Goal: Communication & Community: Ask a question

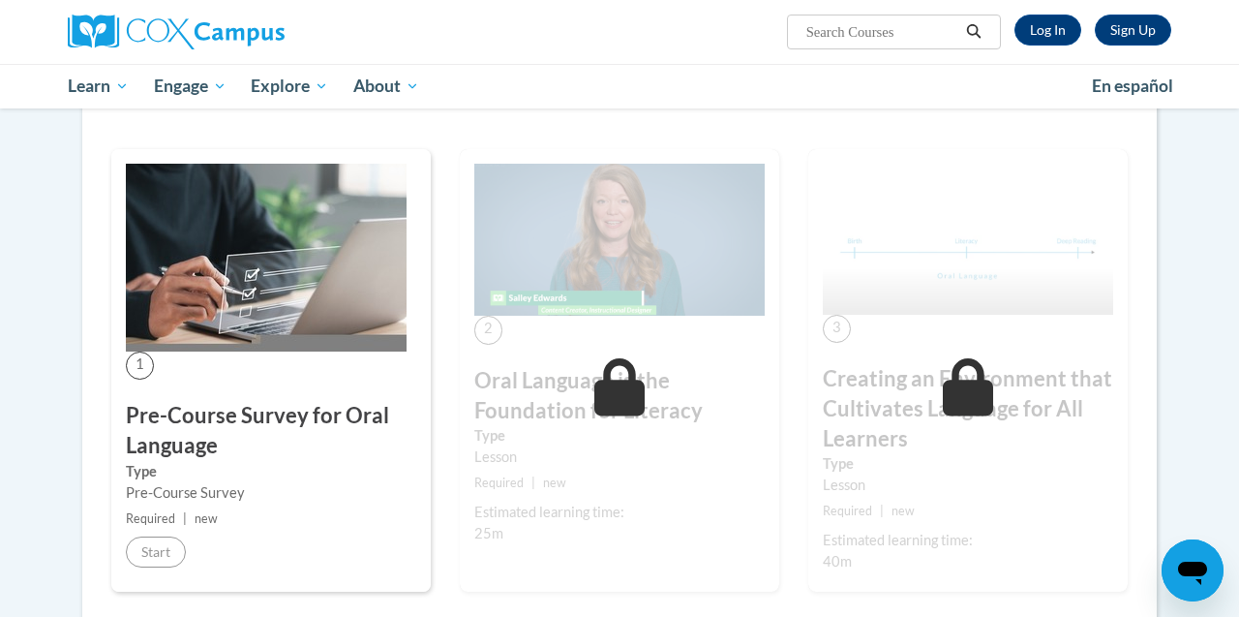
scroll to position [348, 0]
click at [1055, 38] on link "Log In" at bounding box center [1048, 30] width 67 height 31
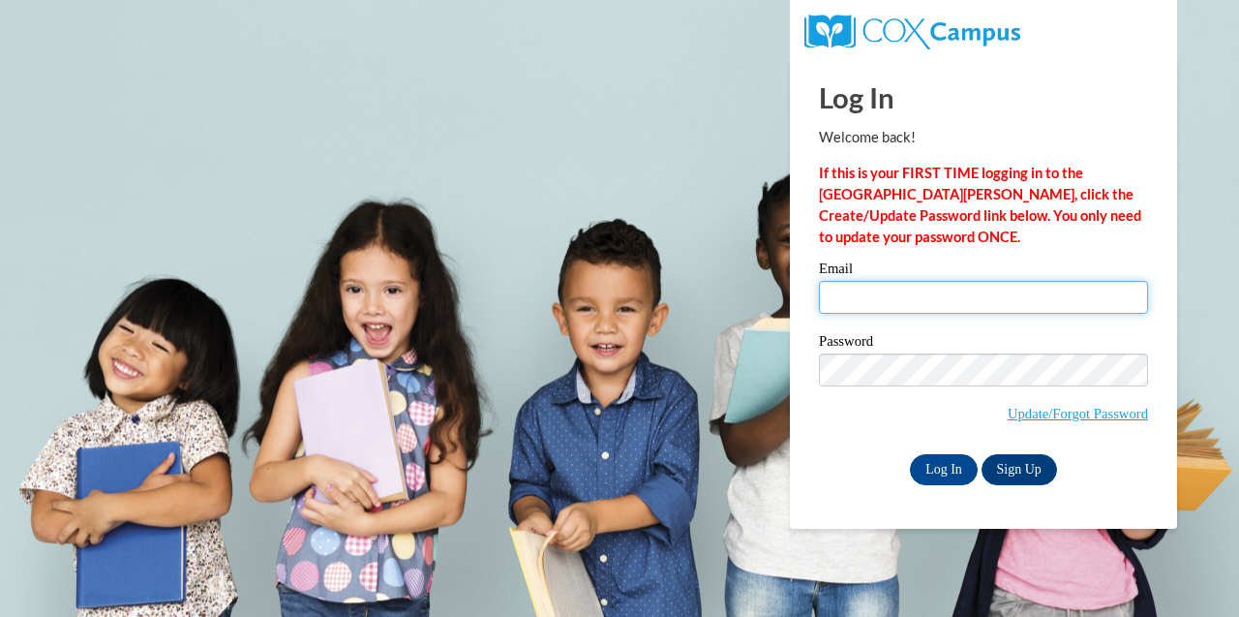
click at [979, 295] on input "Email" at bounding box center [983, 297] width 329 height 33
type input "idotridou@aol.com"
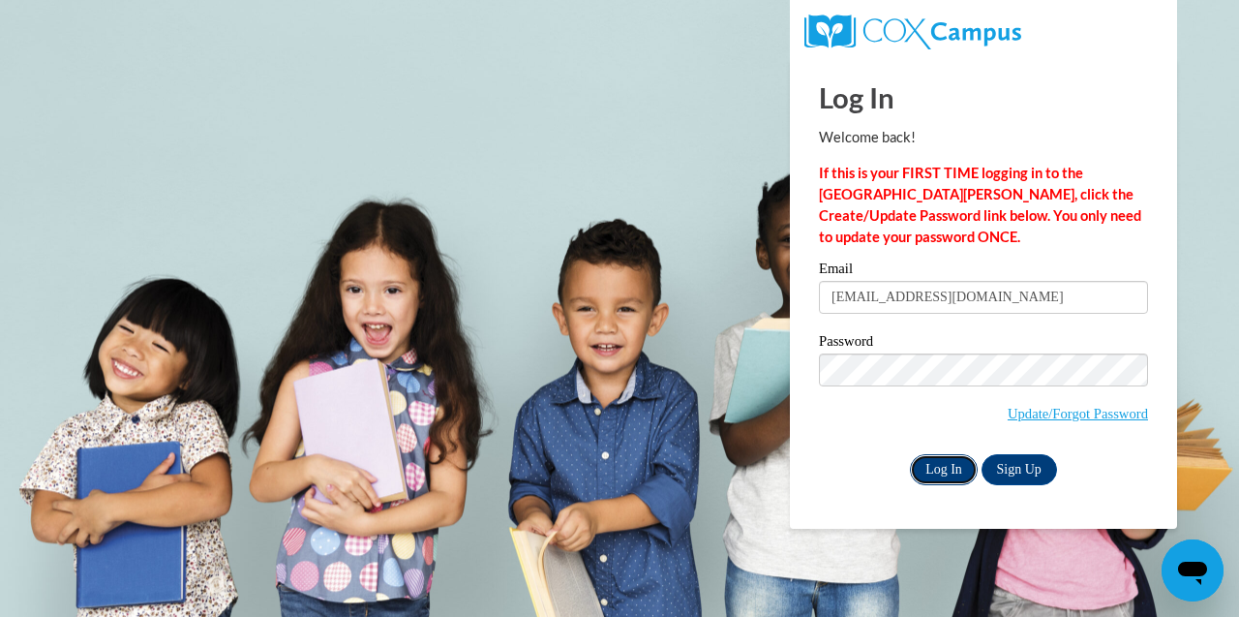
click at [935, 456] on input "Log In" at bounding box center [944, 469] width 68 height 31
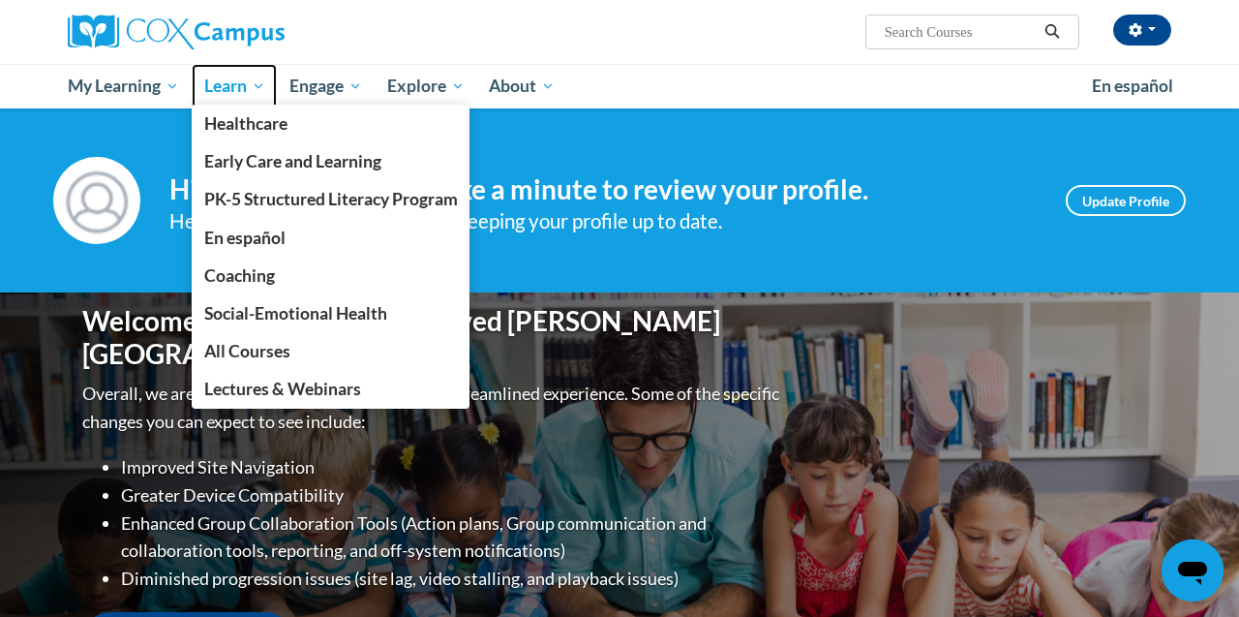
click at [224, 82] on span "Learn" at bounding box center [234, 86] width 61 height 23
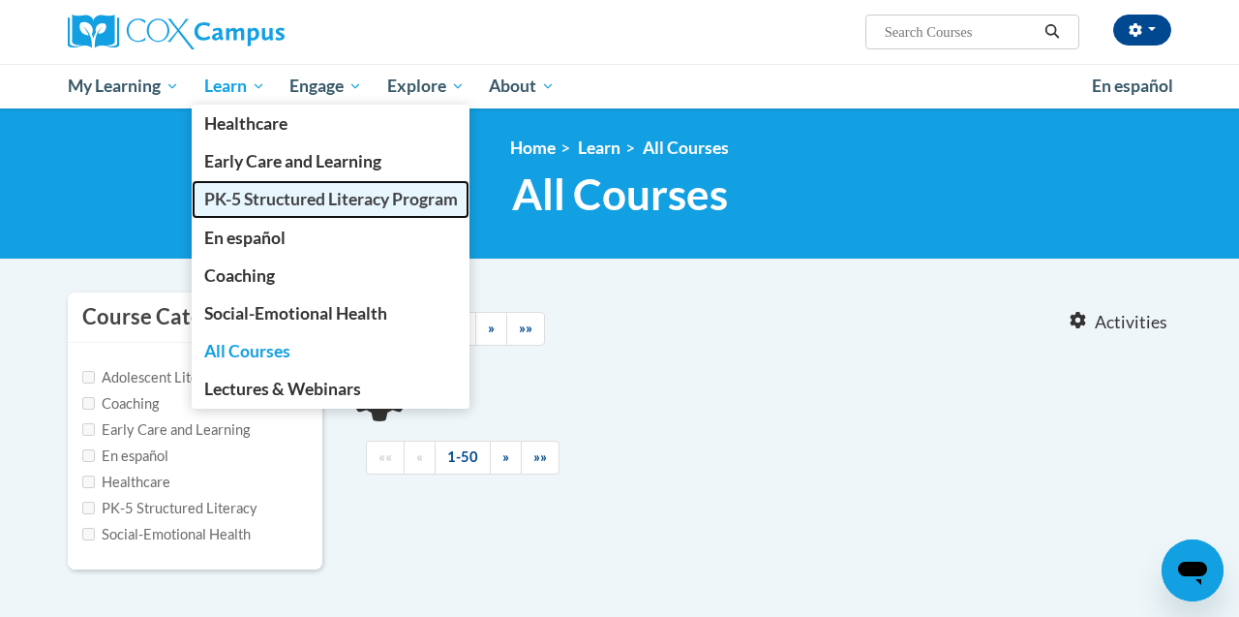
click at [251, 197] on span "PK-5 Structured Literacy Program" at bounding box center [331, 199] width 254 height 20
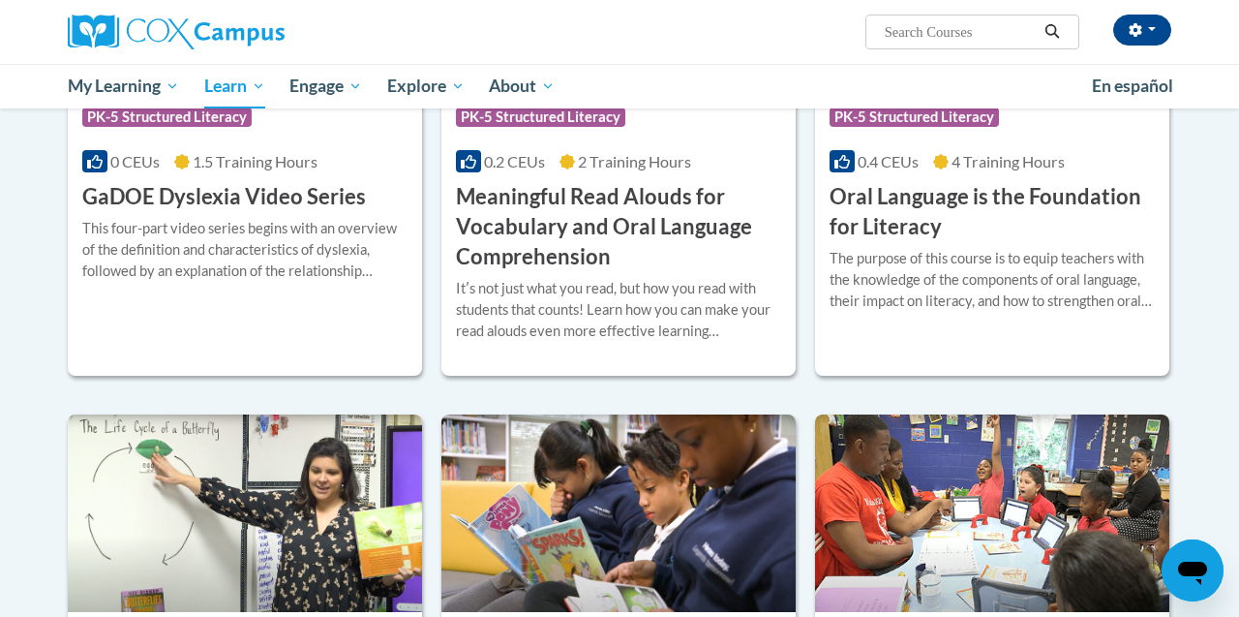
scroll to position [1326, 0]
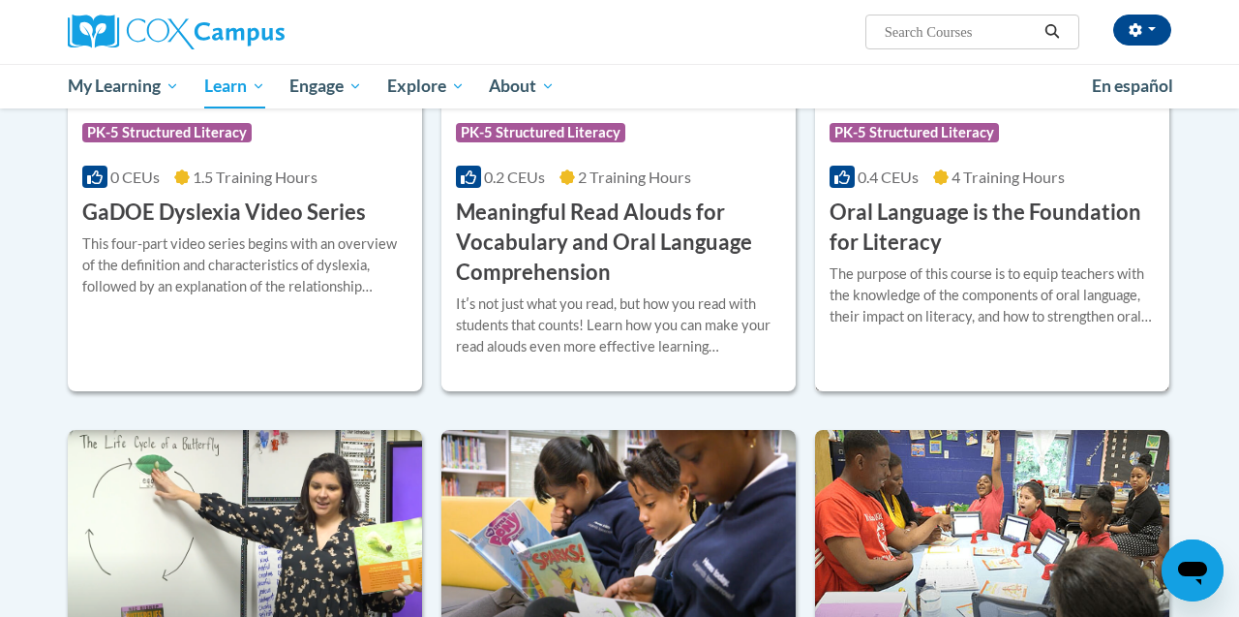
click at [940, 218] on h3 "Oral Language is the Foundation for Literacy" at bounding box center [992, 227] width 325 height 60
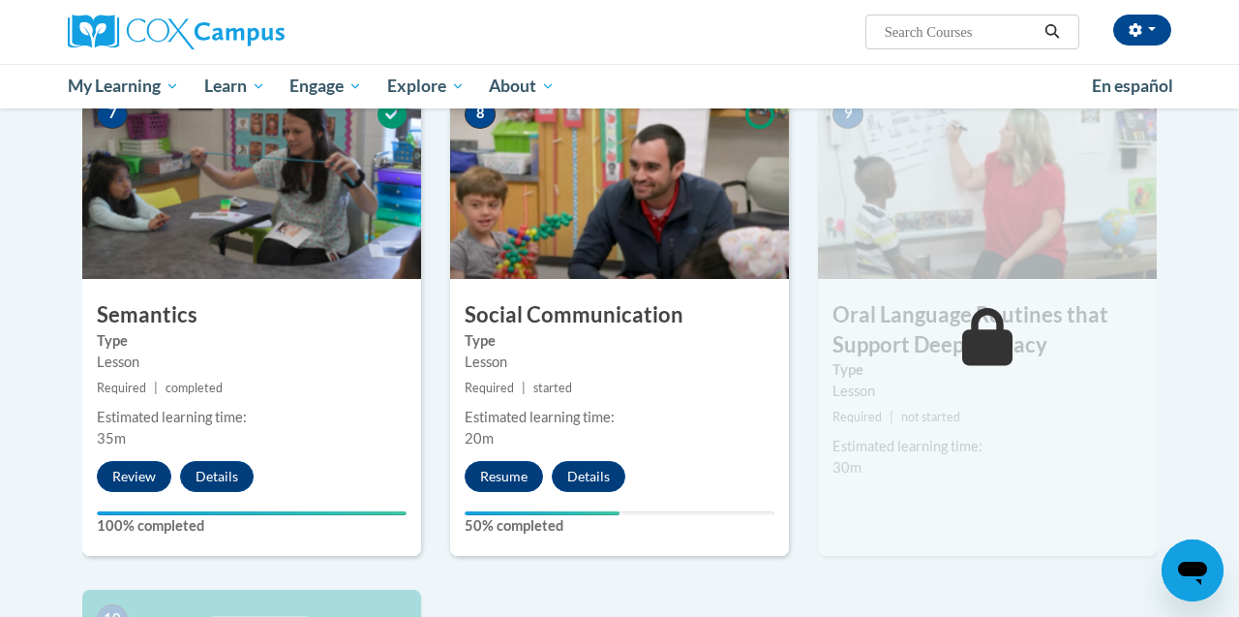
scroll to position [1541, 0]
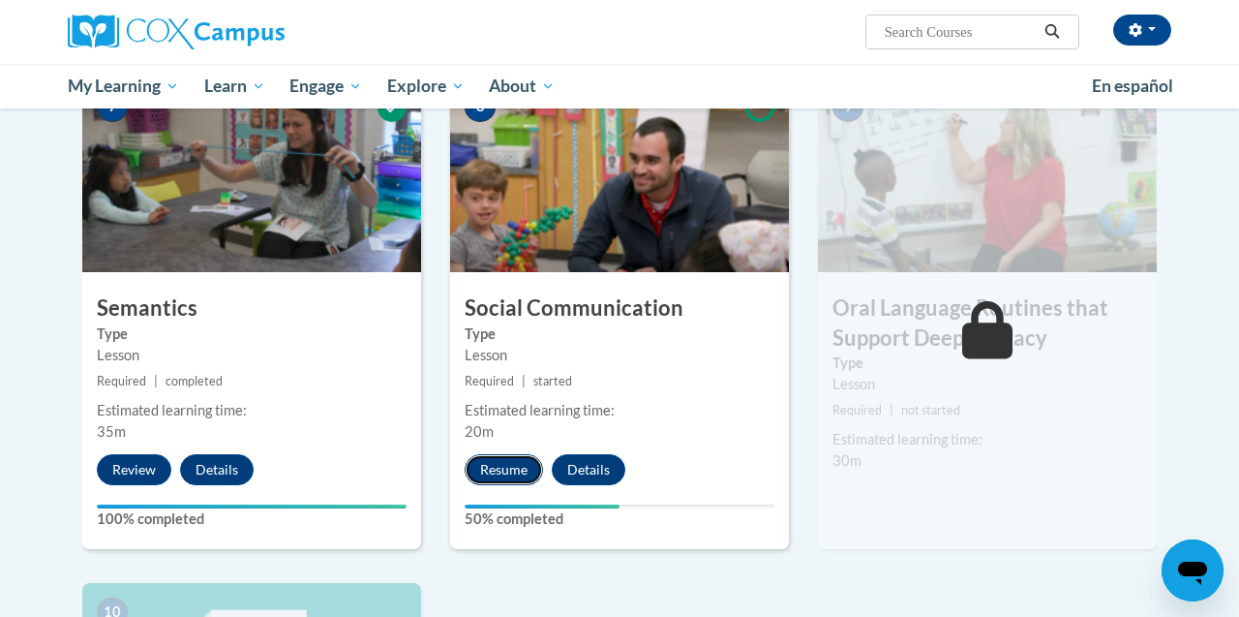
click at [528, 471] on button "Resume" at bounding box center [504, 469] width 78 height 31
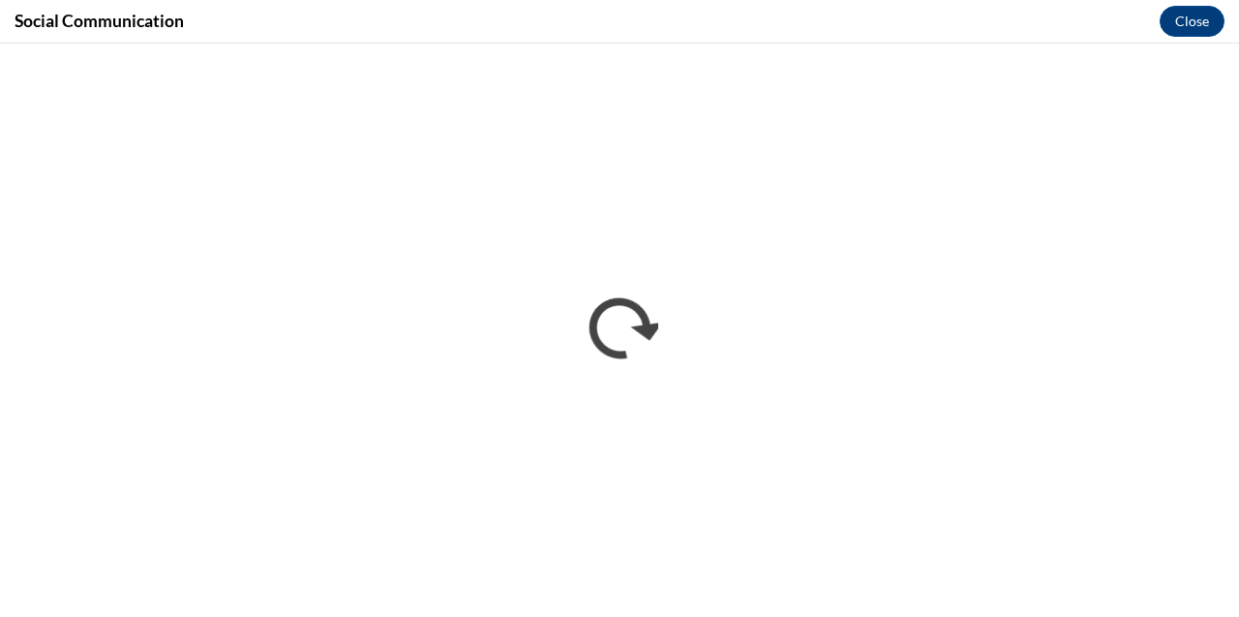
scroll to position [0, 0]
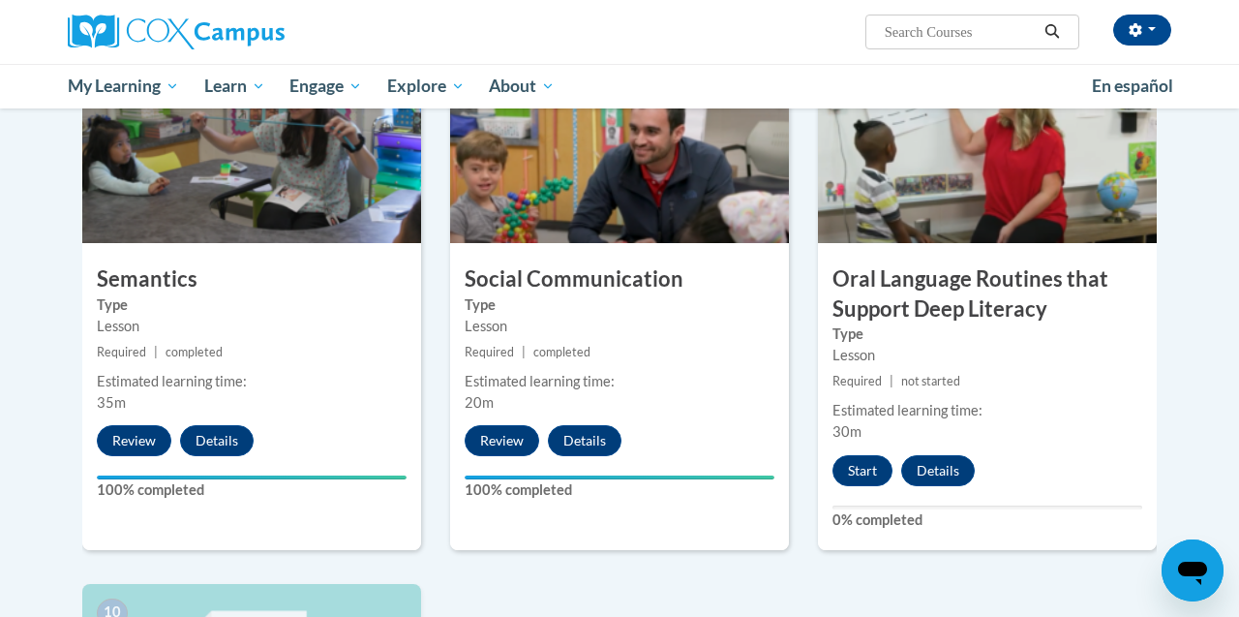
scroll to position [1549, 0]
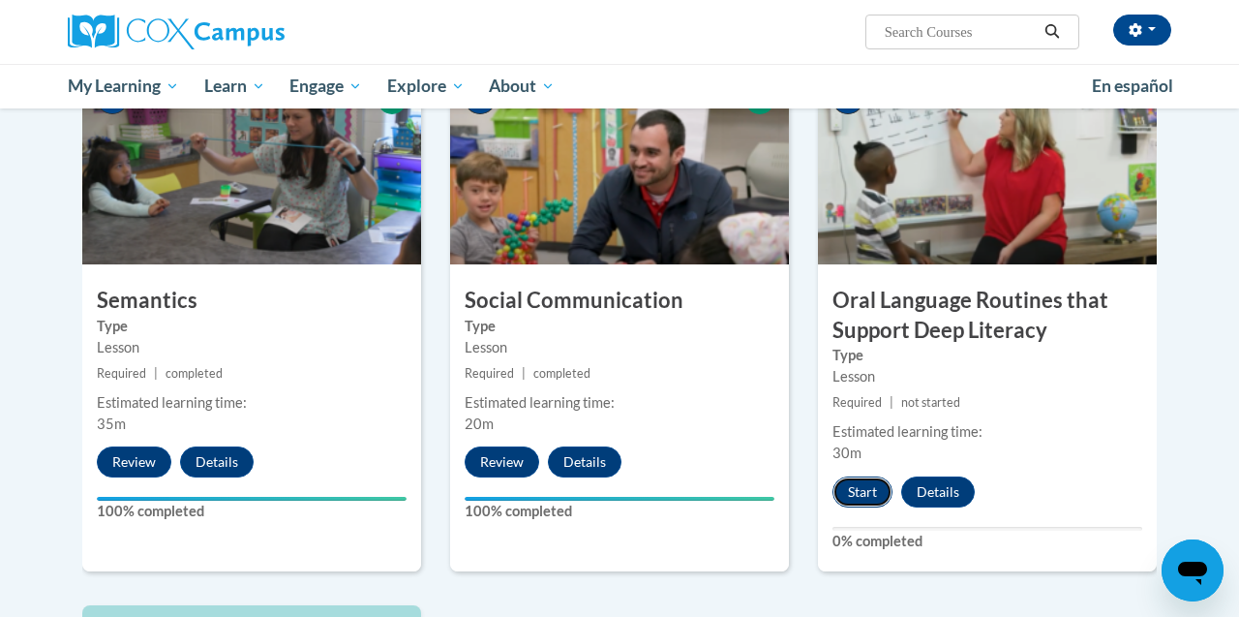
click at [866, 487] on button "Start" at bounding box center [863, 491] width 60 height 31
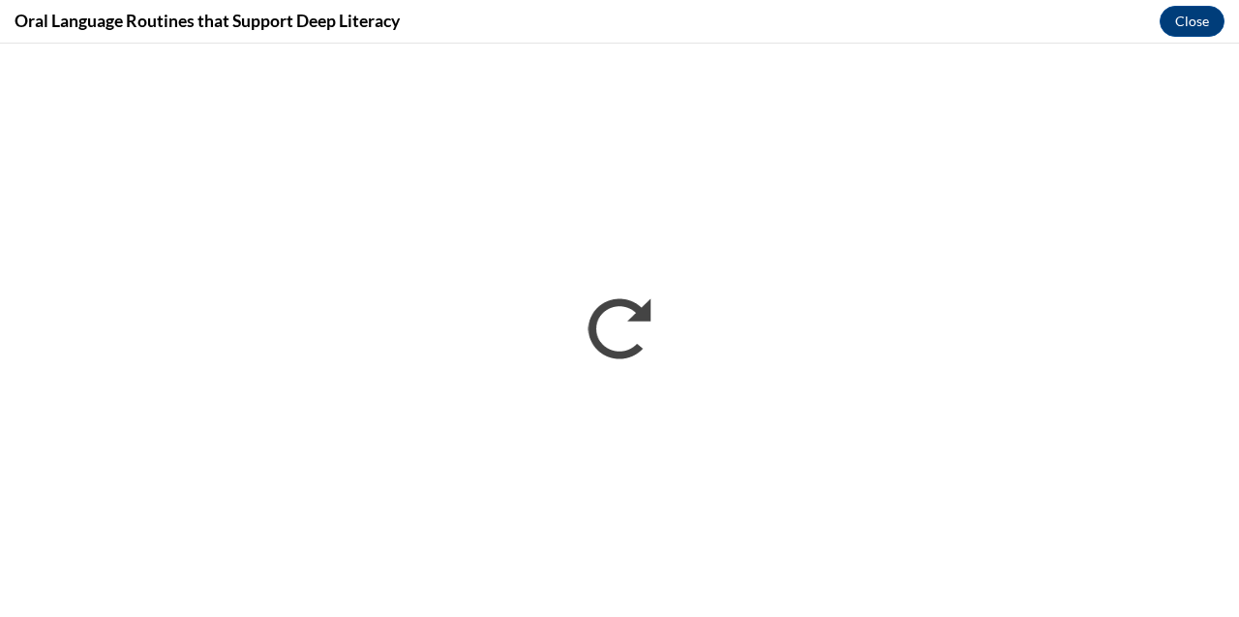
scroll to position [0, 0]
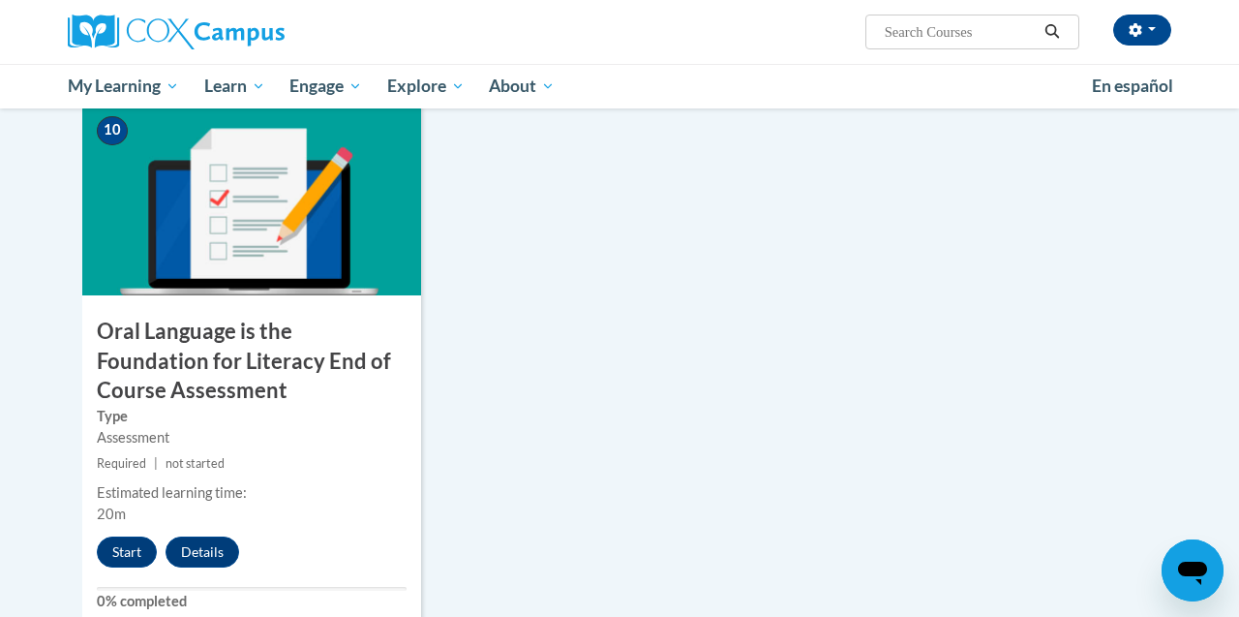
scroll to position [2057, 0]
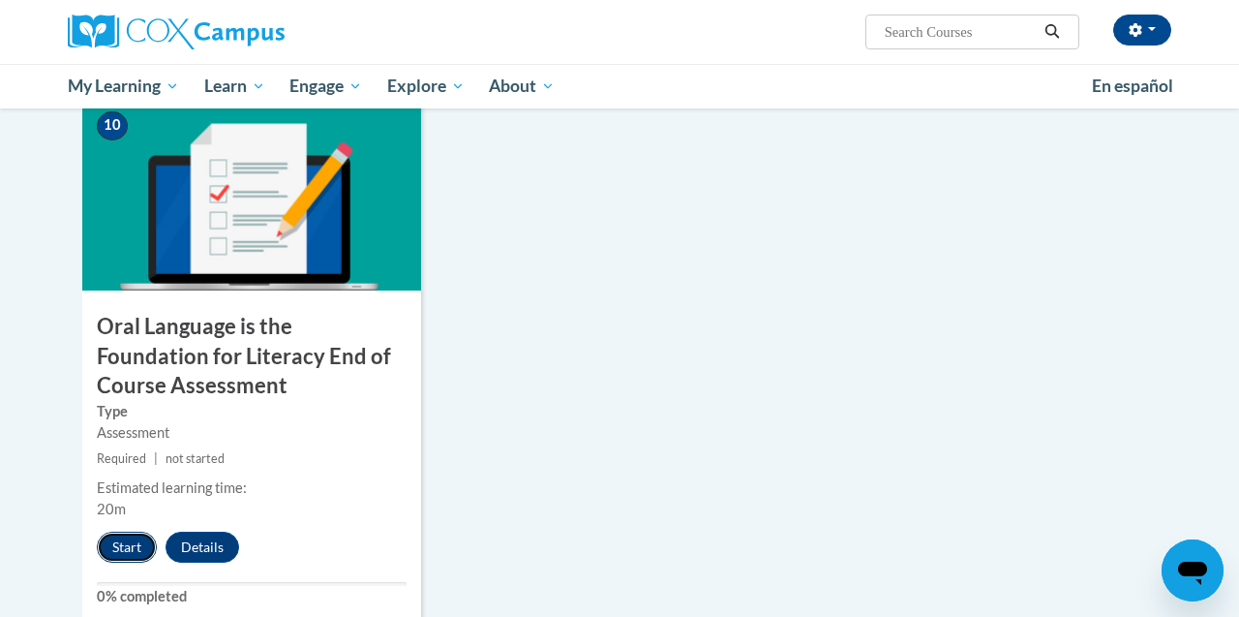
click at [123, 537] on button "Start" at bounding box center [127, 546] width 60 height 31
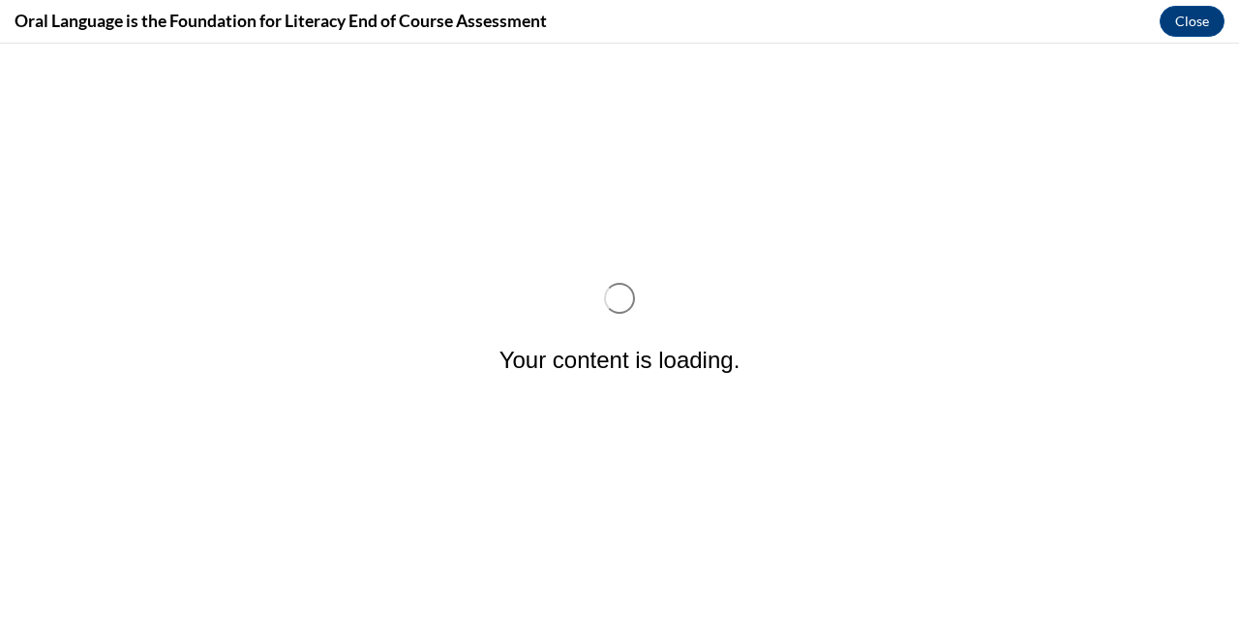
scroll to position [0, 0]
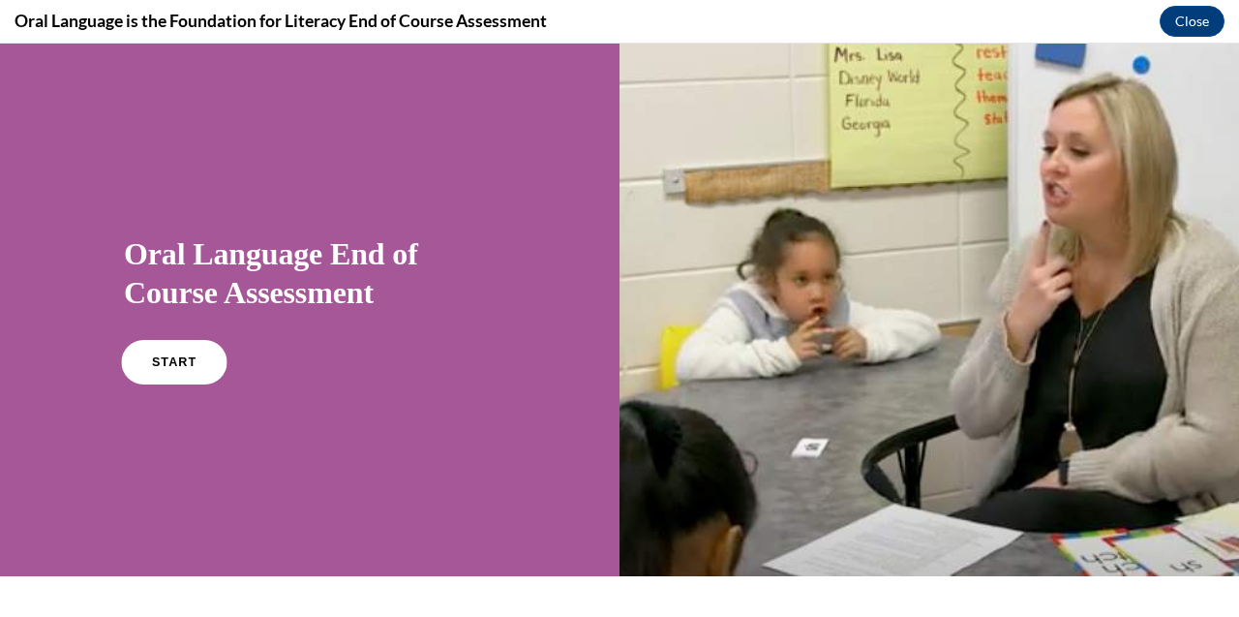
click at [194, 381] on link "START" at bounding box center [174, 362] width 106 height 45
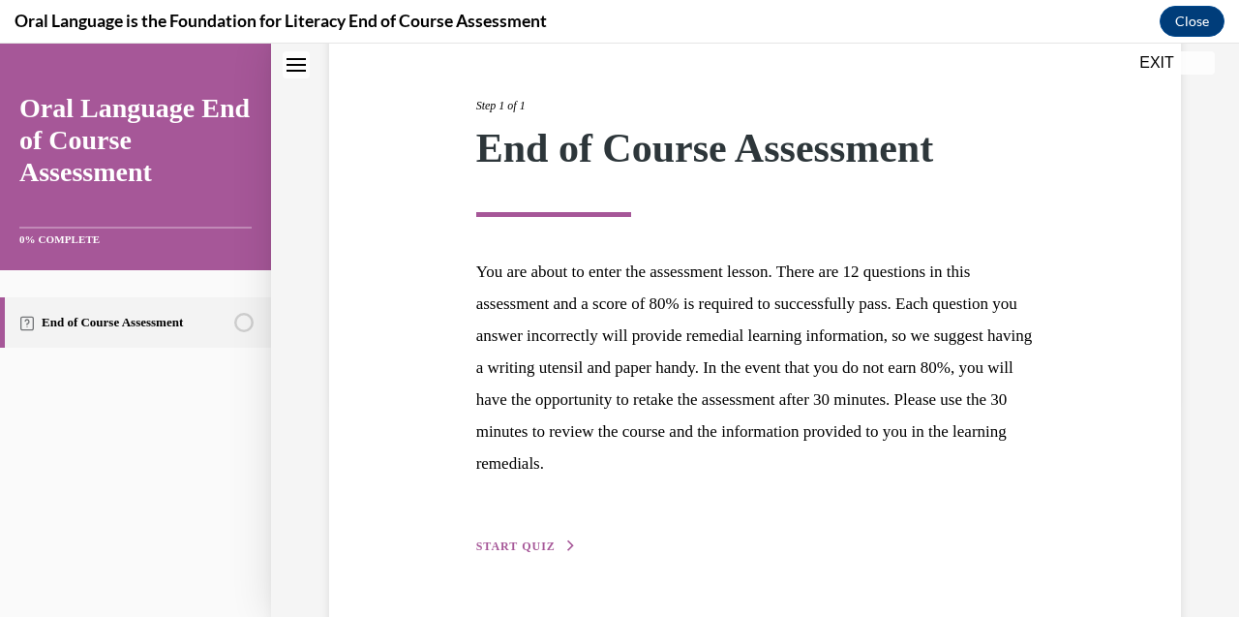
scroll to position [272, 0]
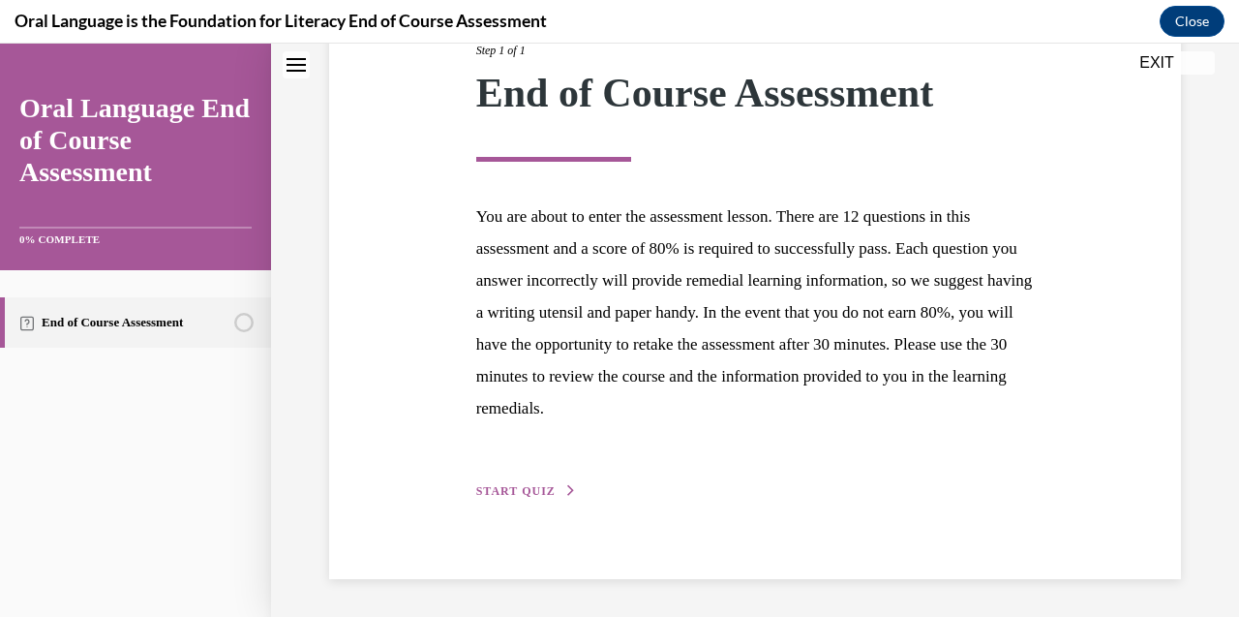
click at [540, 484] on span "START QUIZ" at bounding box center [515, 491] width 79 height 14
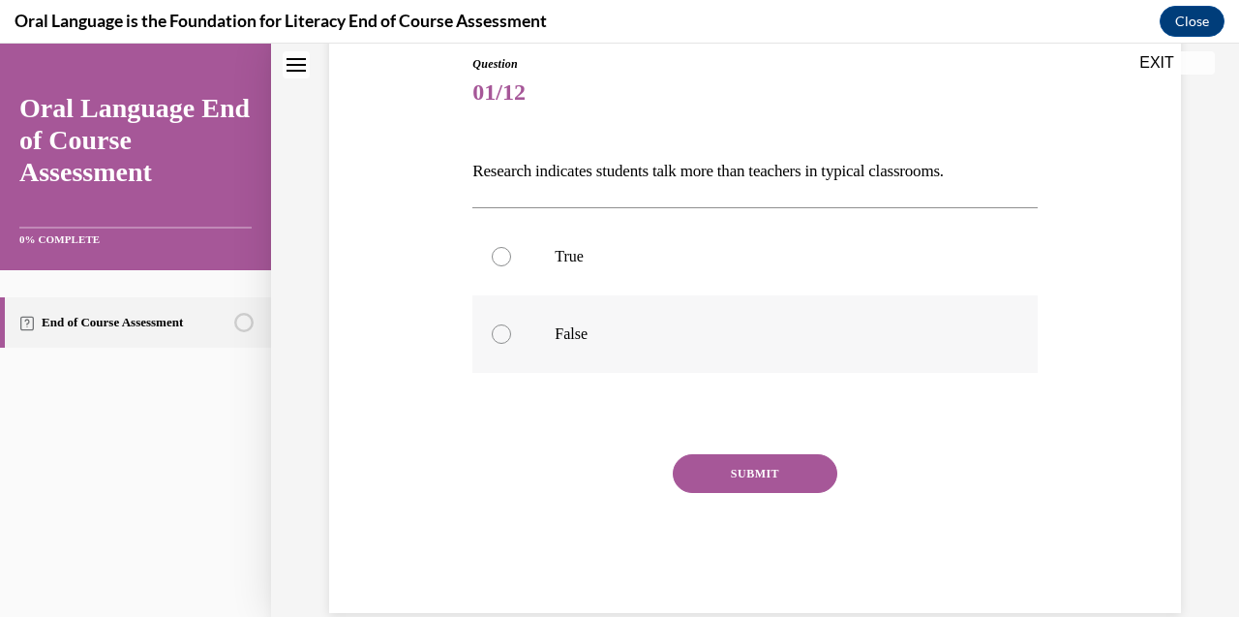
click at [500, 337] on div at bounding box center [501, 333] width 19 height 19
click at [500, 337] on input "False" at bounding box center [501, 333] width 19 height 19
radio input "true"
click at [721, 476] on button "SUBMIT" at bounding box center [755, 473] width 165 height 39
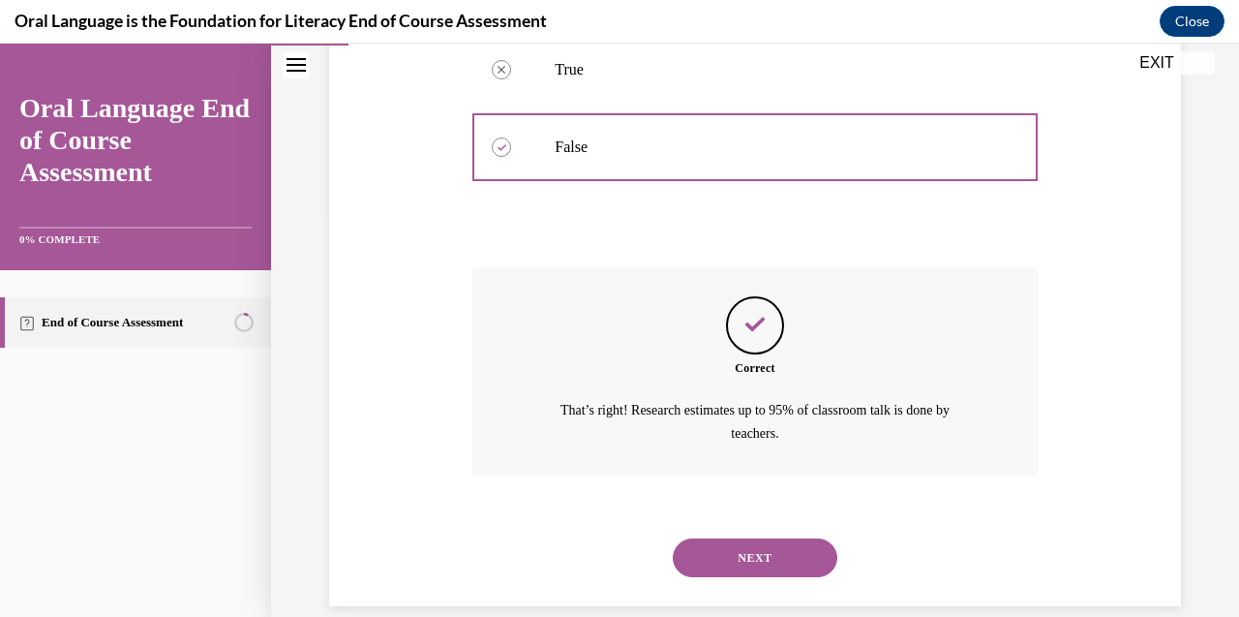
scroll to position [428, 0]
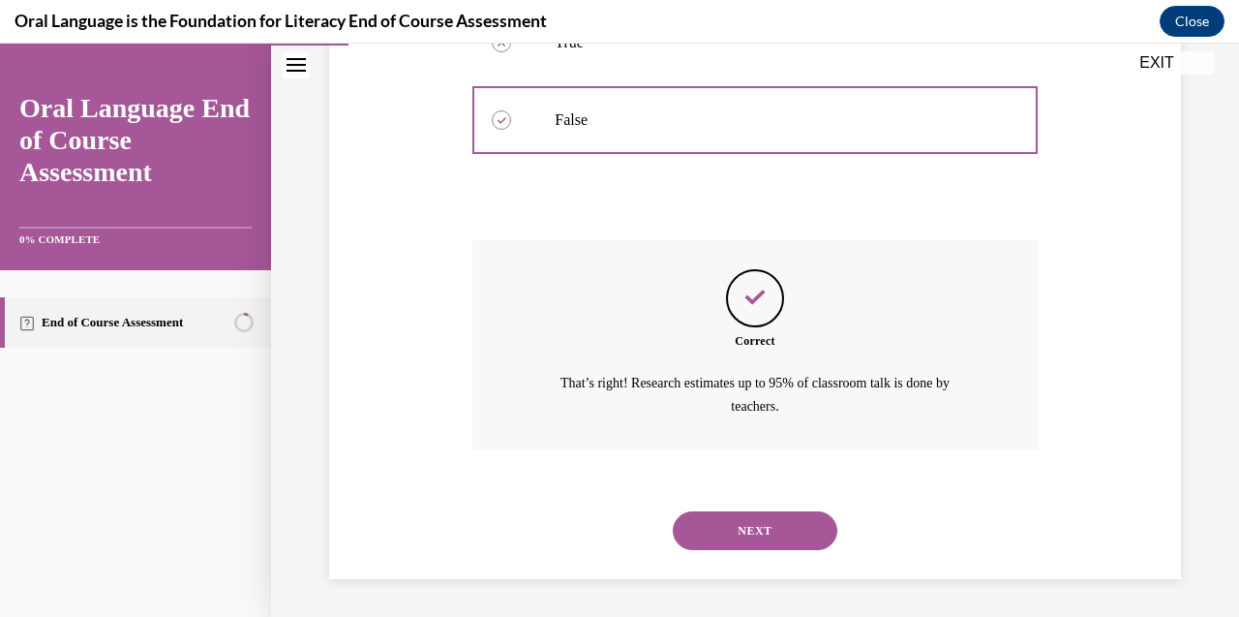
click at [750, 531] on button "NEXT" at bounding box center [755, 530] width 165 height 39
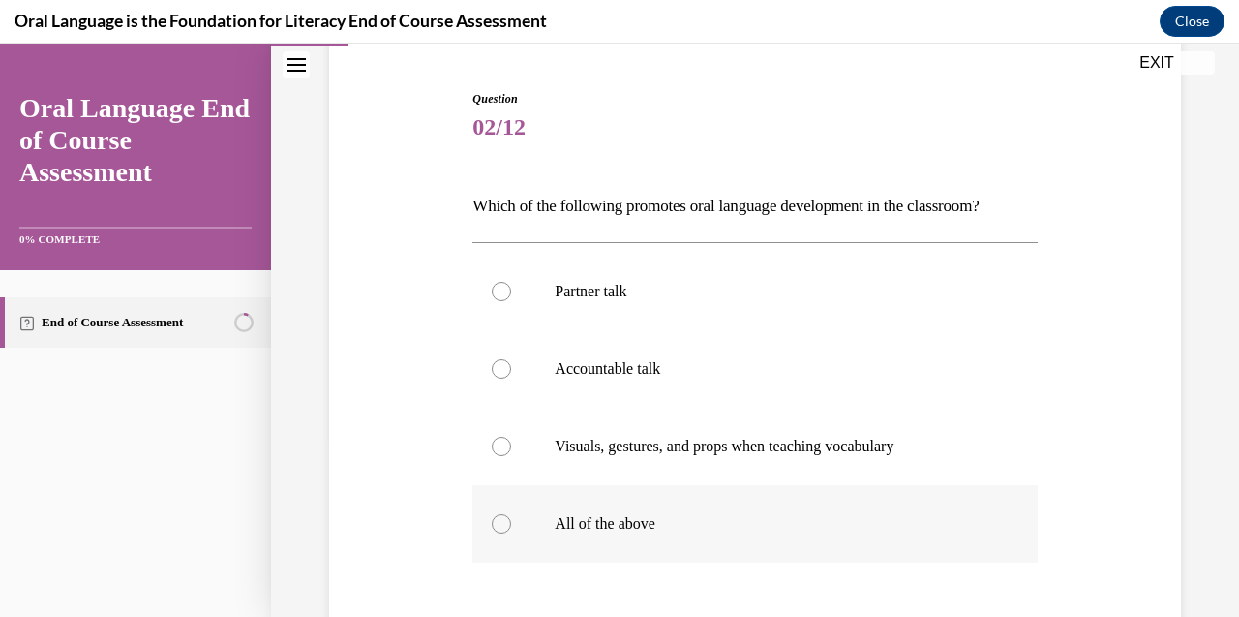
scroll to position [196, 0]
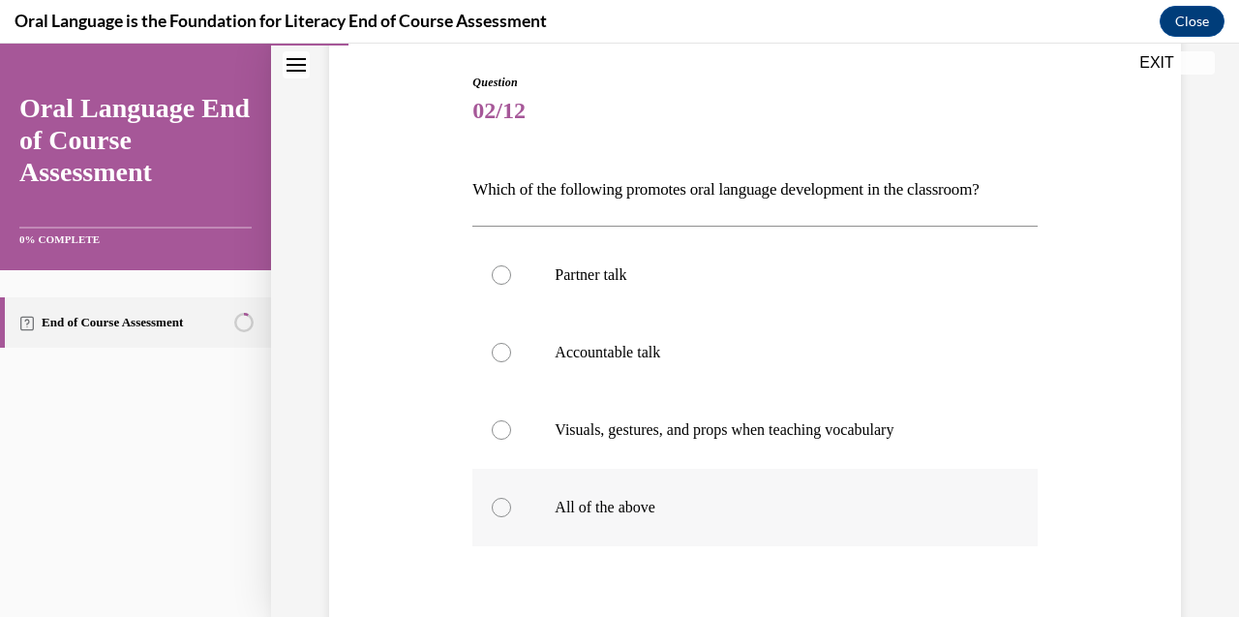
click at [500, 506] on div at bounding box center [501, 507] width 19 height 19
click at [500, 506] on input "All of the above" at bounding box center [501, 507] width 19 height 19
radio input "true"
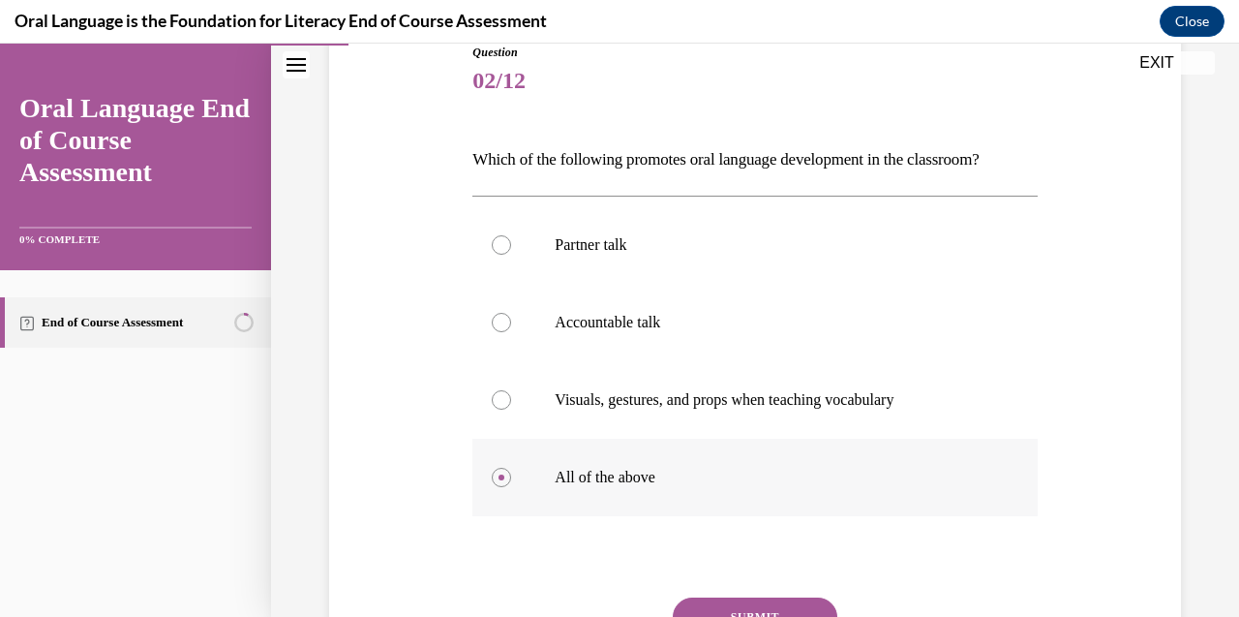
scroll to position [239, 0]
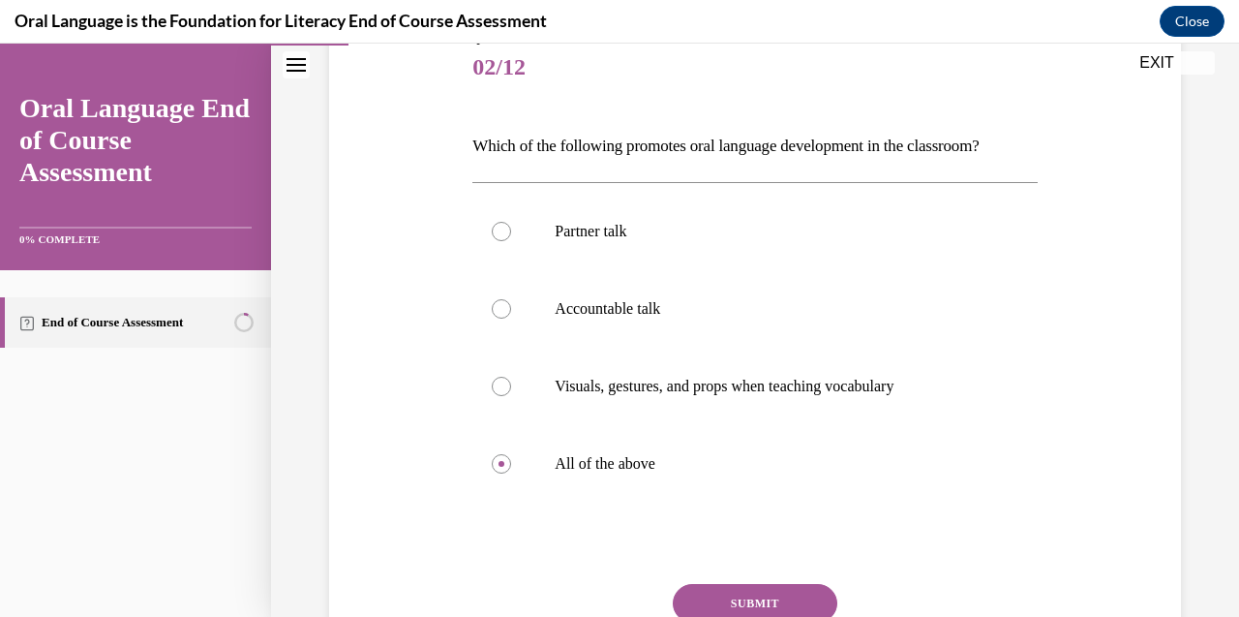
click at [751, 599] on button "SUBMIT" at bounding box center [755, 603] width 165 height 39
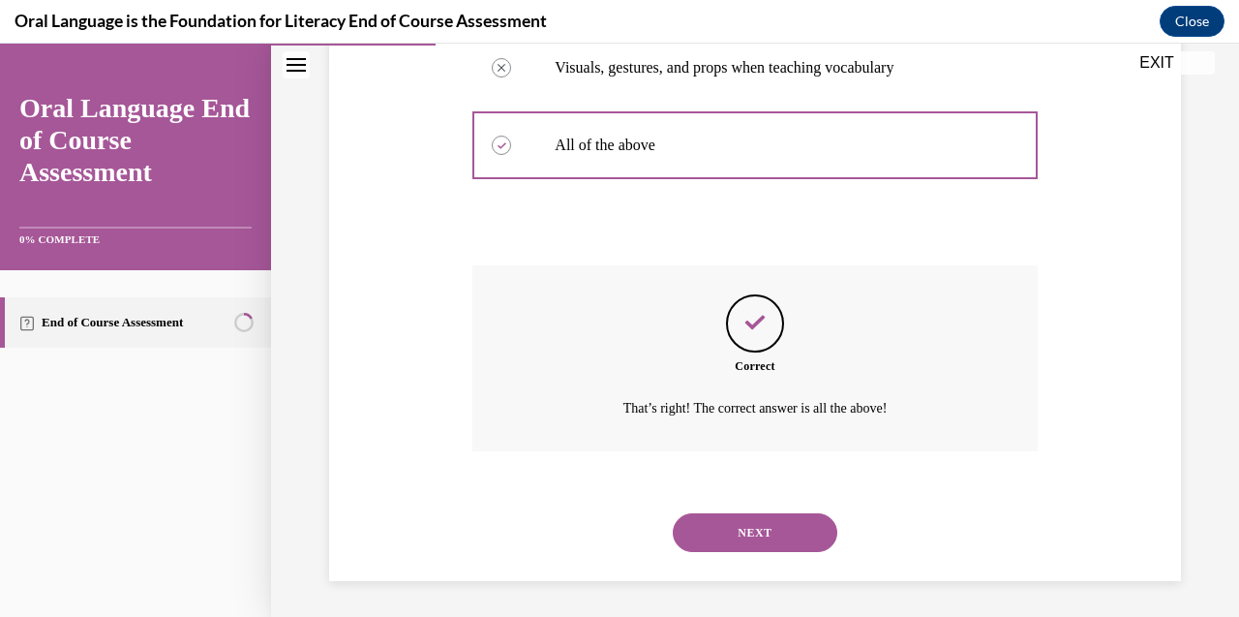
scroll to position [561, 0]
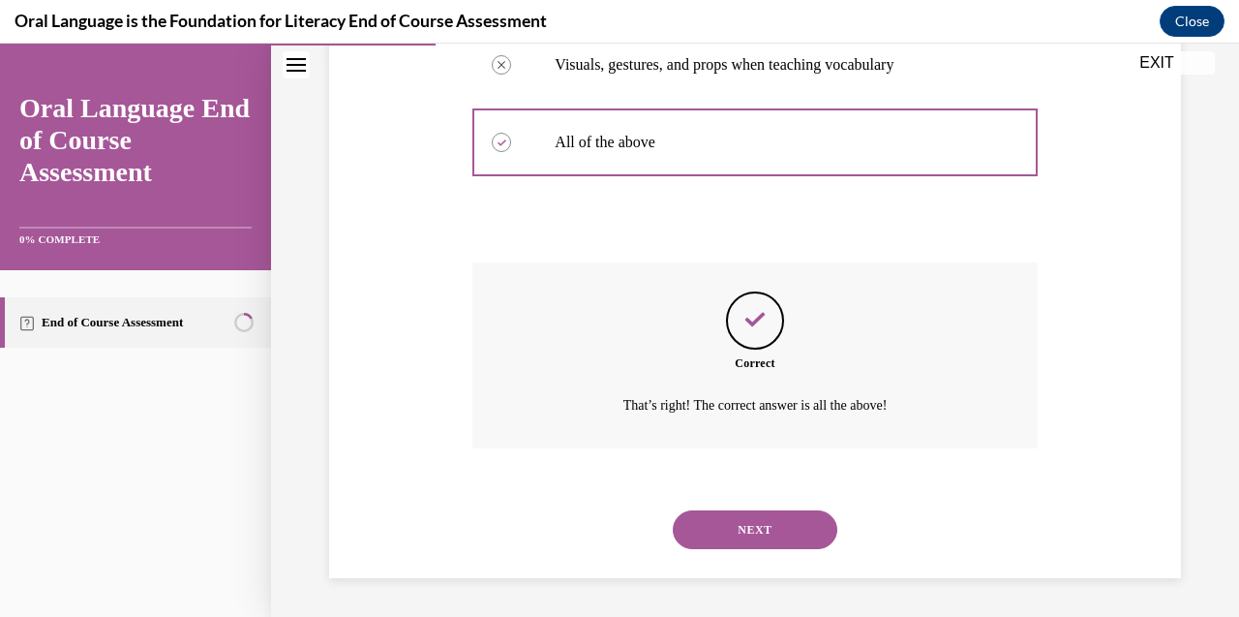
click at [754, 532] on button "NEXT" at bounding box center [755, 529] width 165 height 39
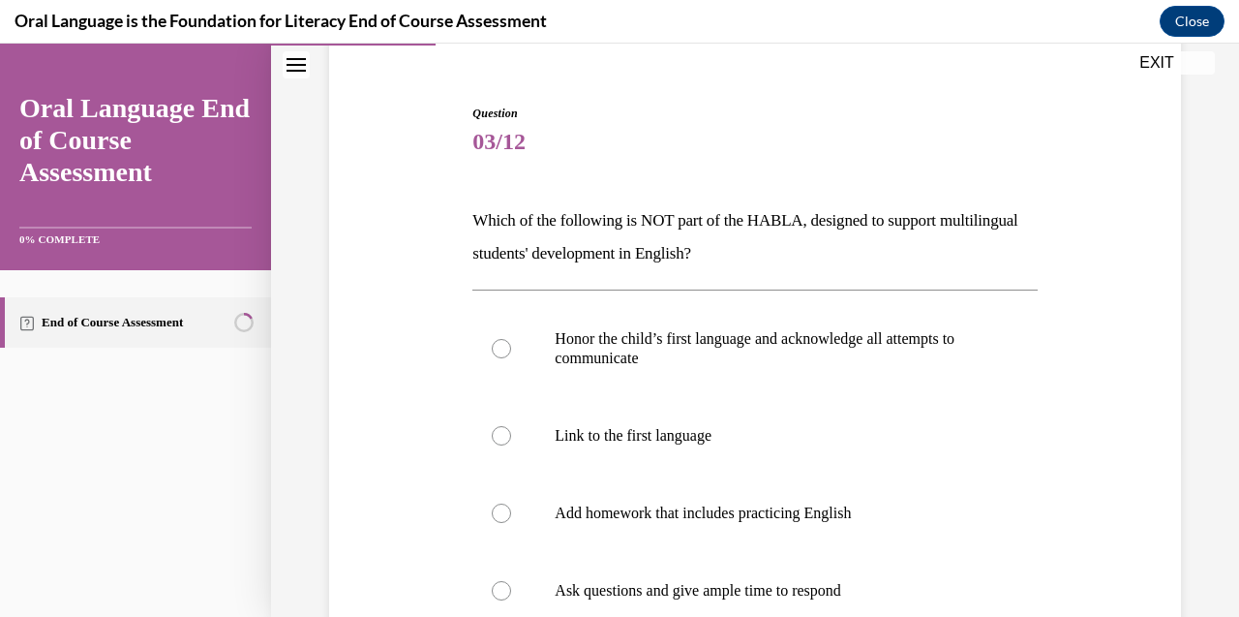
scroll to position [168, 0]
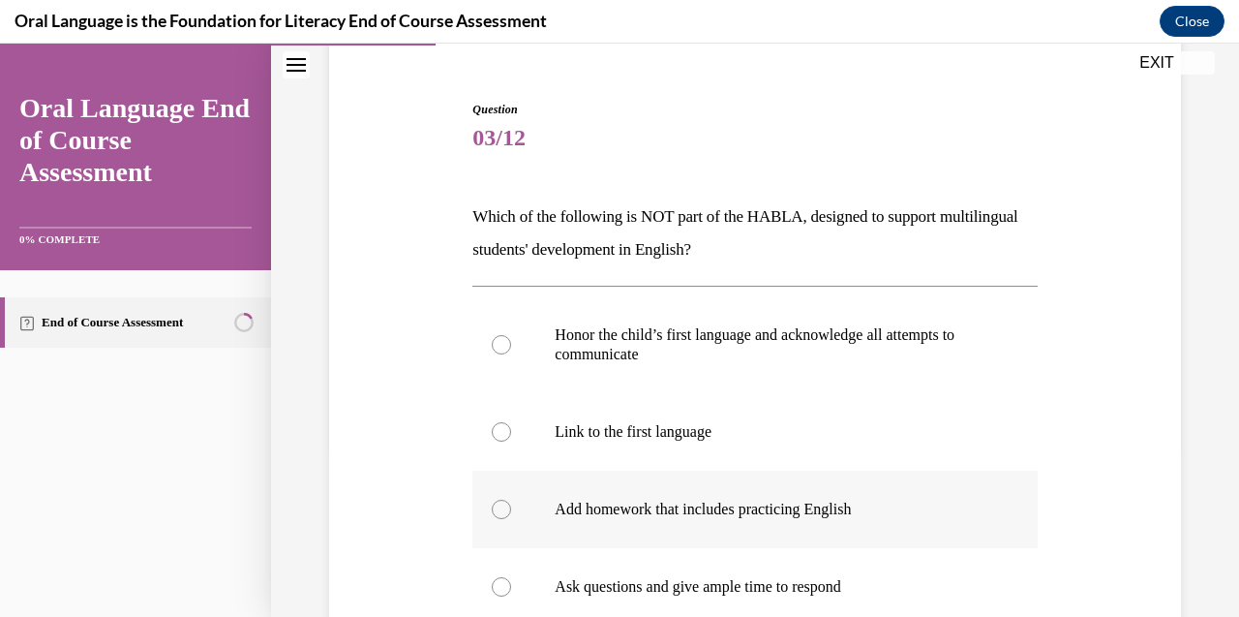
click at [500, 508] on div at bounding box center [501, 509] width 19 height 19
click at [500, 508] on input "Add homework that includes practicing English" at bounding box center [501, 509] width 19 height 19
radio input "true"
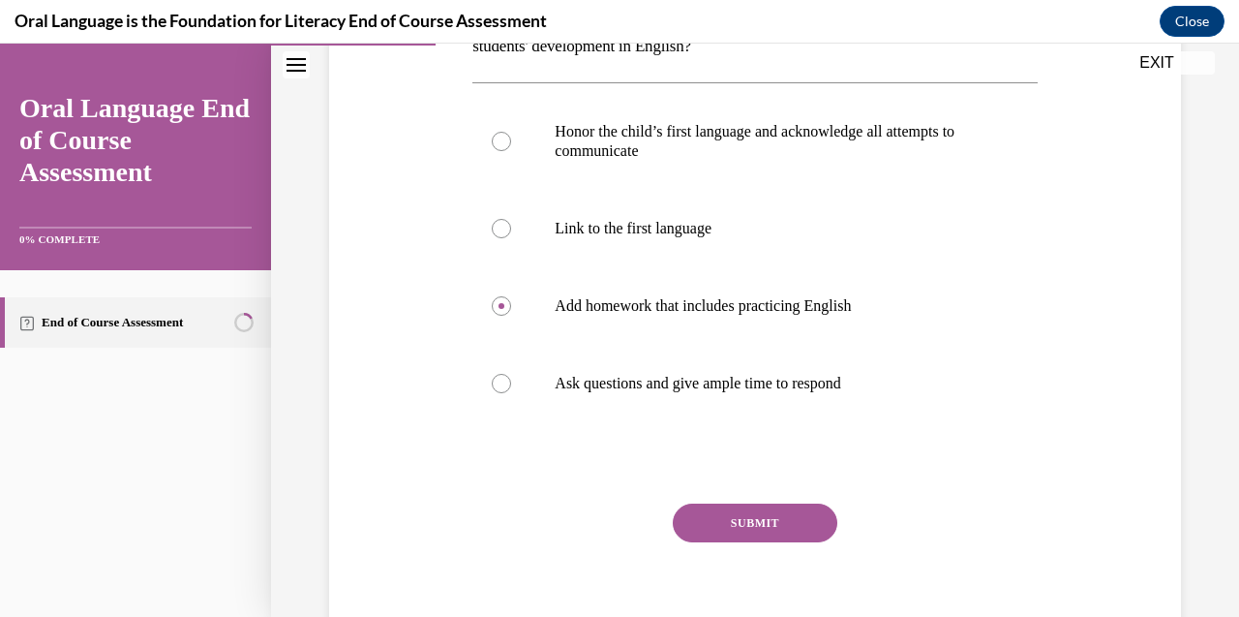
click at [745, 524] on button "SUBMIT" at bounding box center [755, 522] width 165 height 39
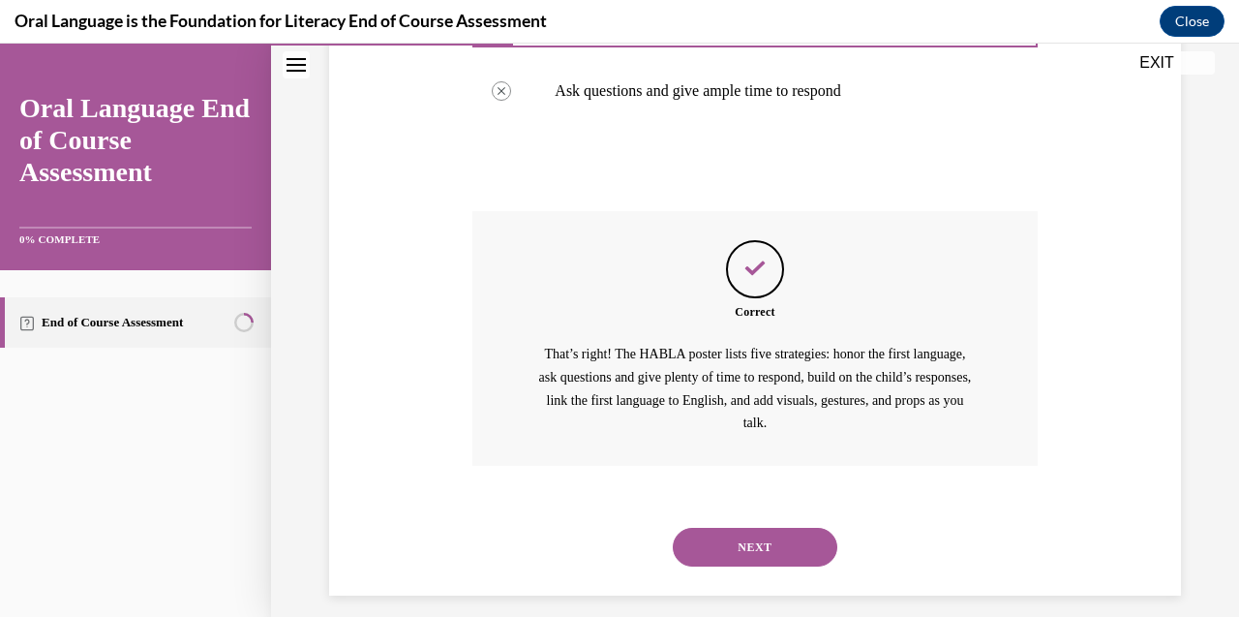
scroll to position [682, 0]
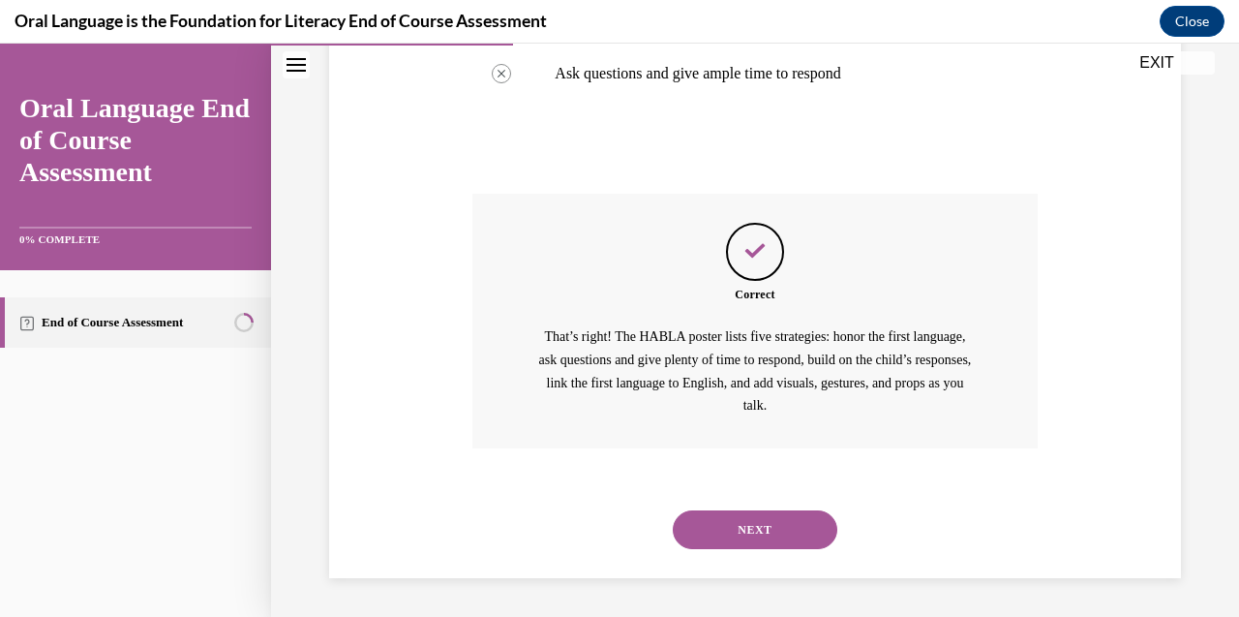
click at [755, 516] on button "NEXT" at bounding box center [755, 529] width 165 height 39
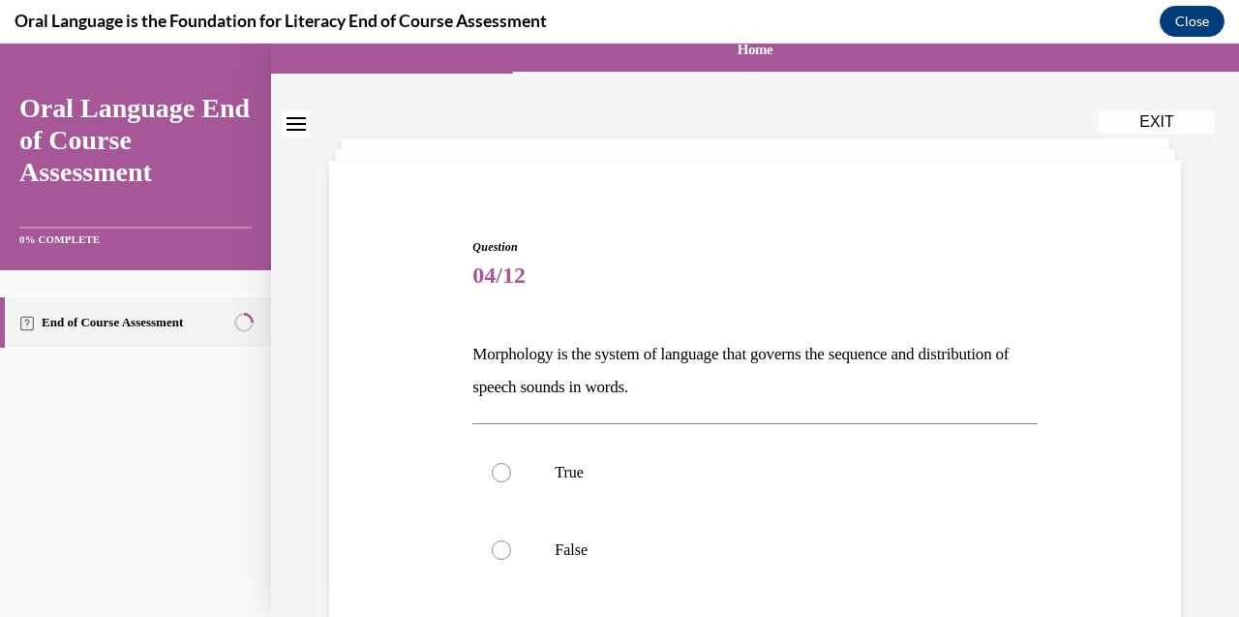
scroll to position [38, 0]
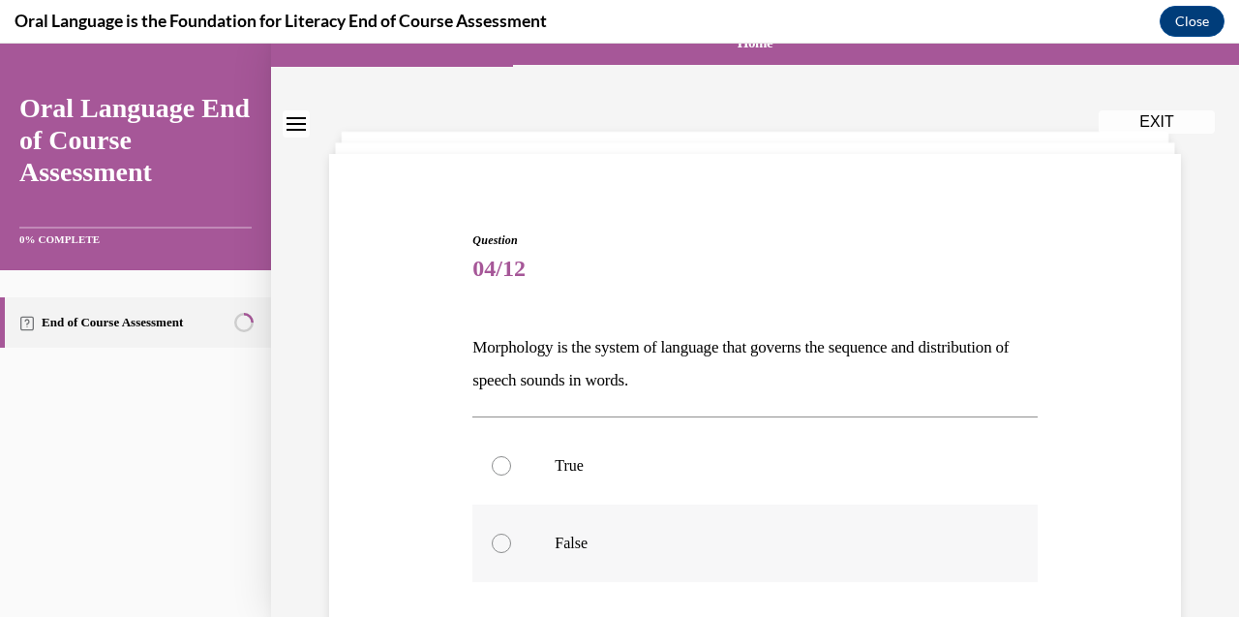
click at [499, 540] on div at bounding box center [501, 542] width 19 height 19
click at [499, 540] on input "False" at bounding box center [501, 542] width 19 height 19
radio input "true"
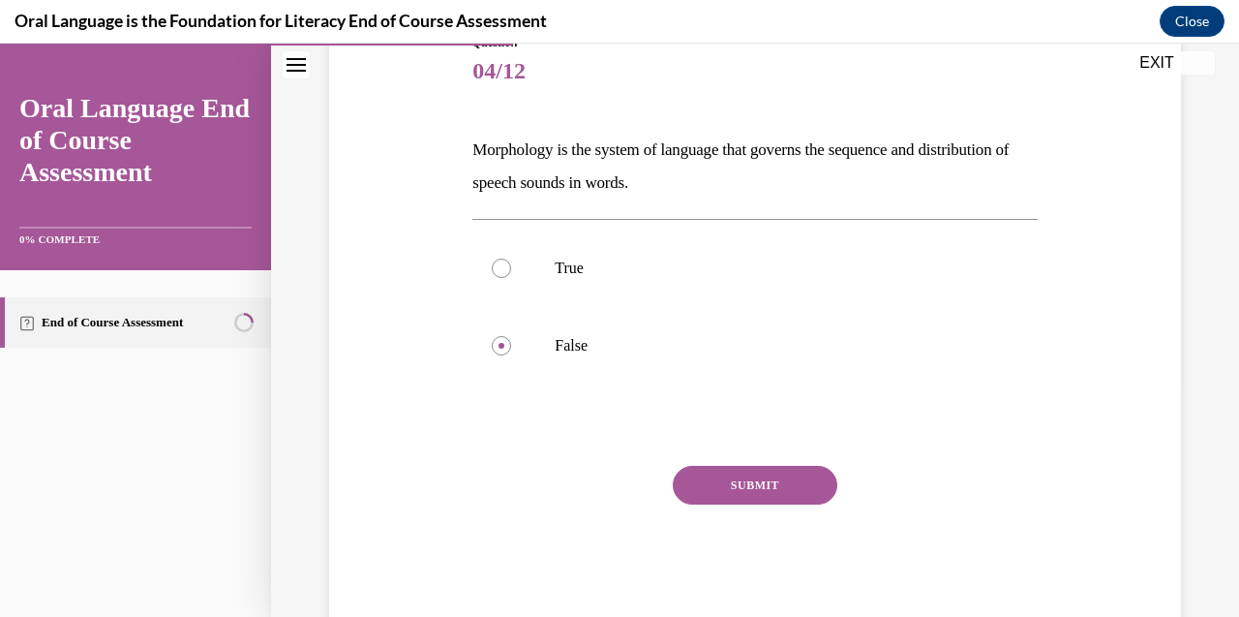
click at [771, 492] on button "SUBMIT" at bounding box center [755, 485] width 165 height 39
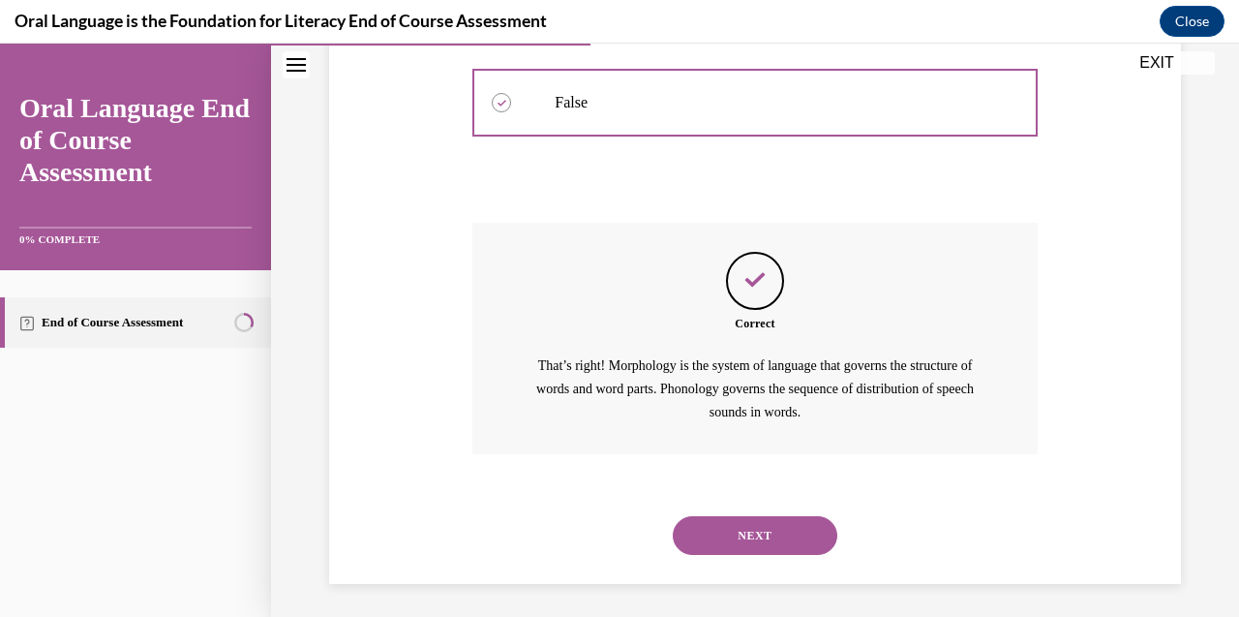
scroll to position [484, 0]
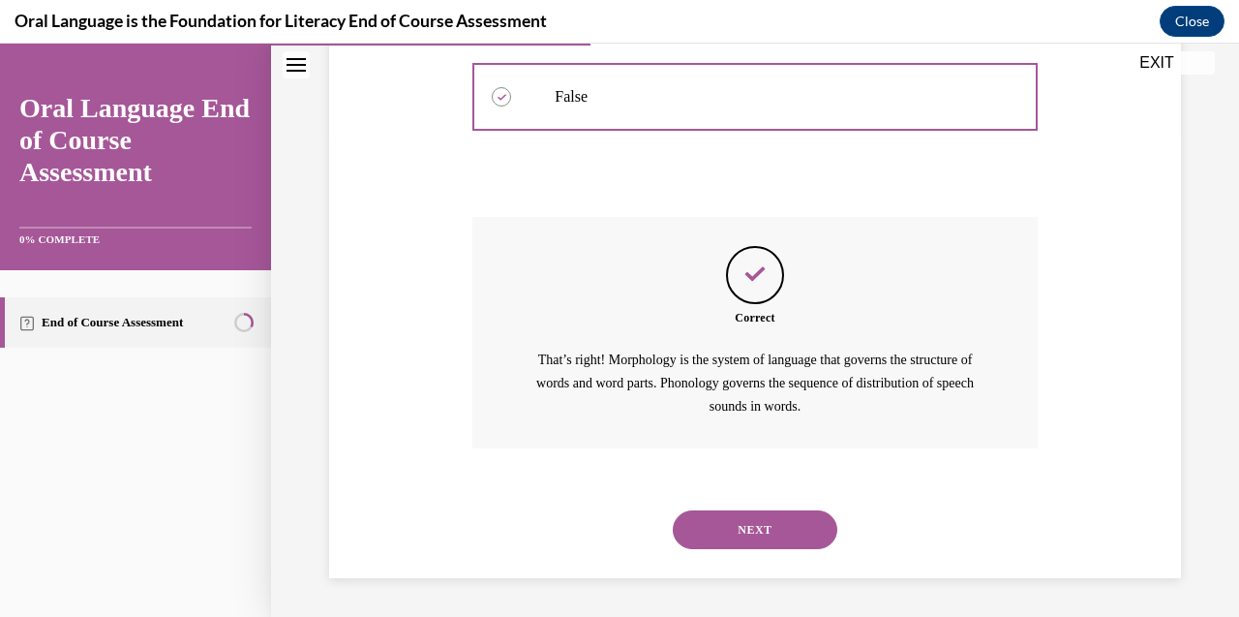
click at [765, 534] on button "NEXT" at bounding box center [755, 529] width 165 height 39
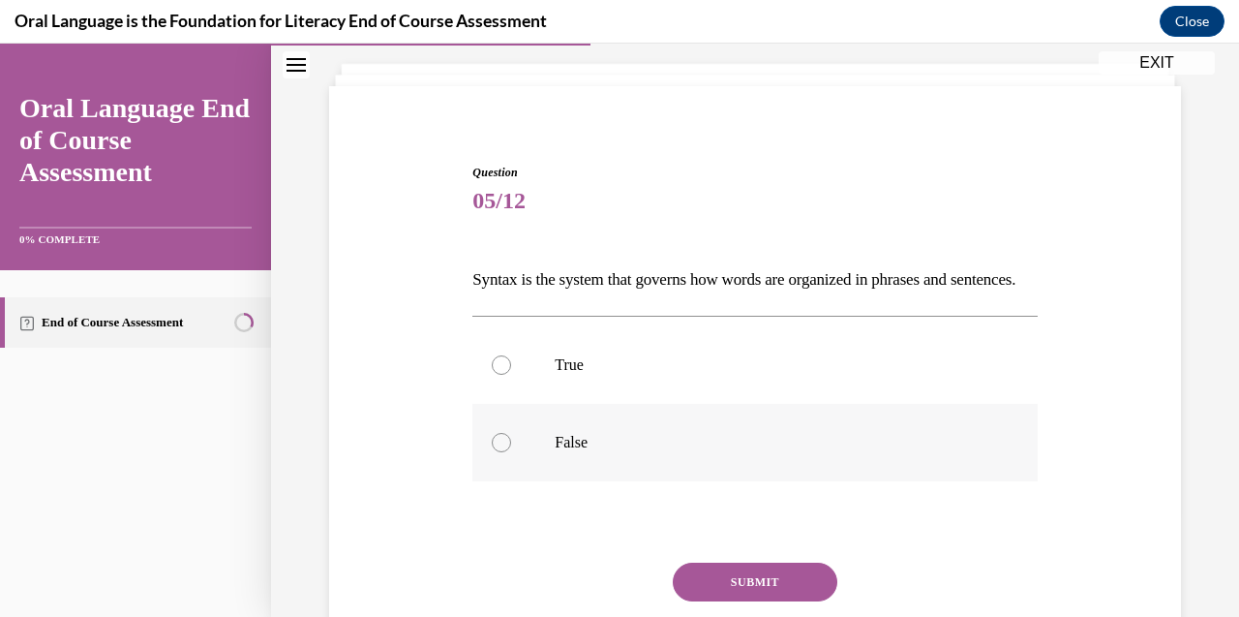
scroll to position [110, 0]
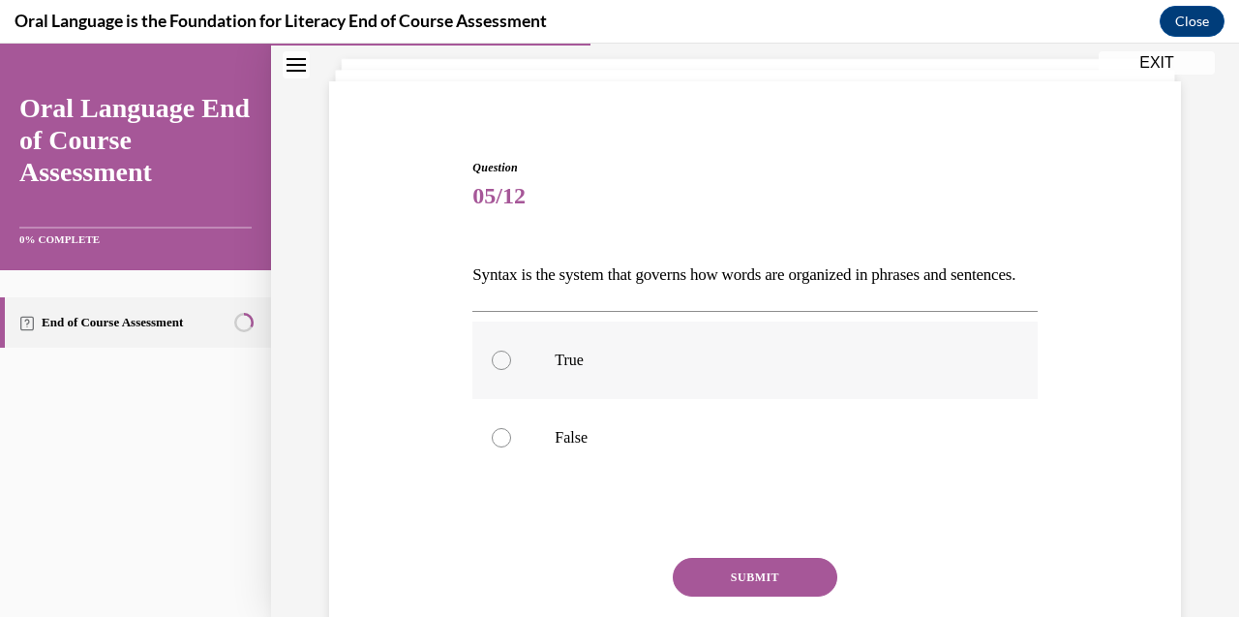
click at [504, 370] on div at bounding box center [501, 359] width 19 height 19
click at [504, 370] on input "True" at bounding box center [501, 359] width 19 height 19
radio input "true"
click at [769, 596] on button "SUBMIT" at bounding box center [755, 577] width 165 height 39
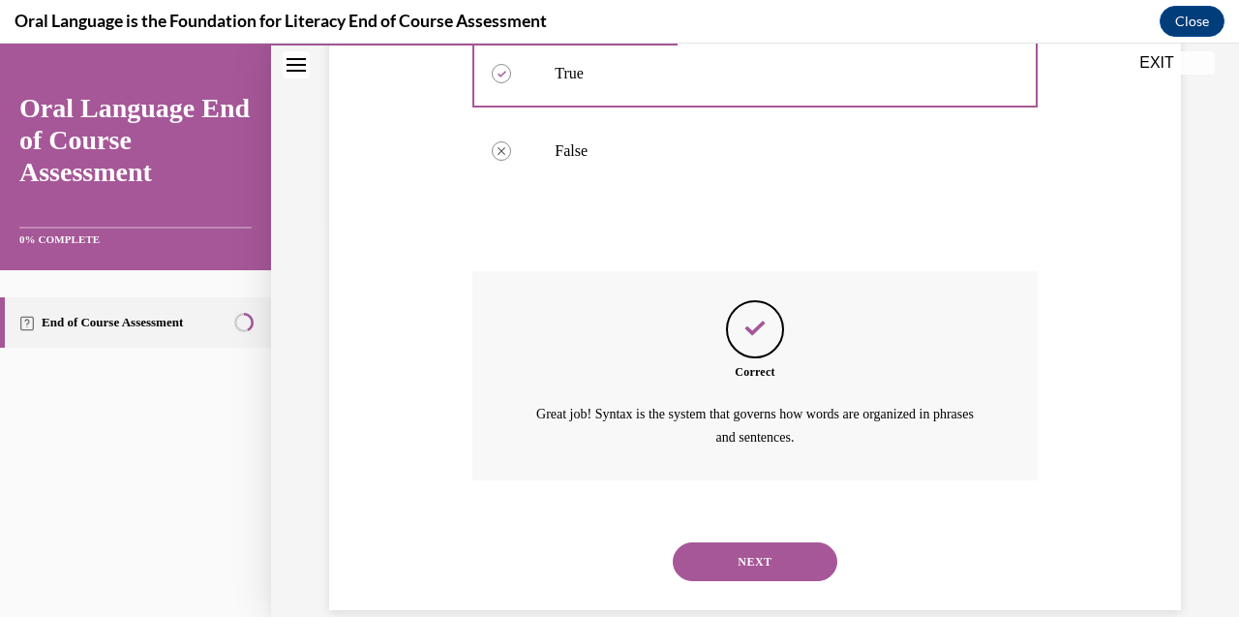
scroll to position [461, 0]
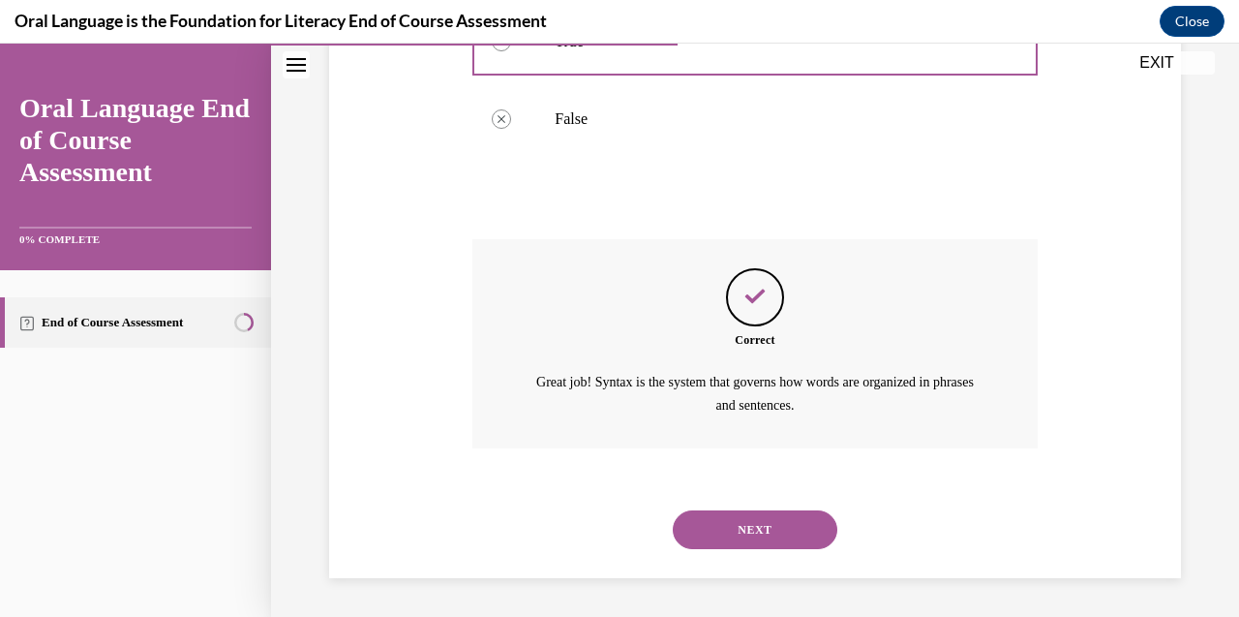
click at [750, 524] on button "NEXT" at bounding box center [755, 529] width 165 height 39
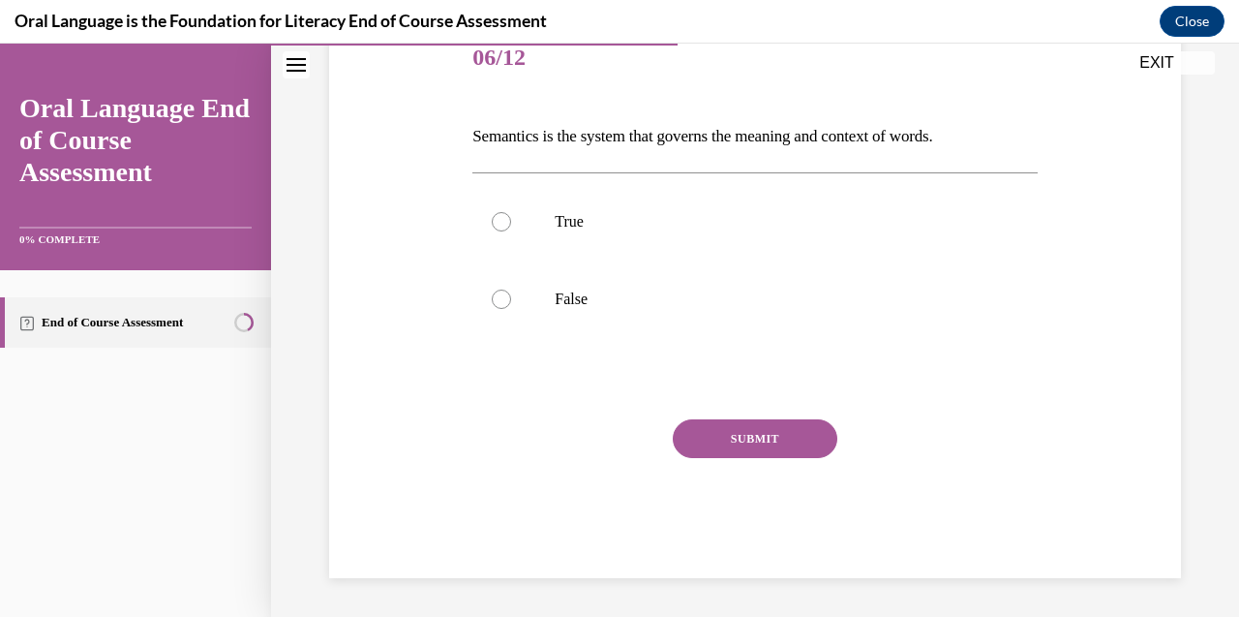
scroll to position [214, 0]
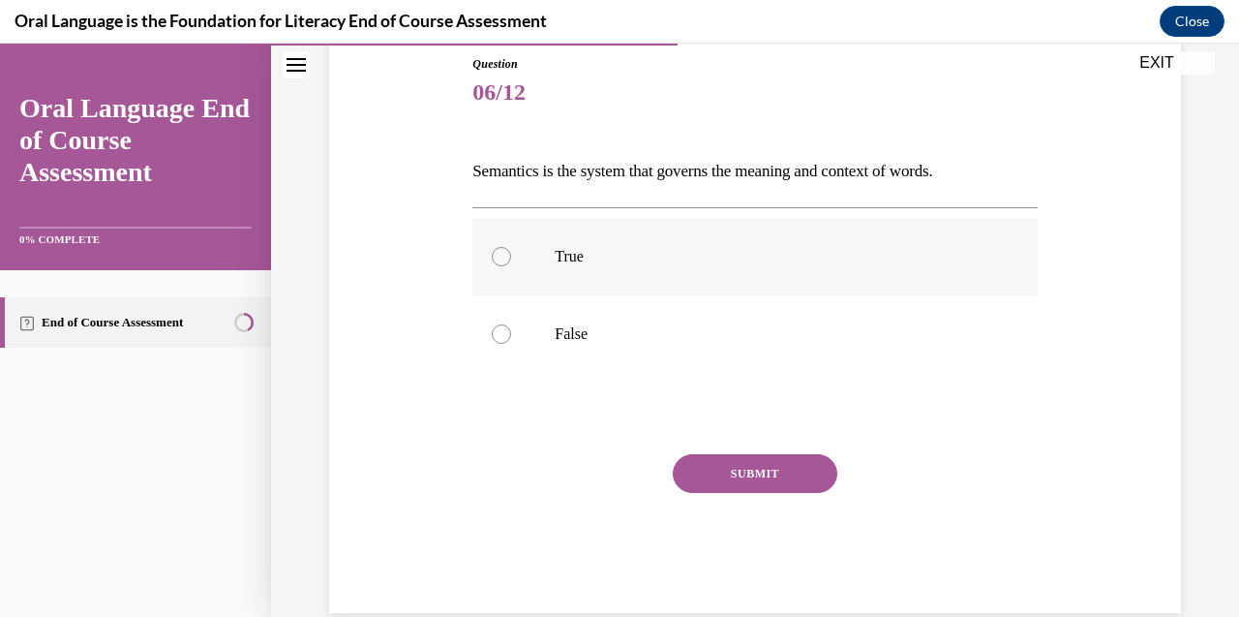
click at [500, 256] on div at bounding box center [501, 256] width 19 height 19
click at [500, 256] on input "True" at bounding box center [501, 256] width 19 height 19
radio input "true"
click at [736, 461] on button "SUBMIT" at bounding box center [755, 473] width 165 height 39
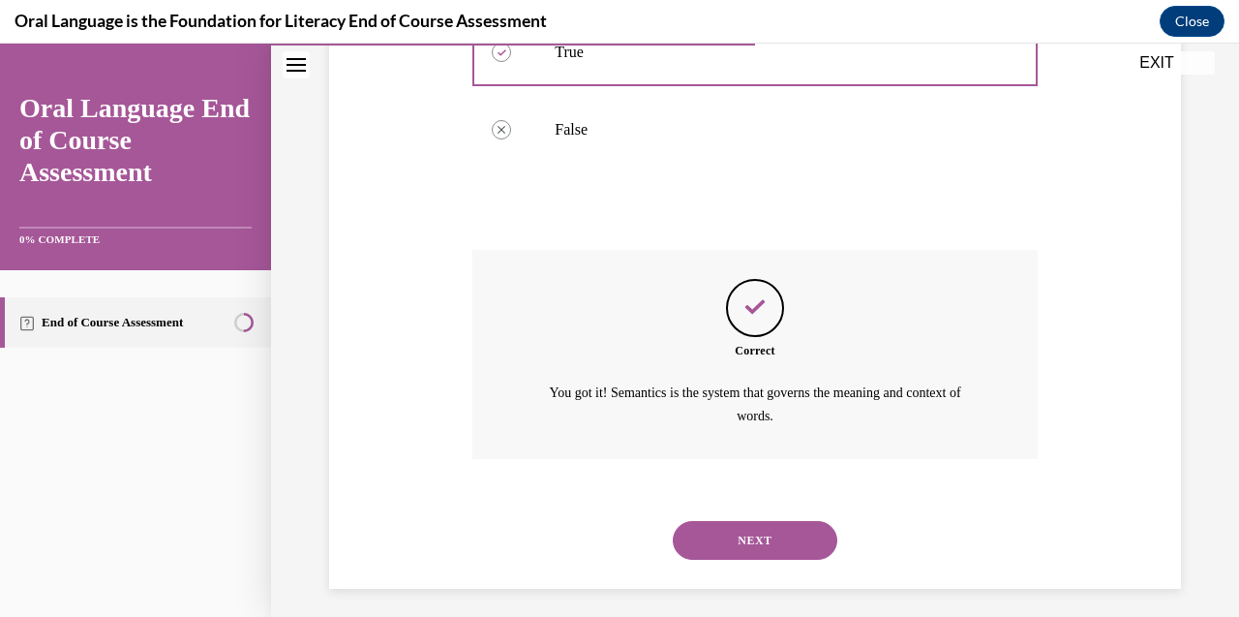
scroll to position [428, 0]
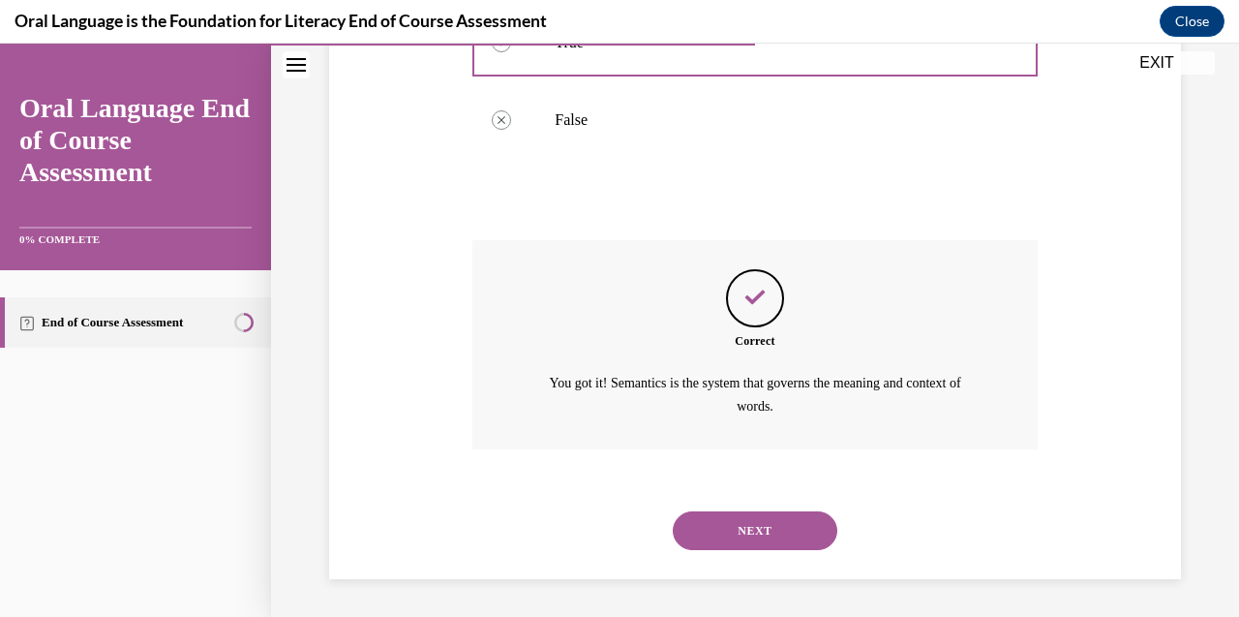
click at [752, 530] on button "NEXT" at bounding box center [755, 530] width 165 height 39
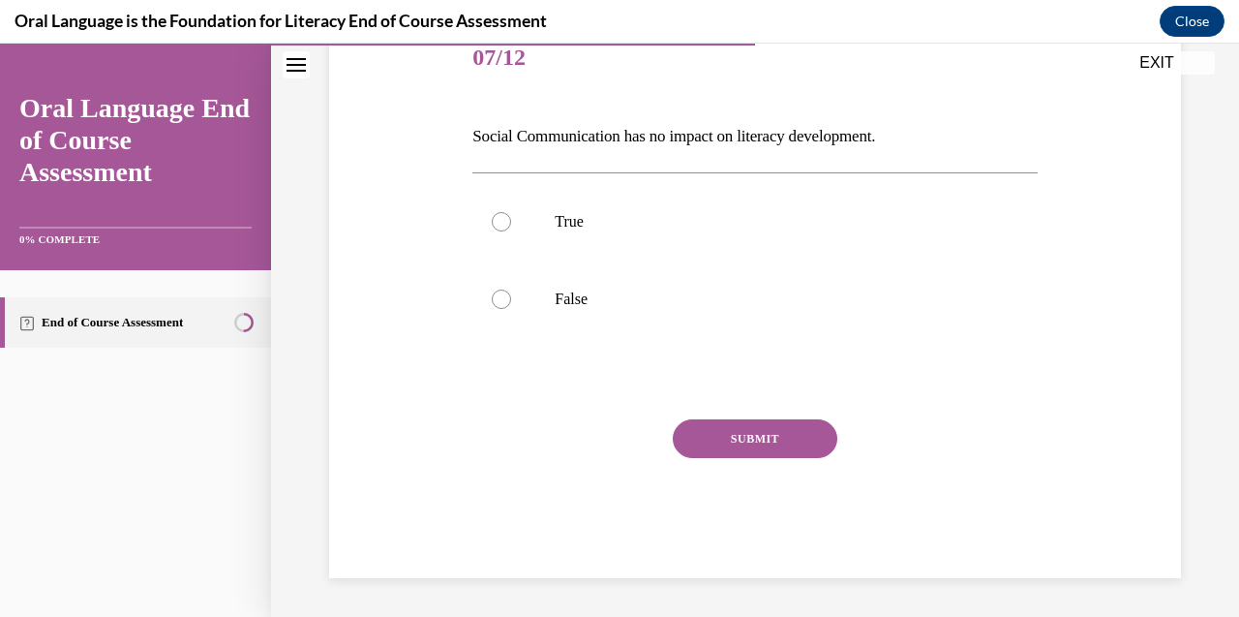
scroll to position [214, 0]
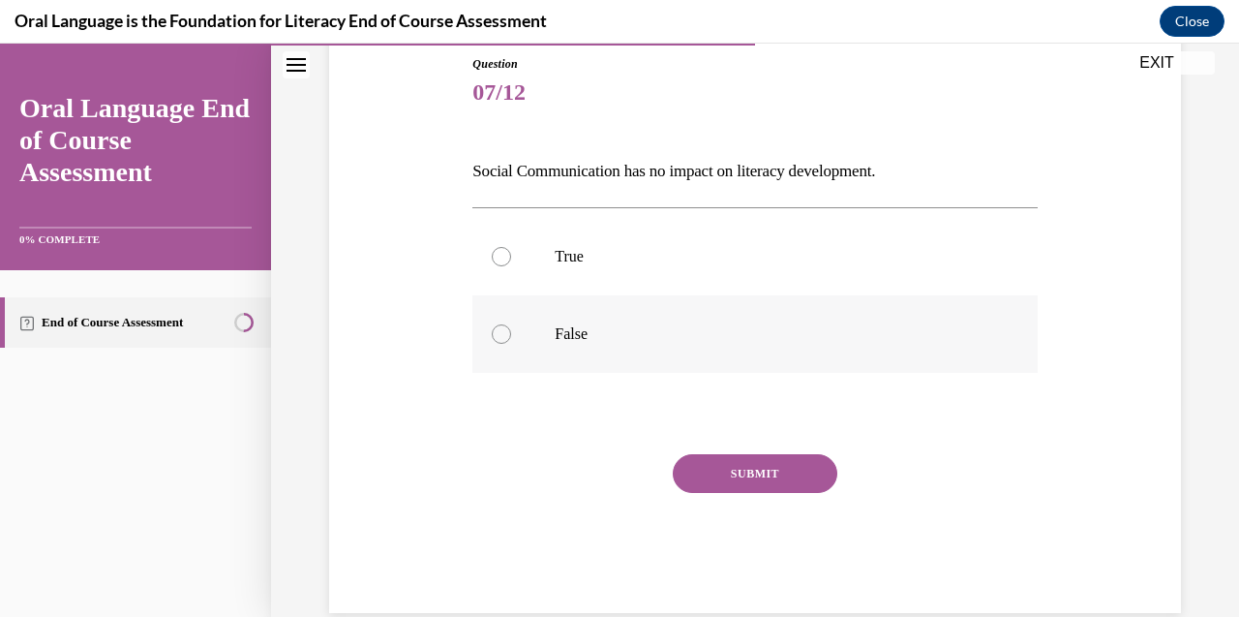
click at [501, 333] on div at bounding box center [501, 333] width 19 height 19
click at [501, 333] on input "False" at bounding box center [501, 333] width 19 height 19
radio input "true"
click at [752, 459] on button "SUBMIT" at bounding box center [755, 473] width 165 height 39
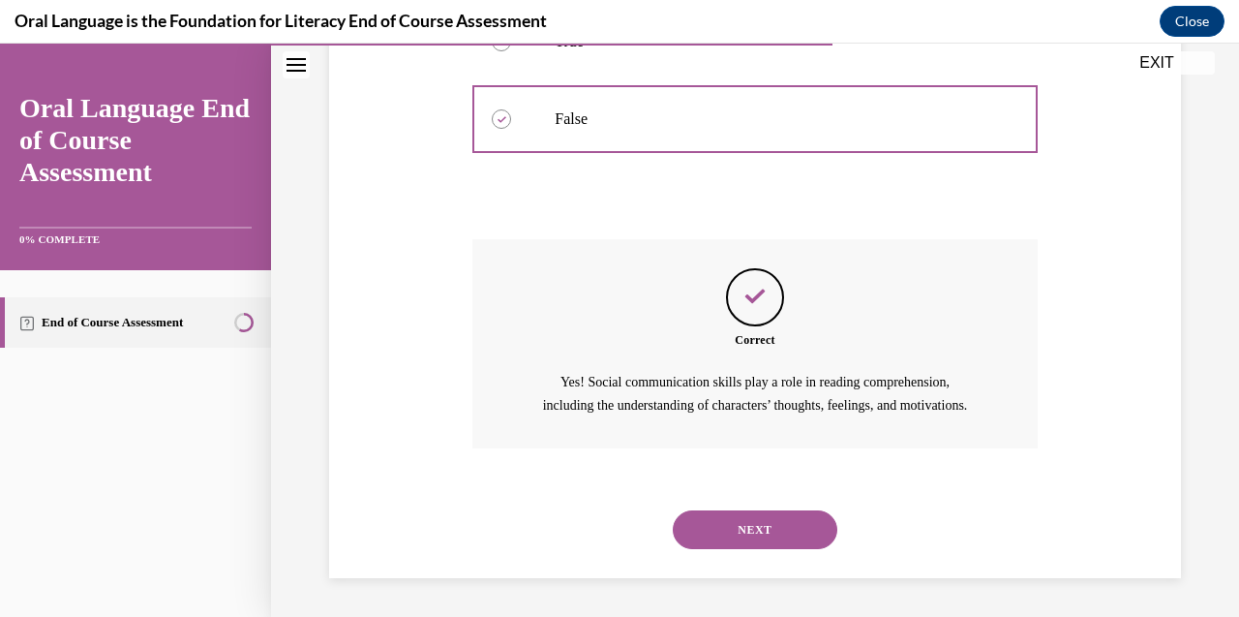
scroll to position [451, 0]
click at [744, 528] on button "NEXT" at bounding box center [755, 529] width 165 height 39
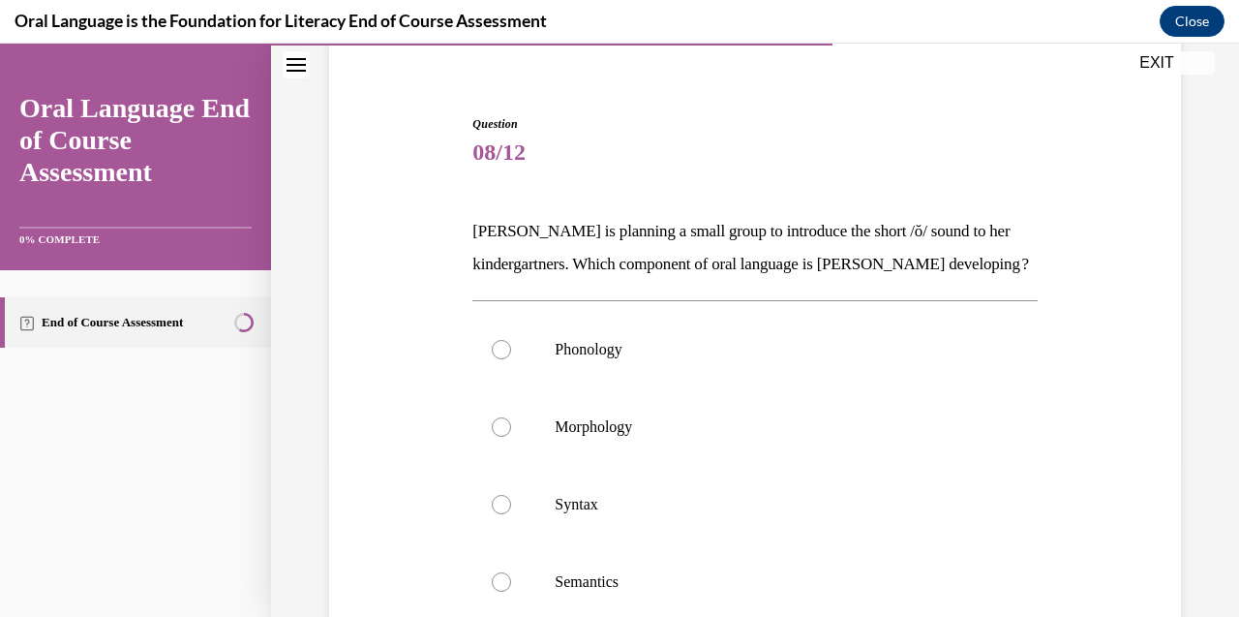
scroll to position [164, 0]
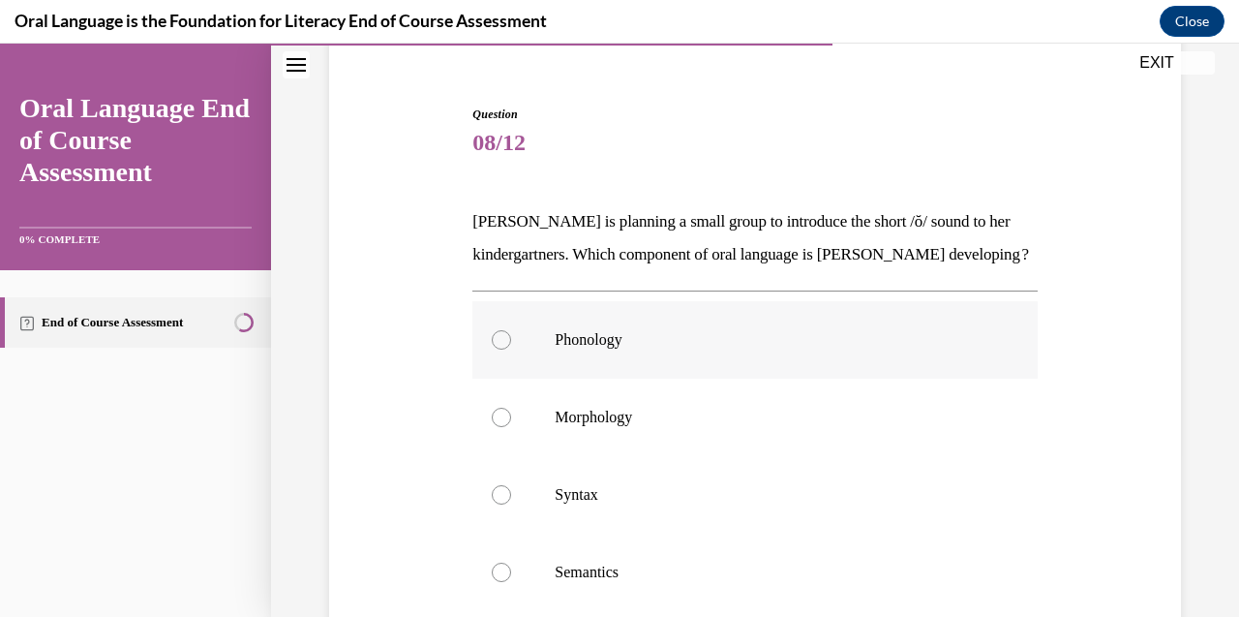
click at [508, 336] on div at bounding box center [501, 339] width 19 height 19
click at [508, 336] on input "Phonology" at bounding box center [501, 339] width 19 height 19
radio input "true"
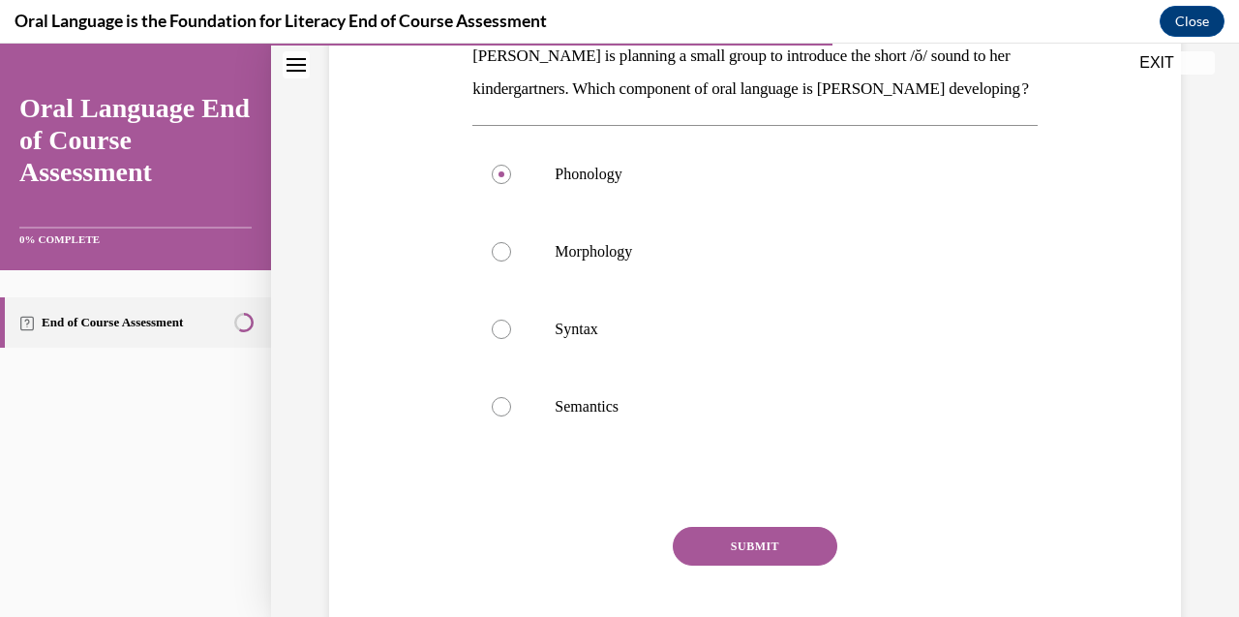
click at [763, 553] on button "SUBMIT" at bounding box center [755, 546] width 165 height 39
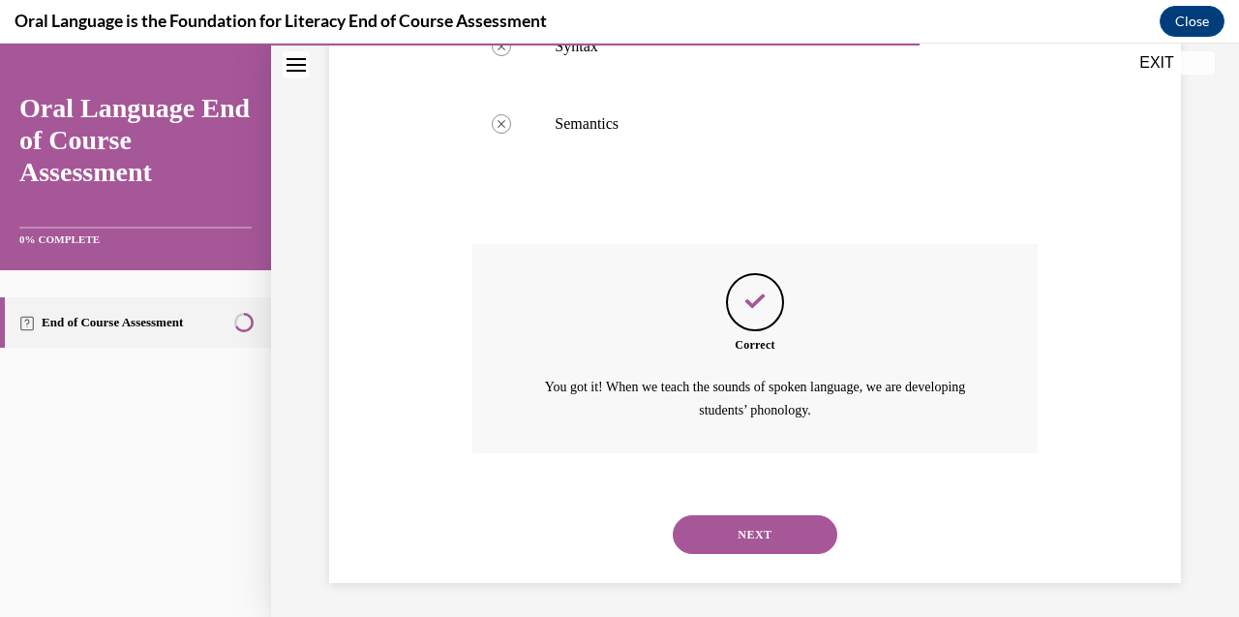
scroll to position [616, 0]
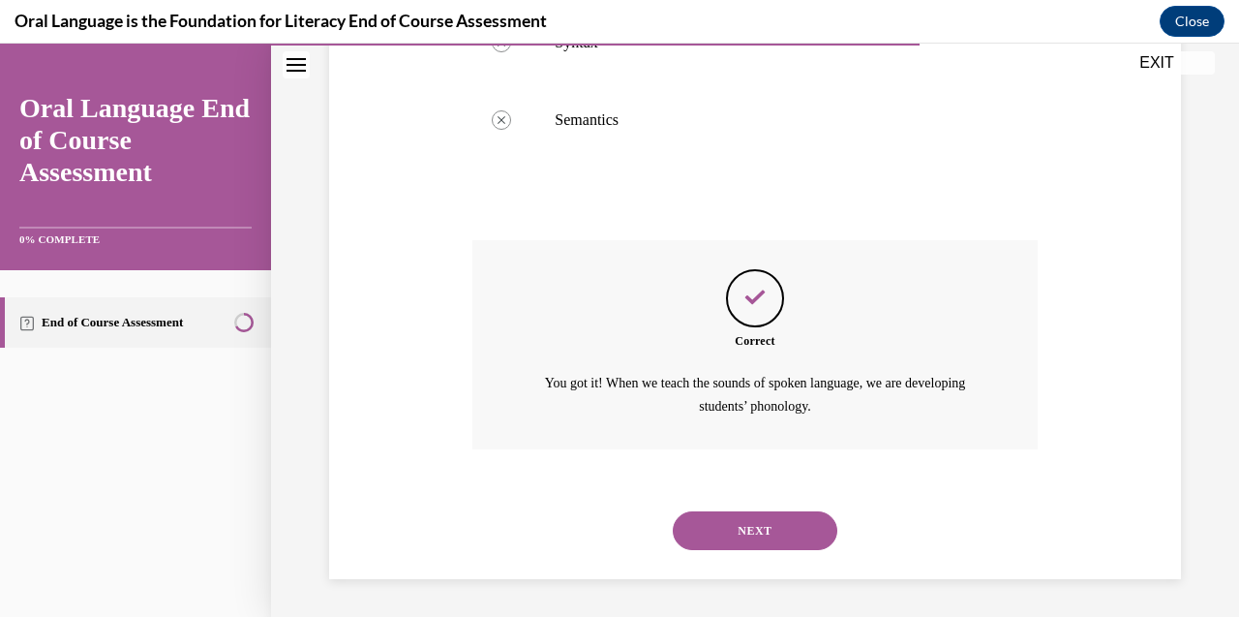
click at [764, 529] on button "NEXT" at bounding box center [755, 530] width 165 height 39
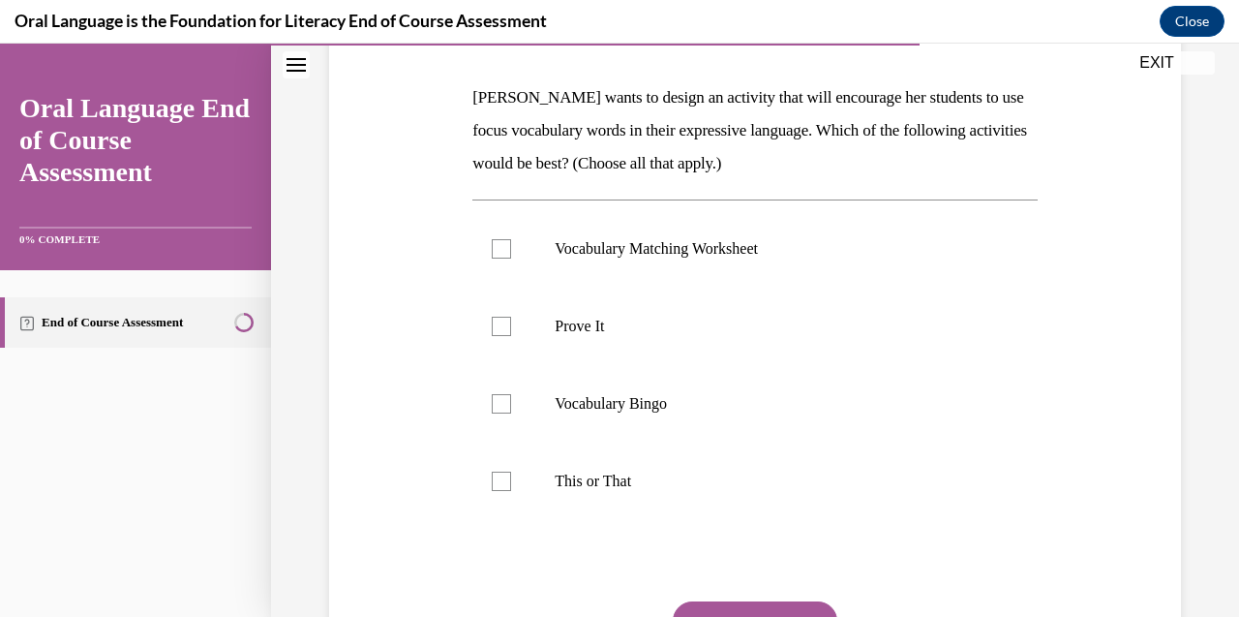
scroll to position [288, 0]
click at [508, 327] on div at bounding box center [501, 325] width 19 height 19
click at [508, 327] on input "Prove It" at bounding box center [501, 325] width 19 height 19
checkbox input "true"
click at [502, 470] on div at bounding box center [501, 479] width 19 height 19
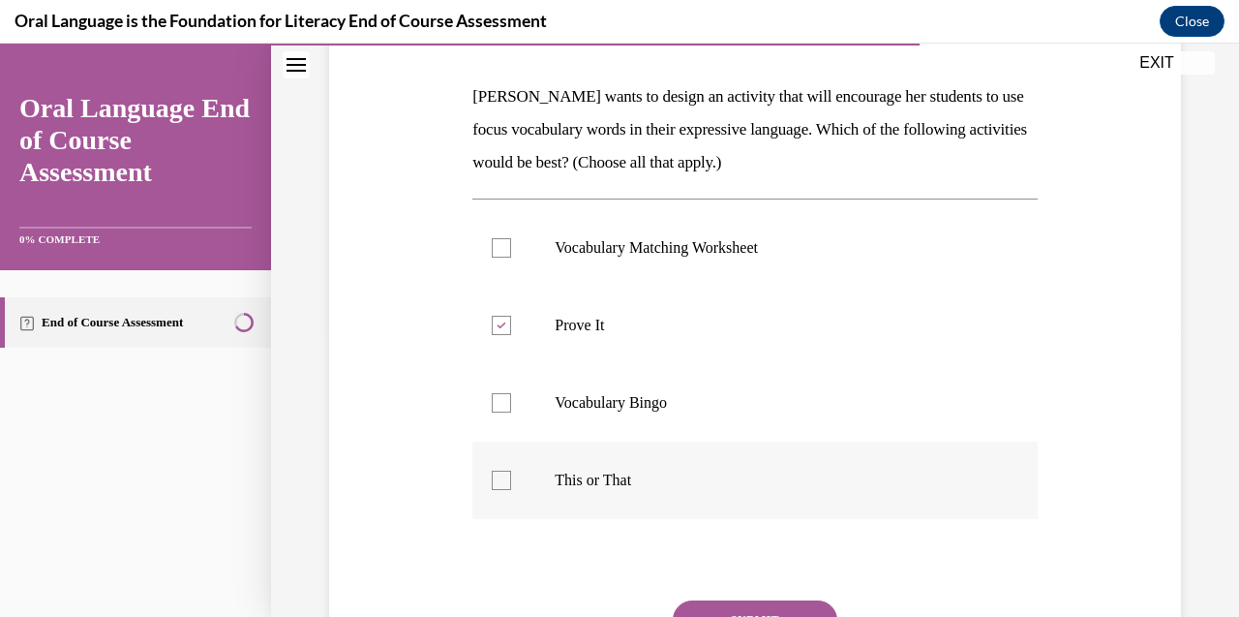
click at [502, 470] on input "This or That" at bounding box center [501, 479] width 19 height 19
checkbox input "true"
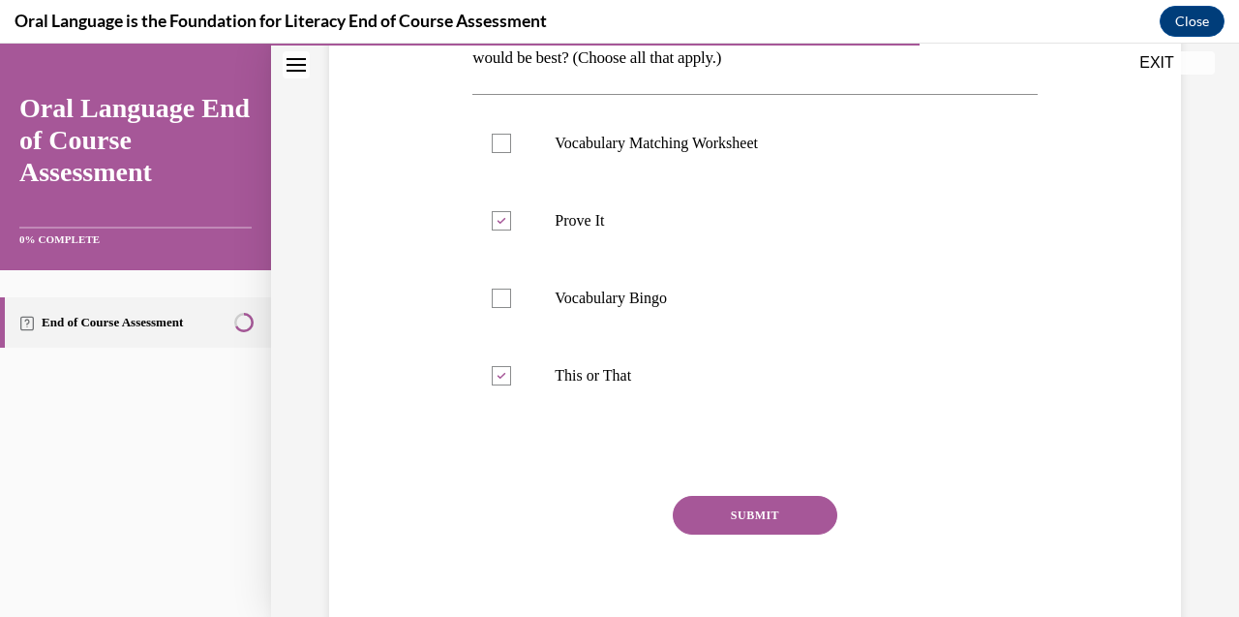
click at [751, 512] on button "SUBMIT" at bounding box center [755, 515] width 165 height 39
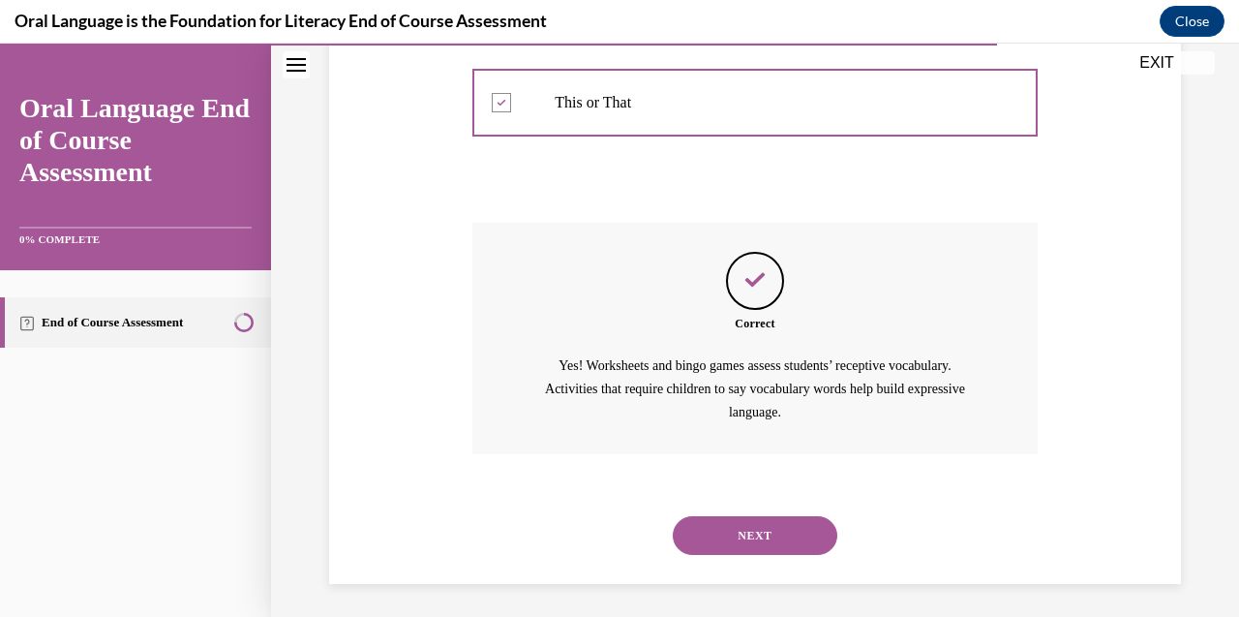
scroll to position [672, 0]
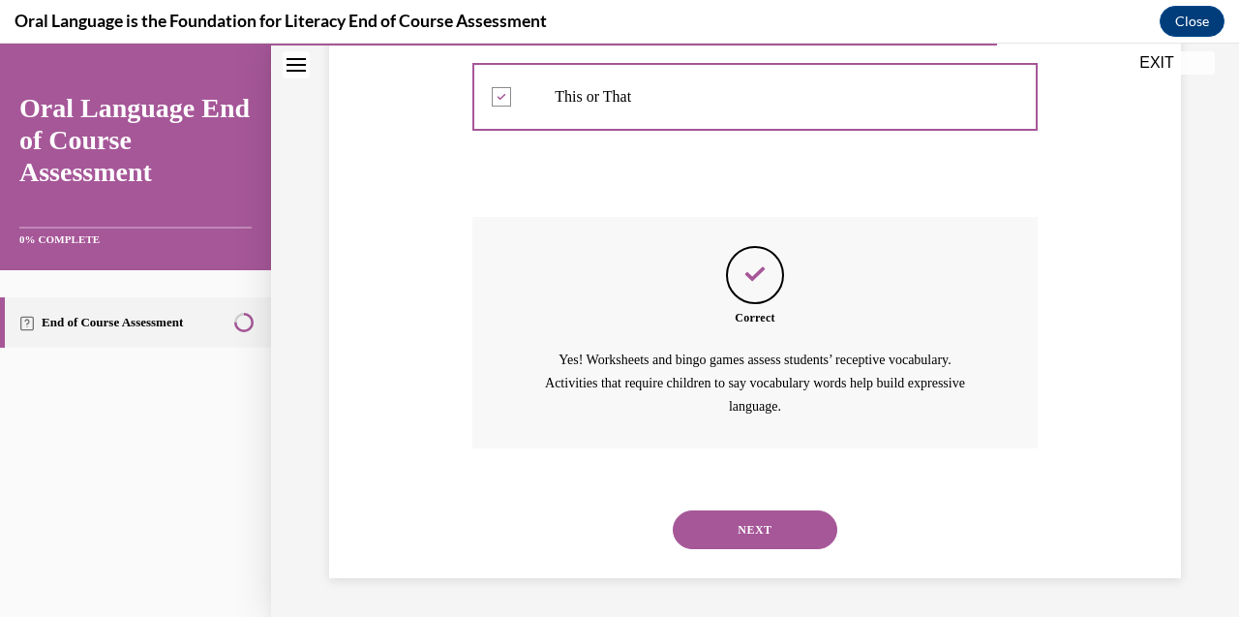
click at [755, 536] on button "NEXT" at bounding box center [755, 529] width 165 height 39
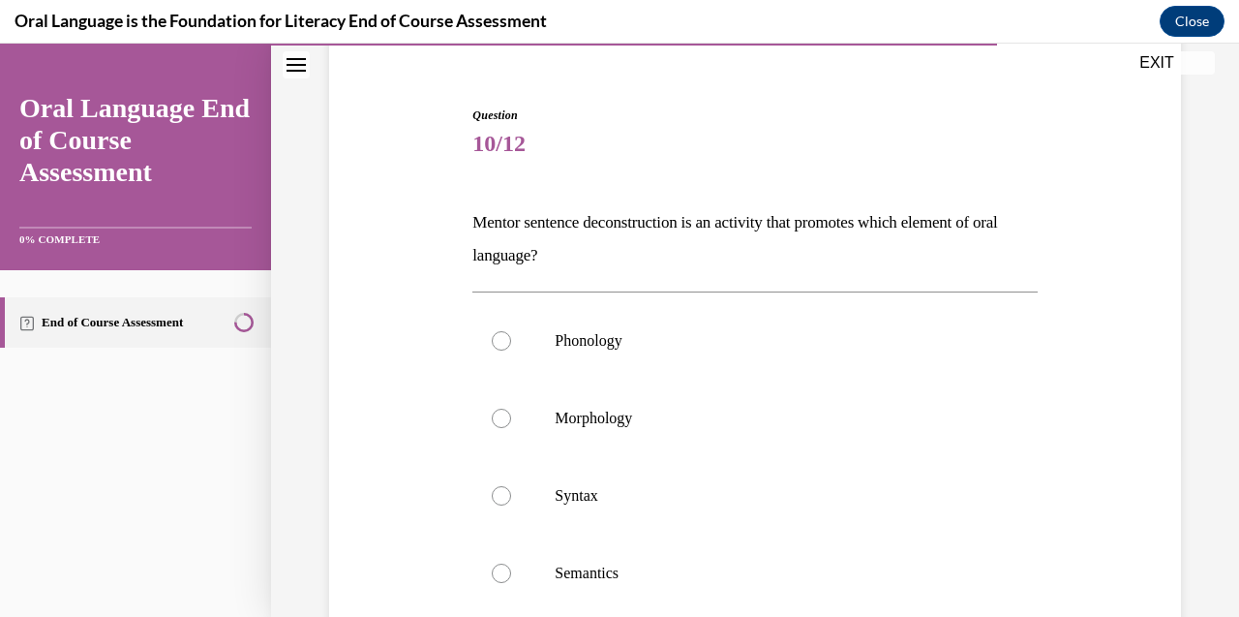
scroll to position [176, 0]
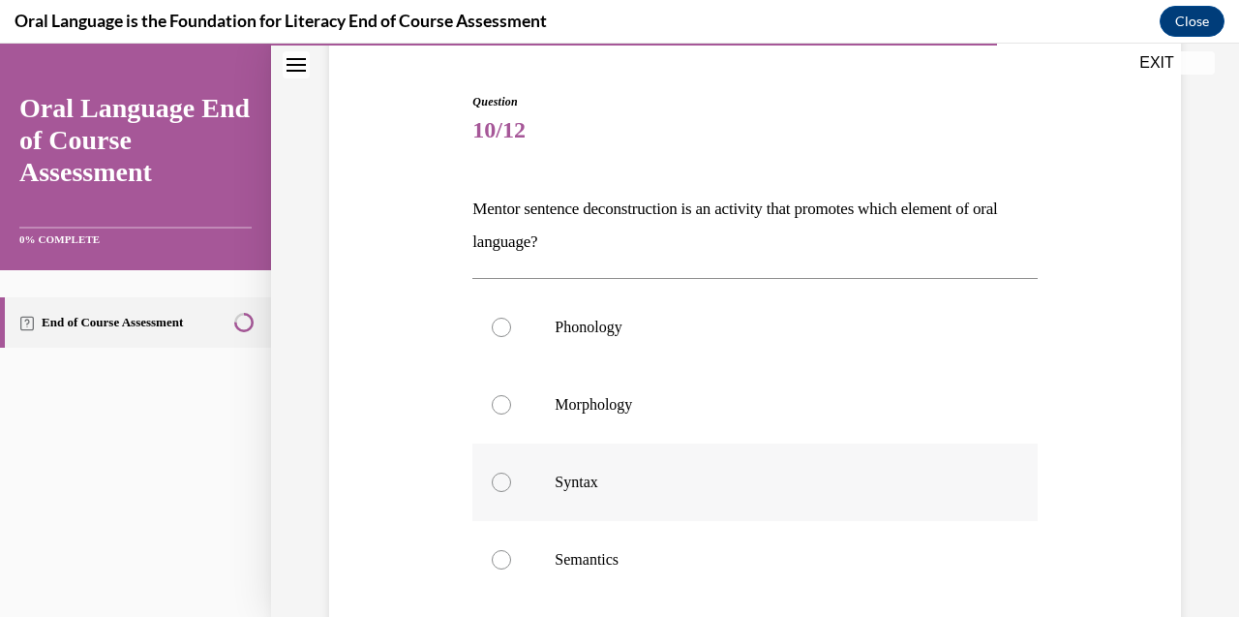
click at [504, 478] on div at bounding box center [501, 481] width 19 height 19
click at [504, 478] on input "Syntax" at bounding box center [501, 481] width 19 height 19
radio input "true"
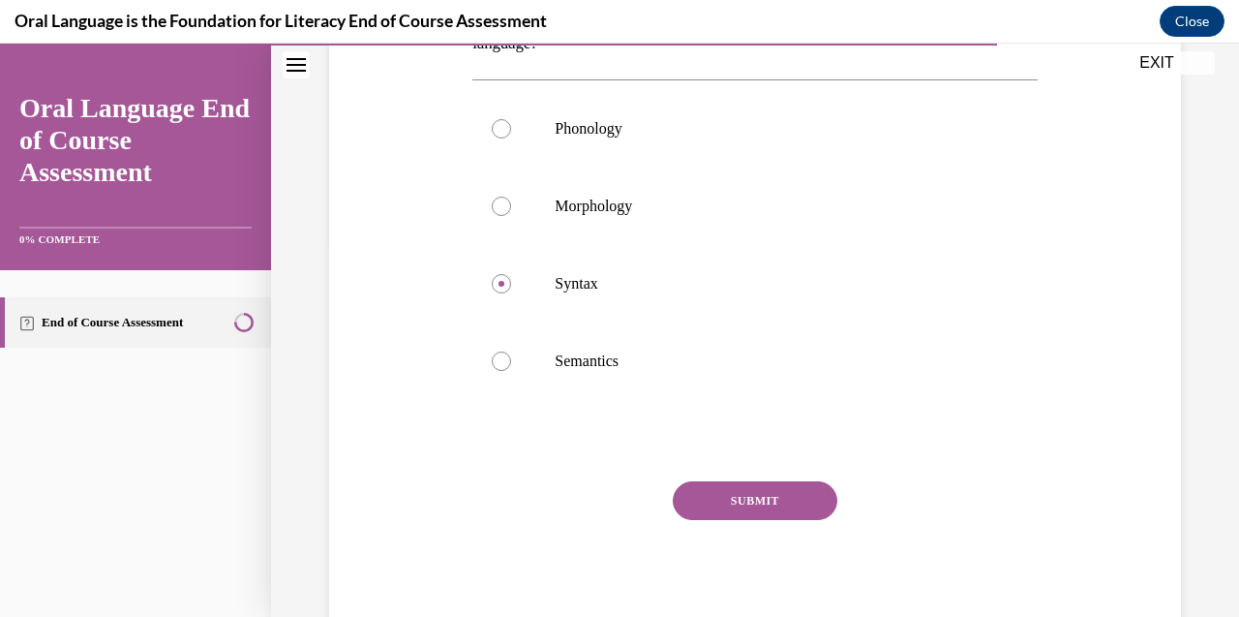
click at [764, 500] on button "SUBMIT" at bounding box center [755, 500] width 165 height 39
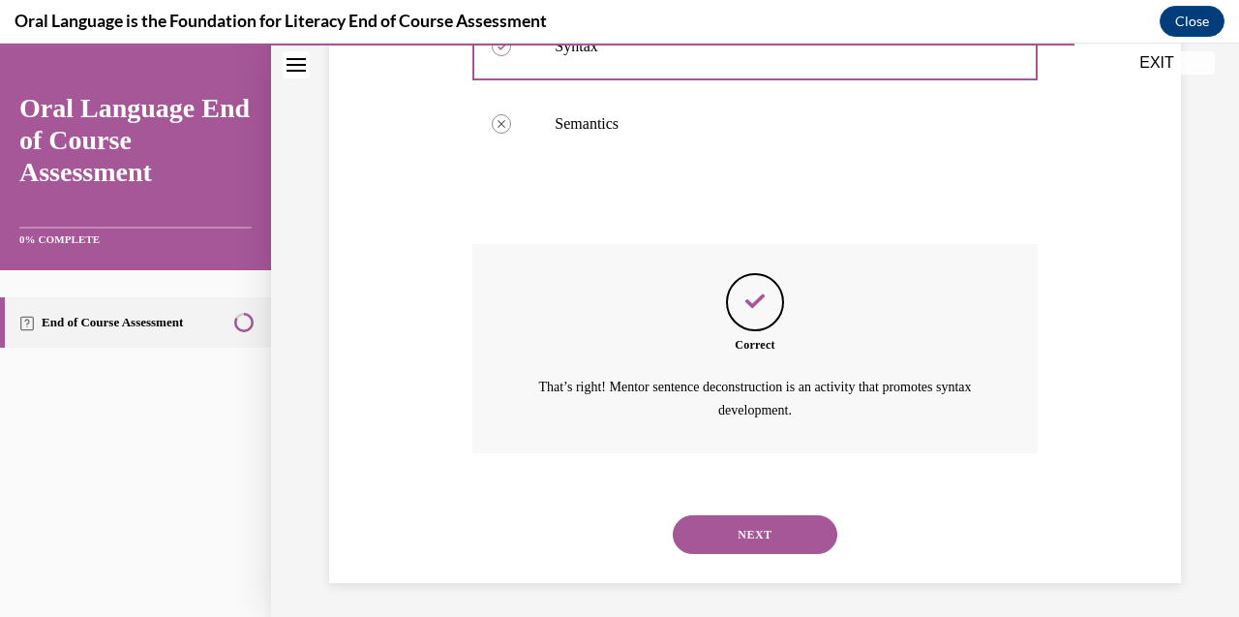
scroll to position [616, 0]
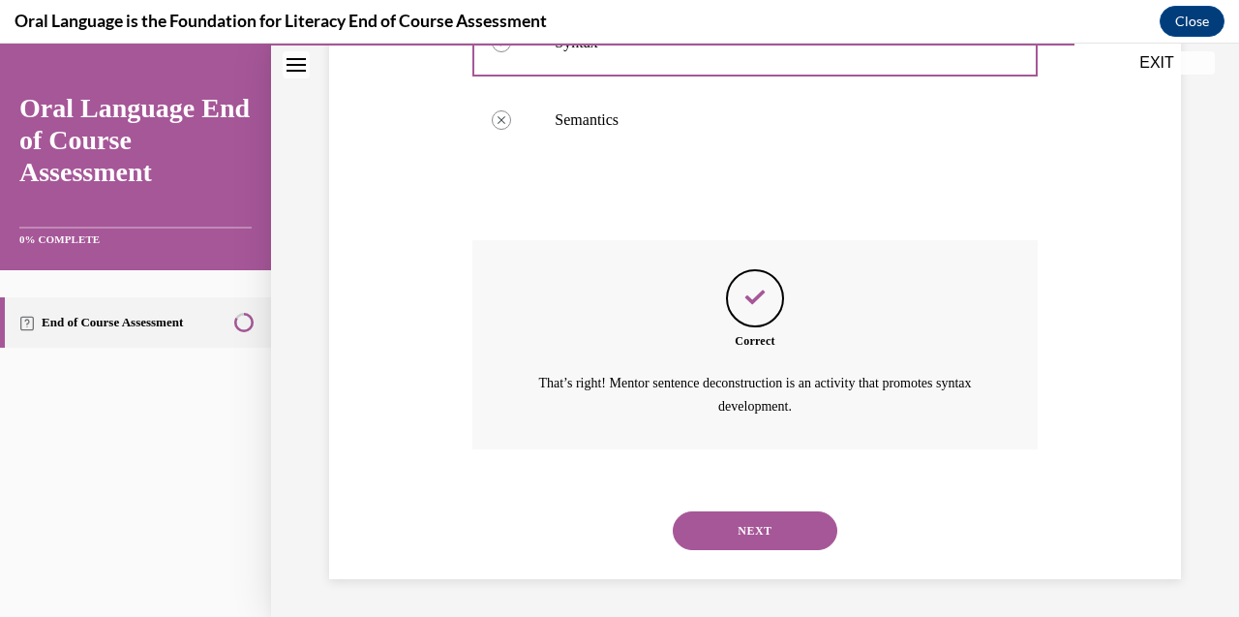
click at [761, 524] on button "NEXT" at bounding box center [755, 530] width 165 height 39
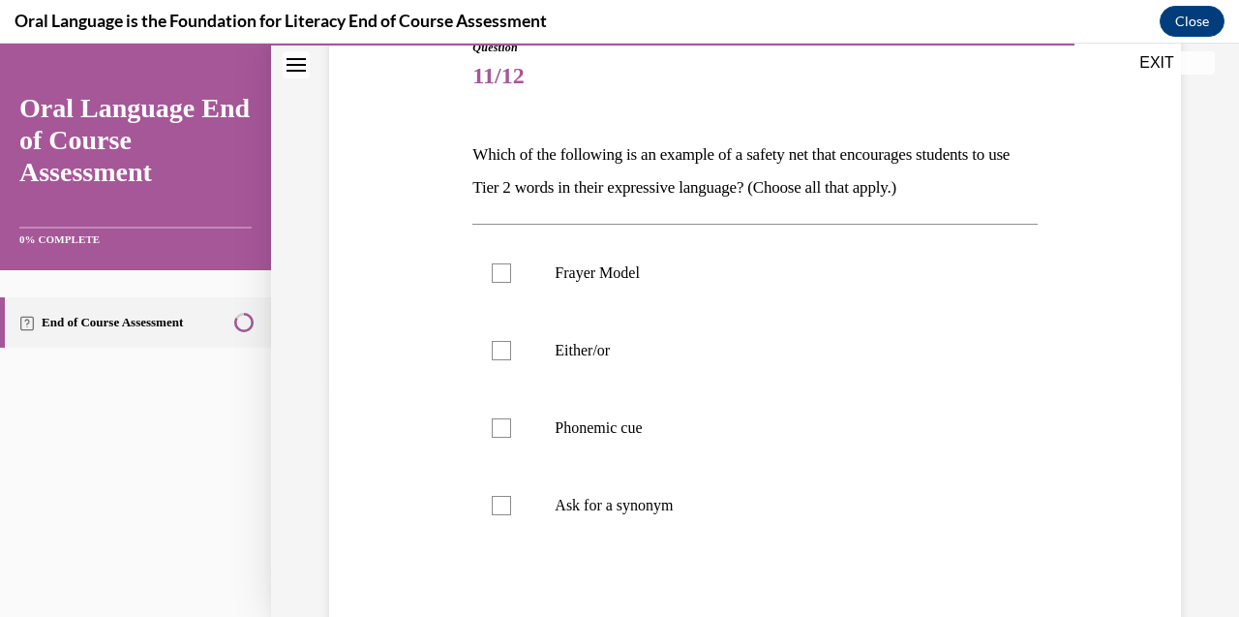
scroll to position [240, 0]
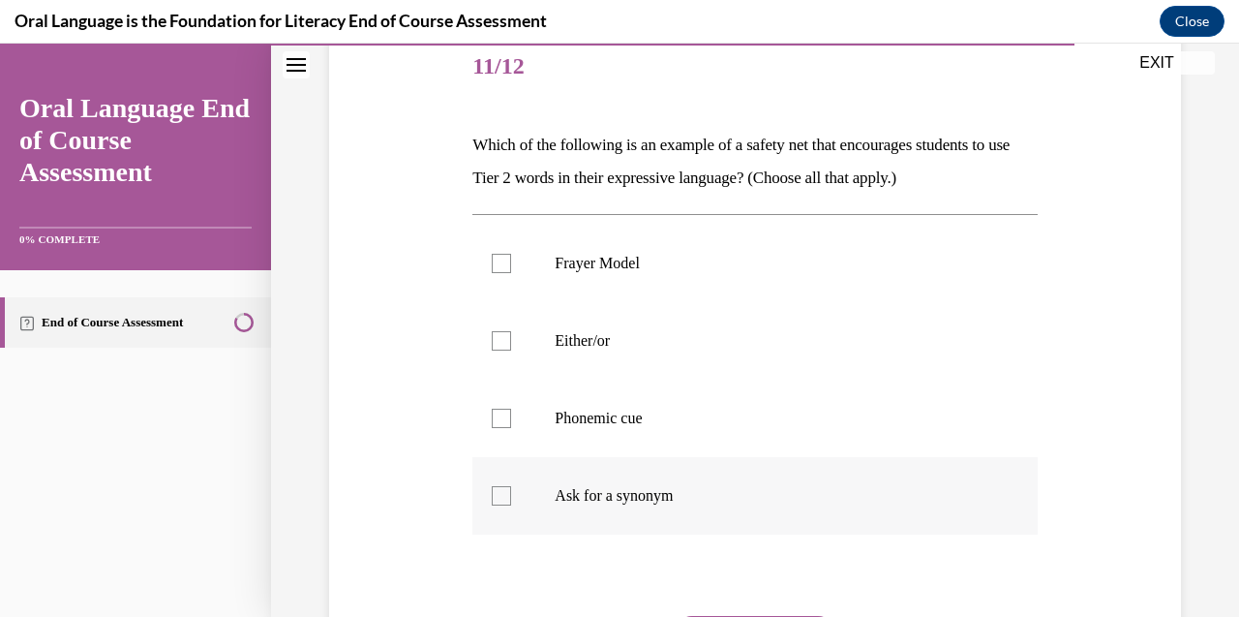
click at [501, 493] on div at bounding box center [501, 495] width 19 height 19
click at [501, 493] on input "Ask for a synonym" at bounding box center [501, 495] width 19 height 19
checkbox input "true"
click at [504, 257] on div at bounding box center [501, 263] width 19 height 19
click at [504, 257] on input "Frayer Model" at bounding box center [501, 263] width 19 height 19
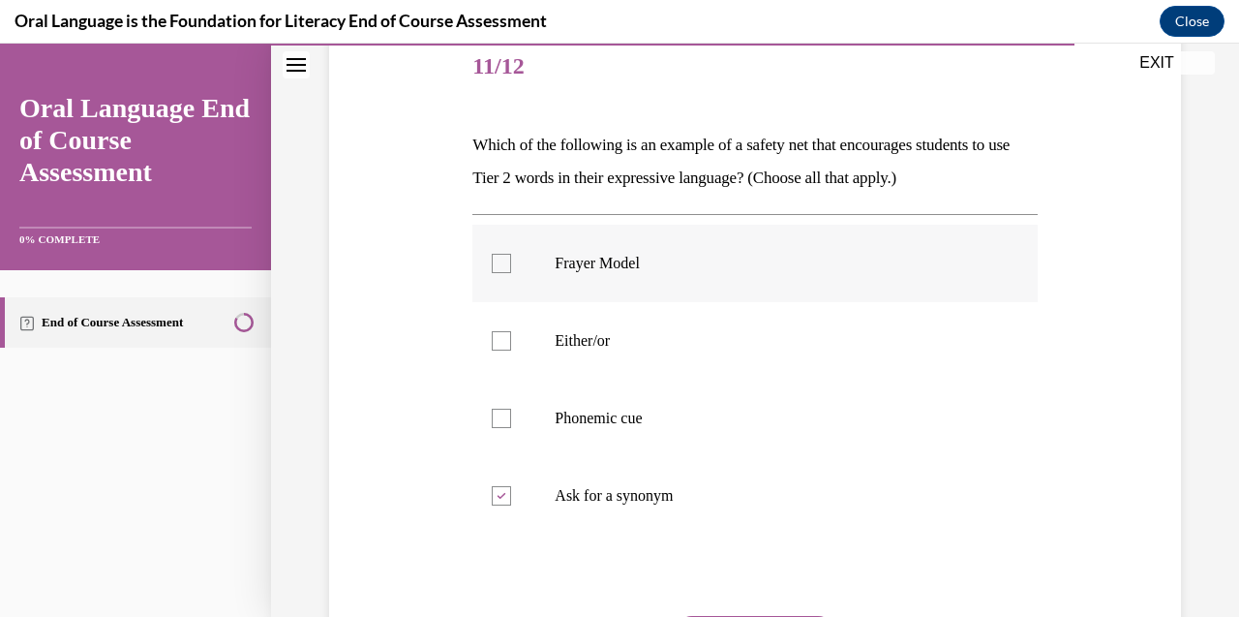
checkbox input "true"
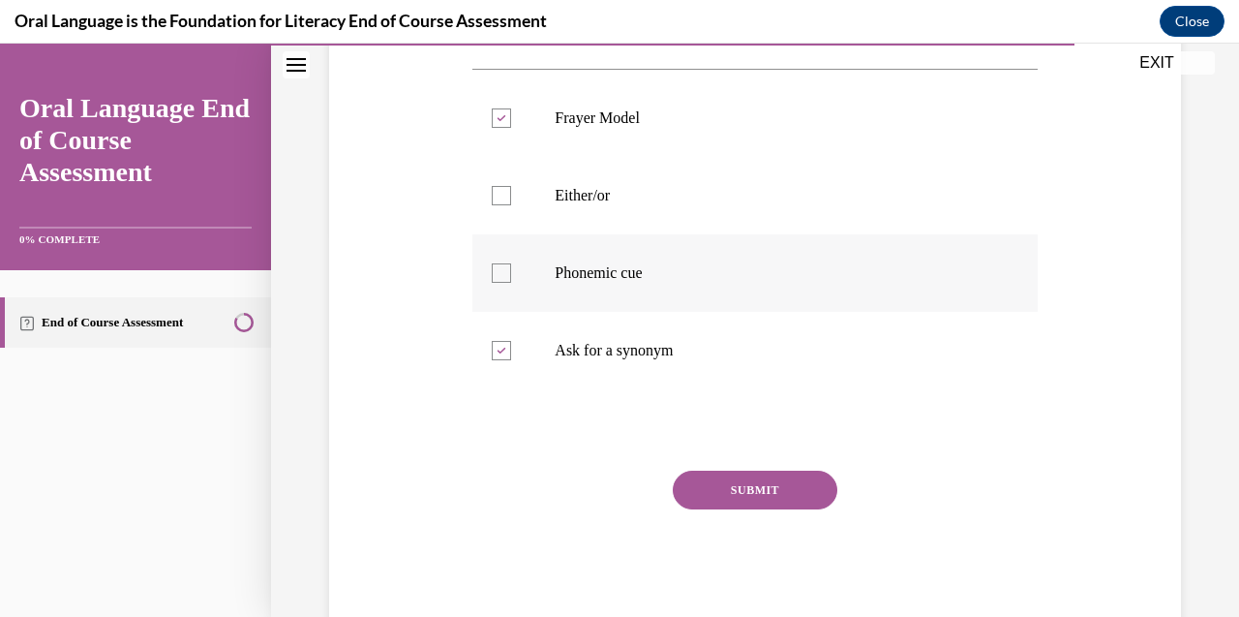
scroll to position [437, 0]
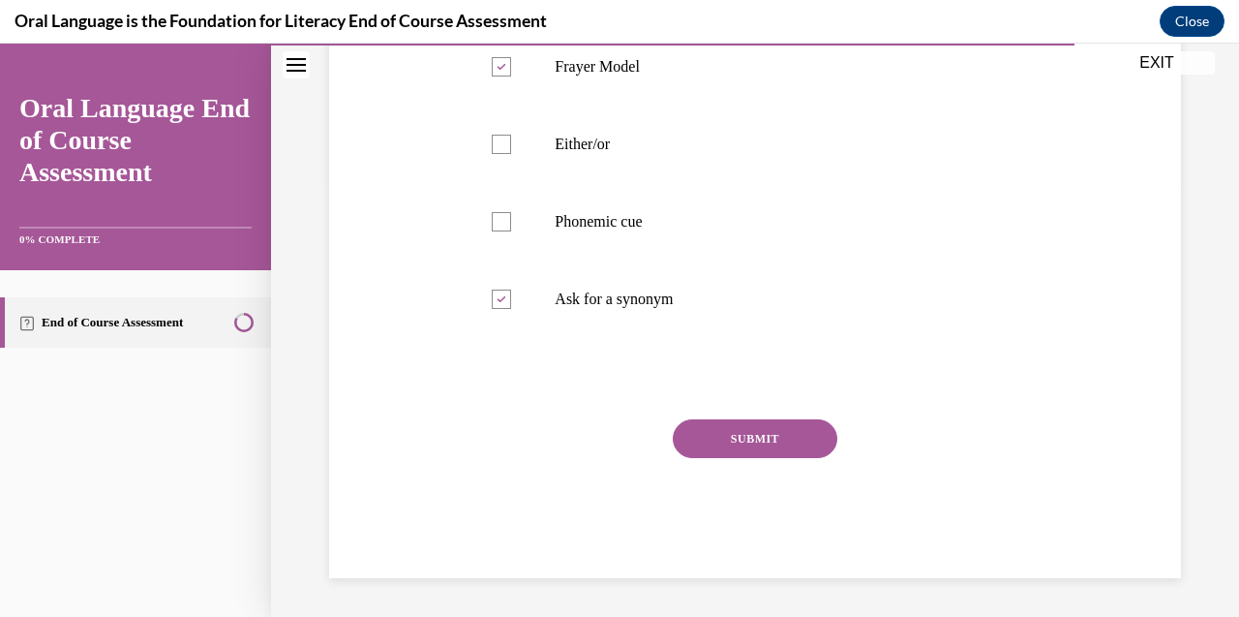
click at [762, 435] on button "SUBMIT" at bounding box center [755, 438] width 165 height 39
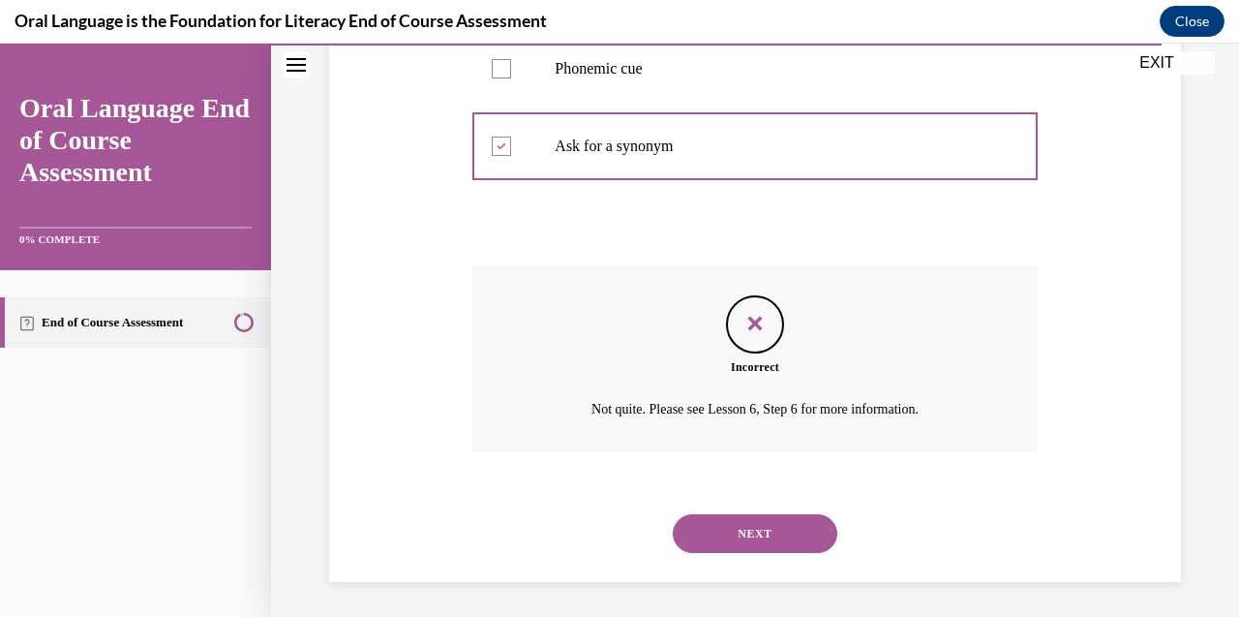
scroll to position [593, 0]
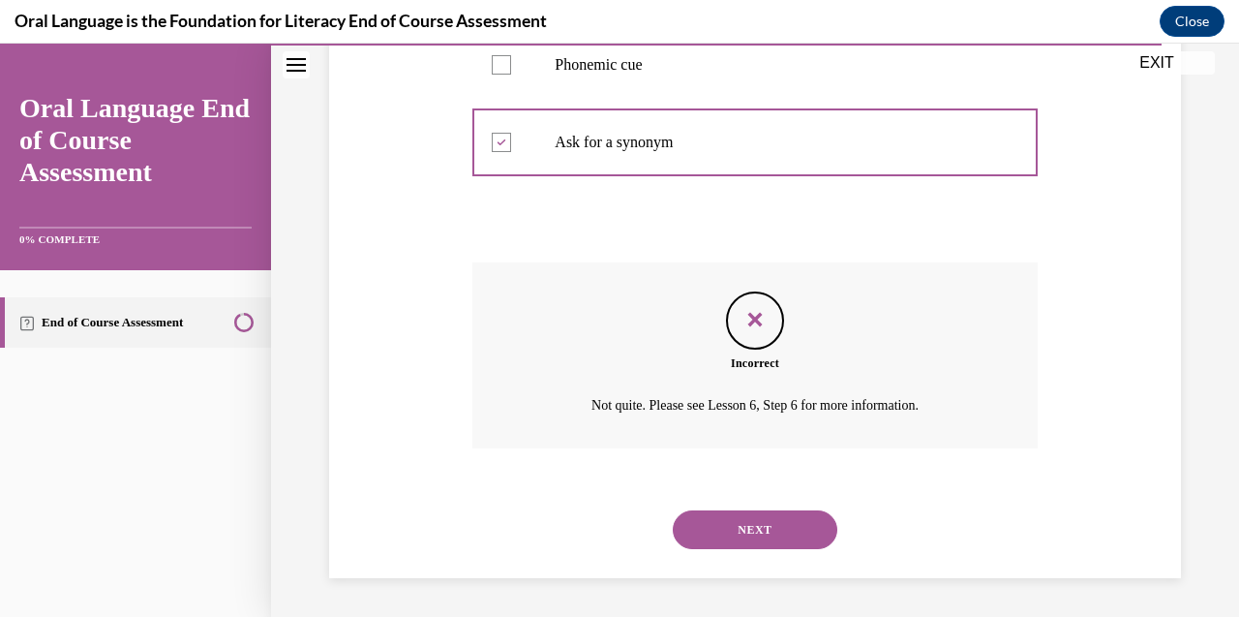
click at [742, 534] on button "NEXT" at bounding box center [755, 529] width 165 height 39
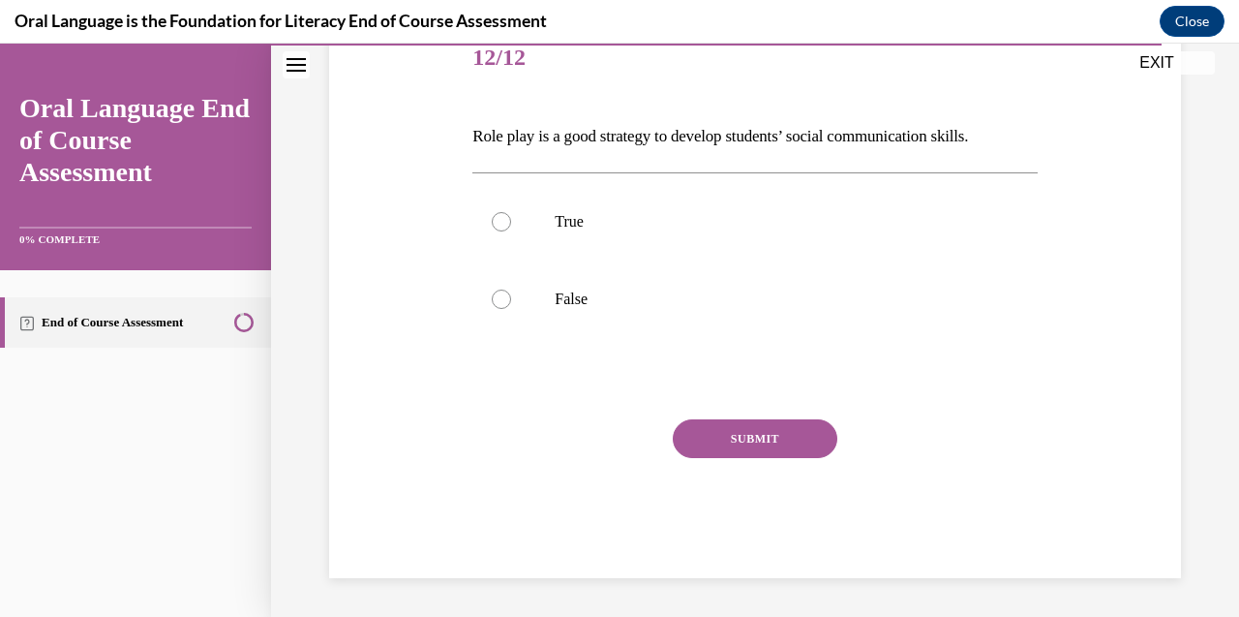
scroll to position [214, 0]
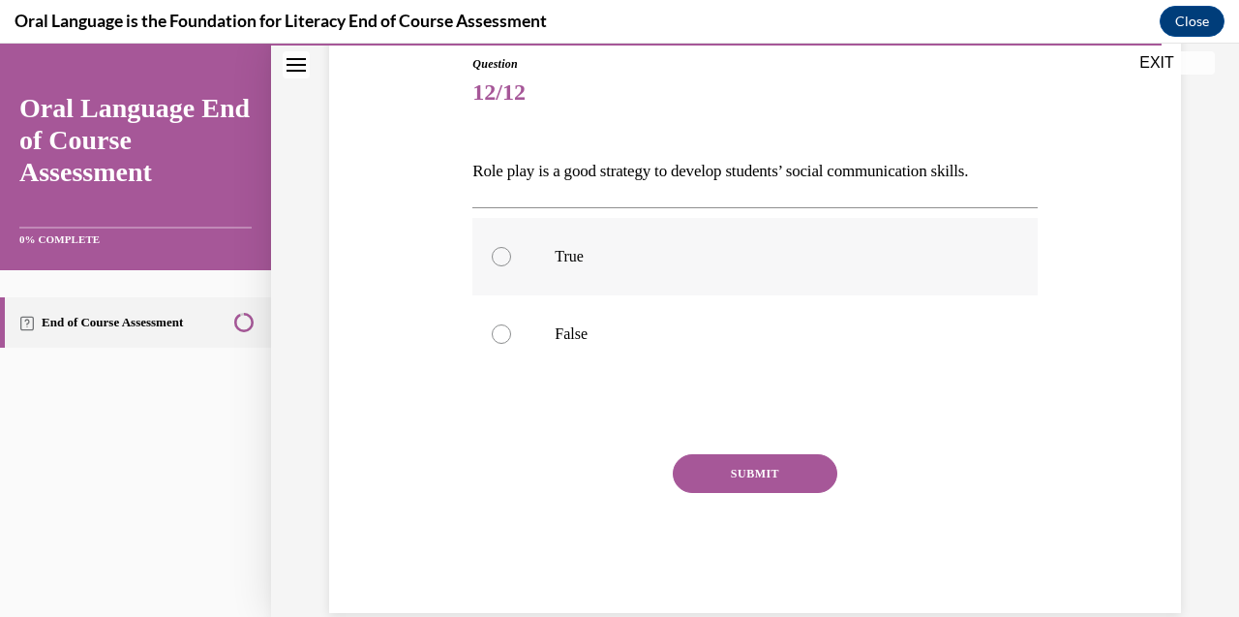
click at [503, 260] on div at bounding box center [501, 256] width 19 height 19
click at [503, 260] on input "True" at bounding box center [501, 256] width 19 height 19
radio input "true"
click at [766, 472] on button "SUBMIT" at bounding box center [755, 473] width 165 height 39
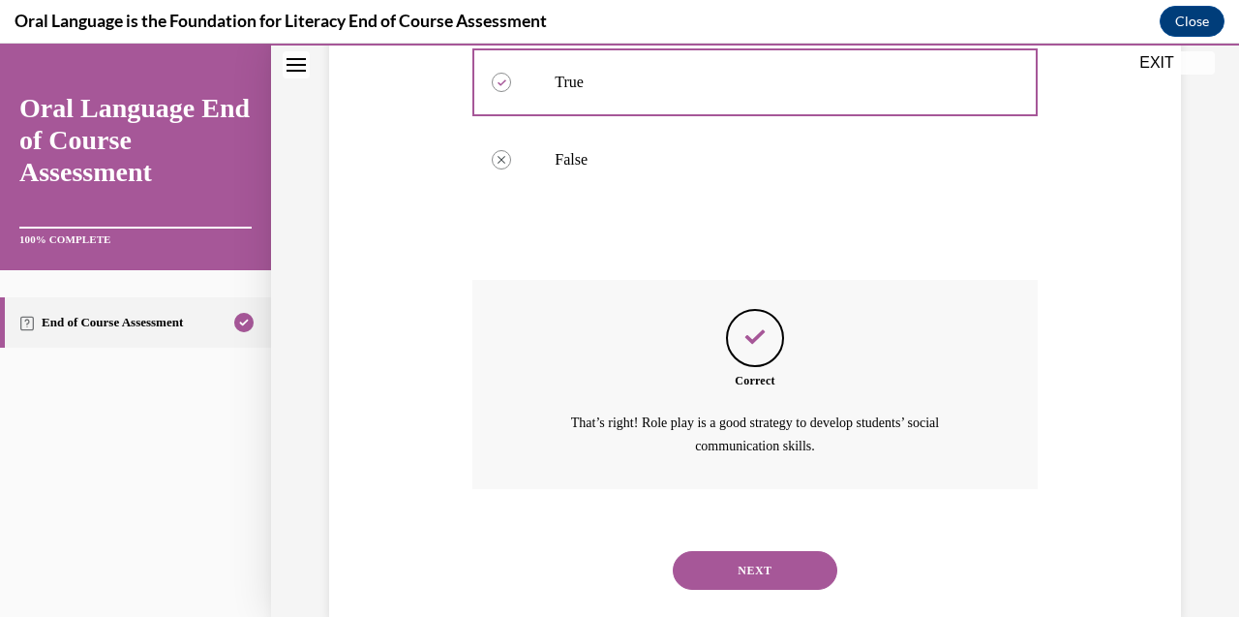
scroll to position [428, 0]
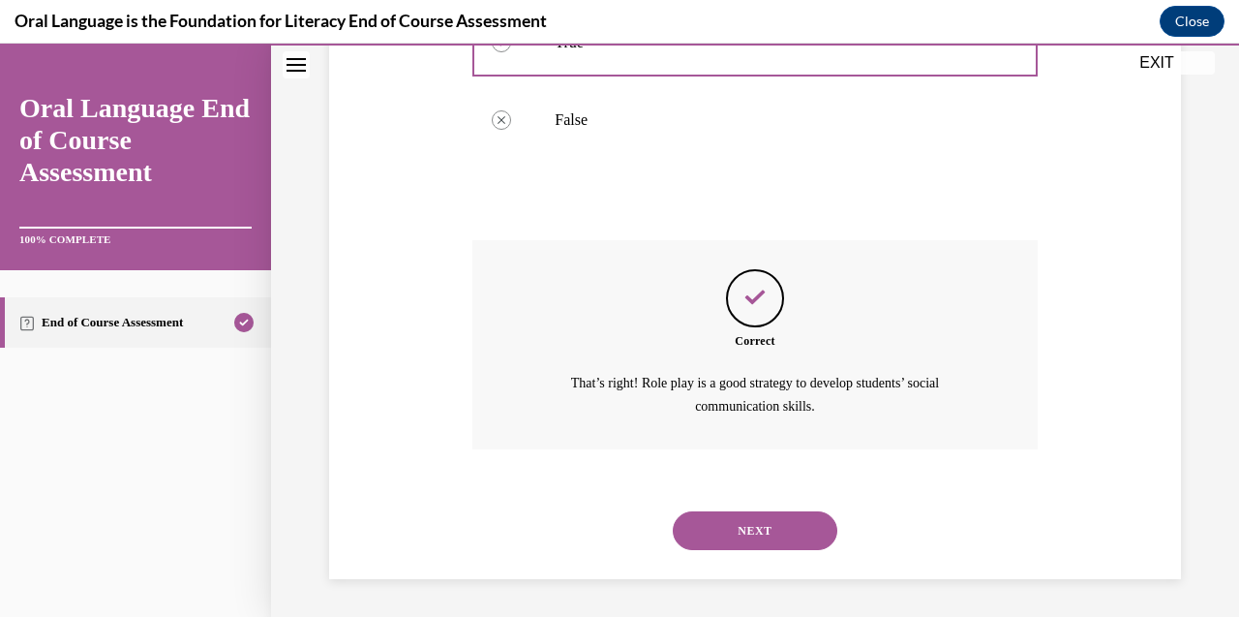
click at [737, 526] on button "NEXT" at bounding box center [755, 530] width 165 height 39
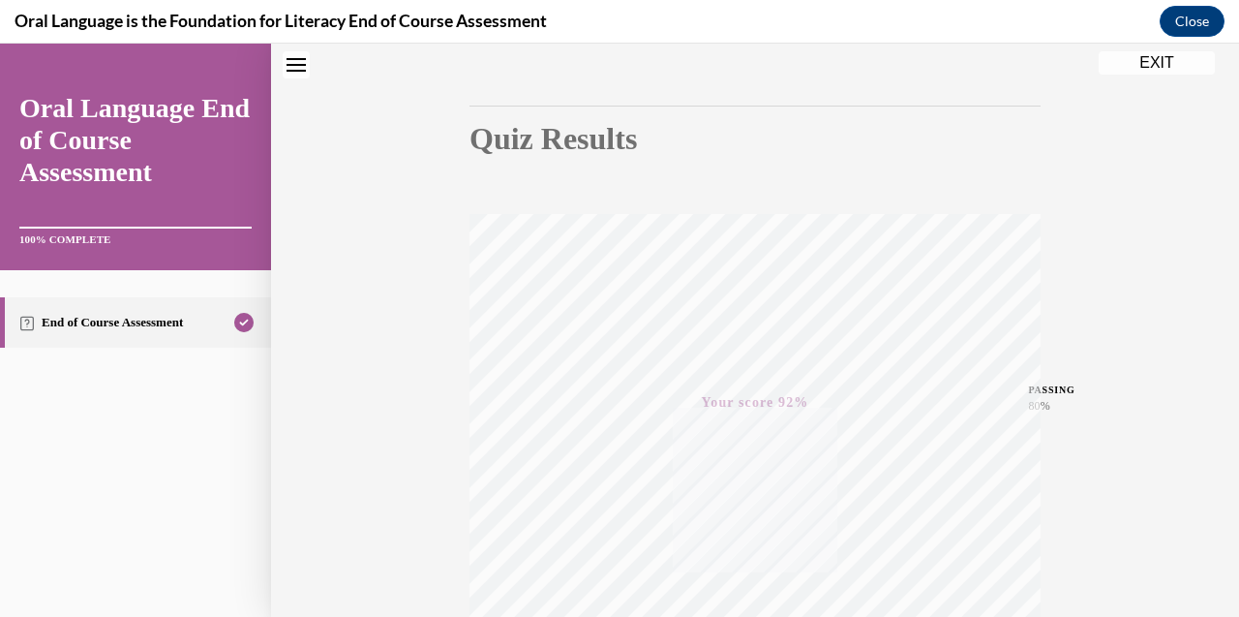
scroll to position [0, 0]
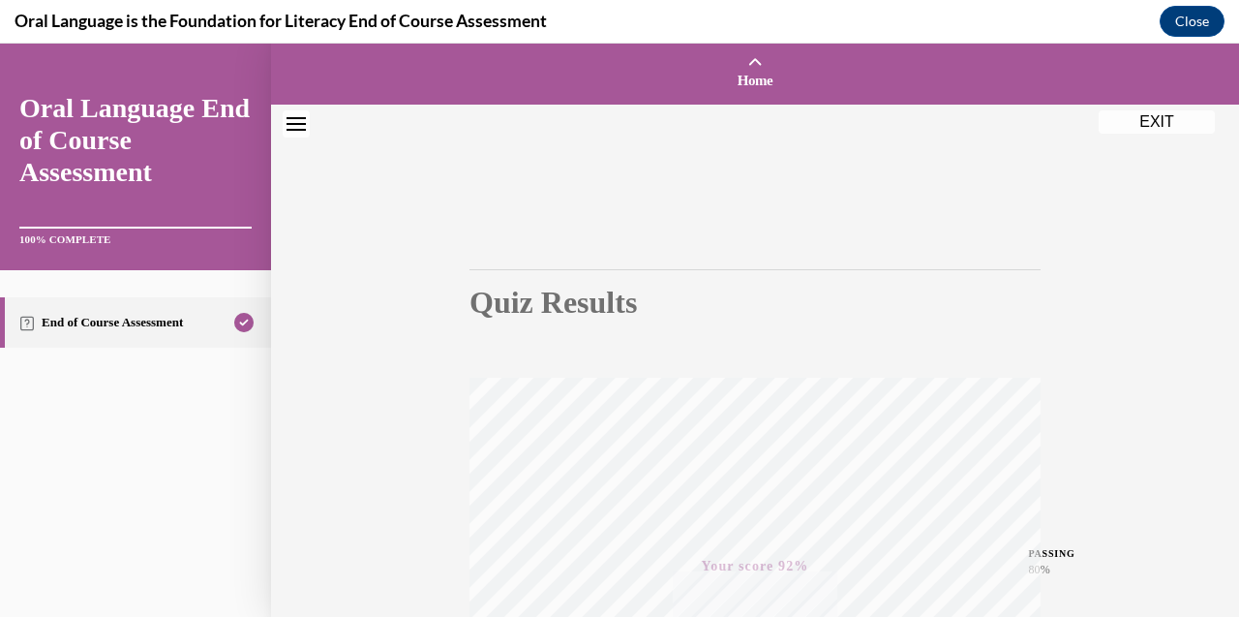
click at [1130, 122] on button "EXIT" at bounding box center [1157, 121] width 116 height 23
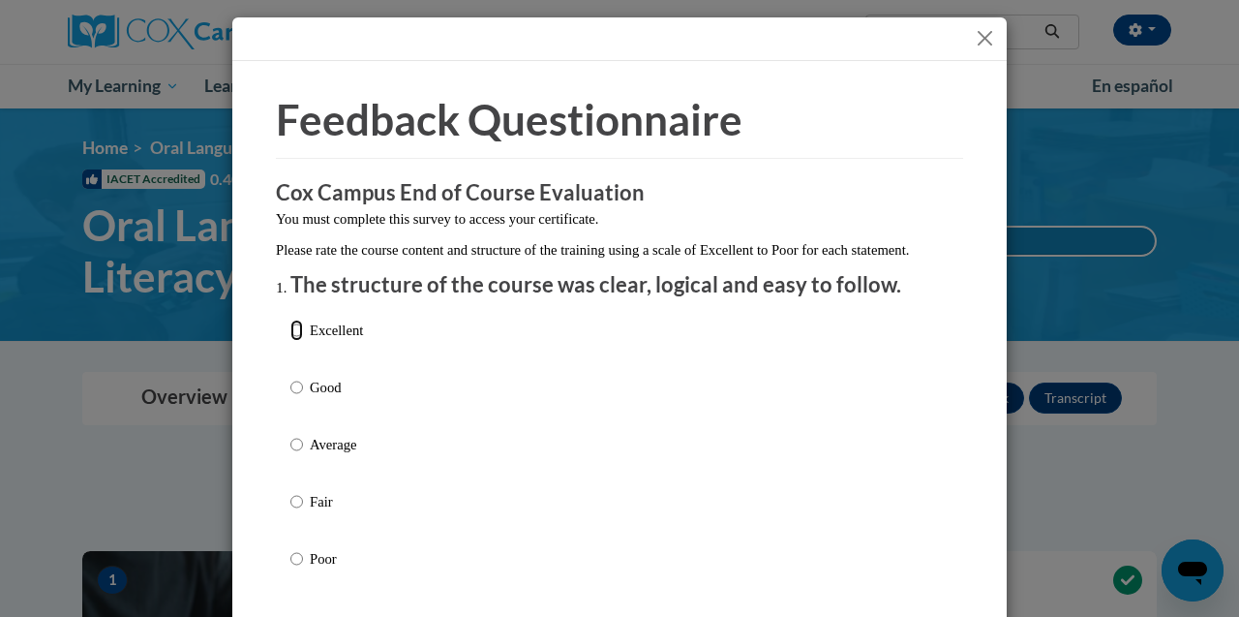
click at [294, 341] on input "Excellent" at bounding box center [296, 329] width 13 height 21
radio input "true"
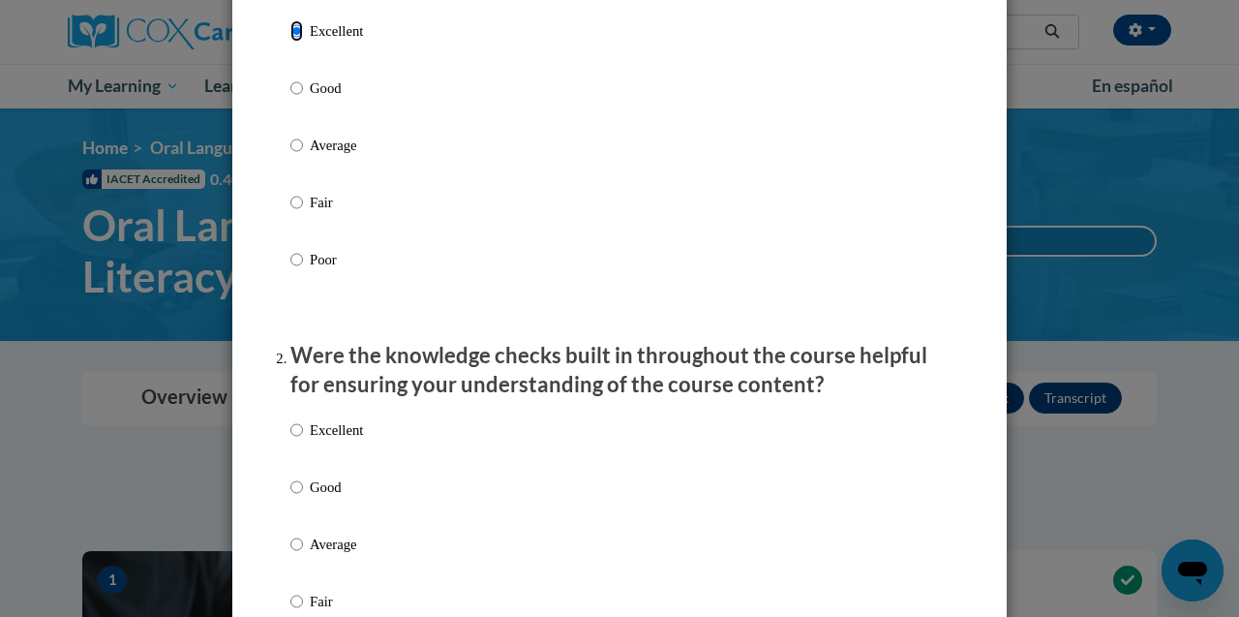
scroll to position [374, 0]
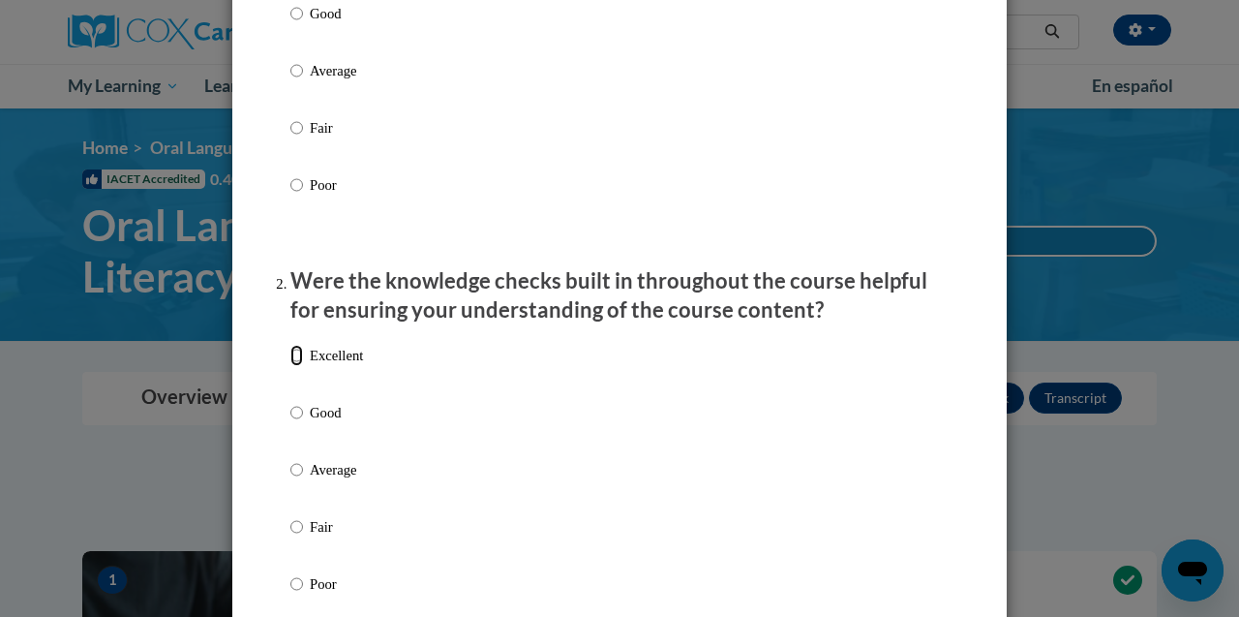
click at [293, 366] on input "Excellent" at bounding box center [296, 355] width 13 height 21
radio input "true"
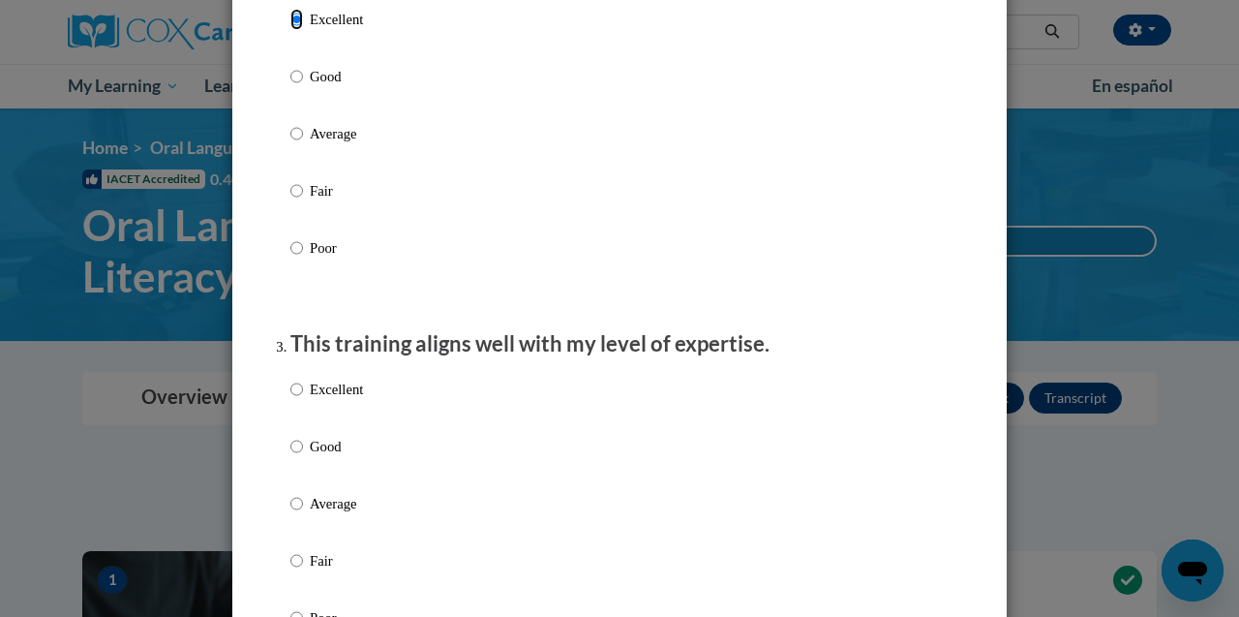
scroll to position [748, 0]
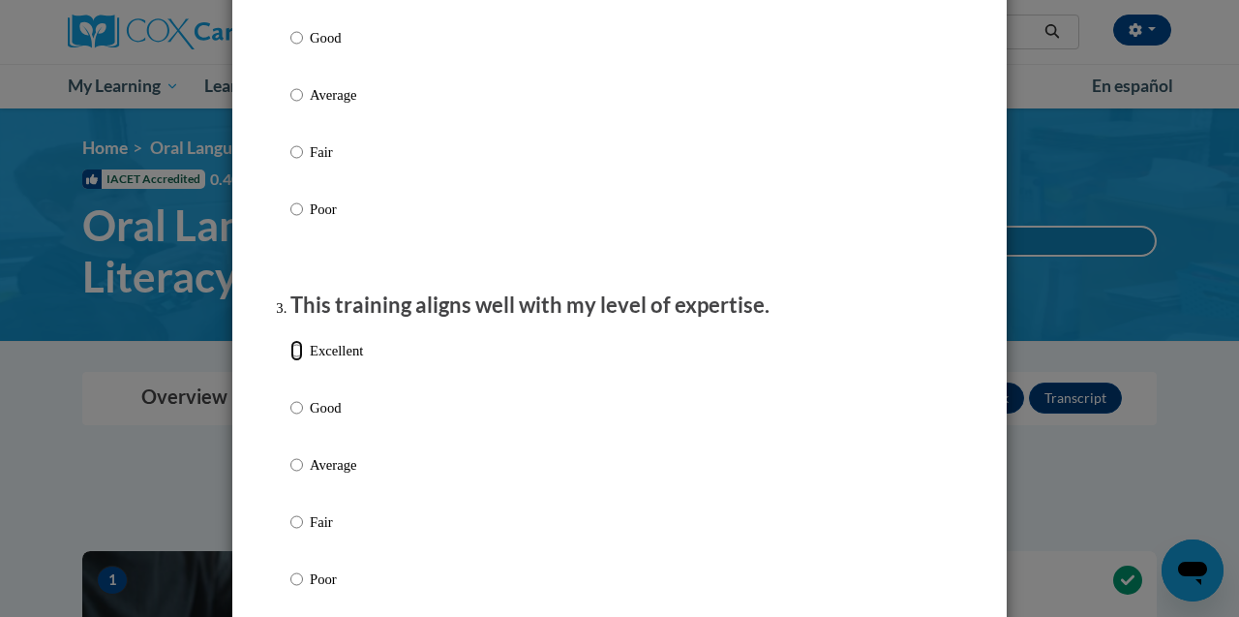
click at [293, 361] on input "Excellent" at bounding box center [296, 350] width 13 height 21
radio input "true"
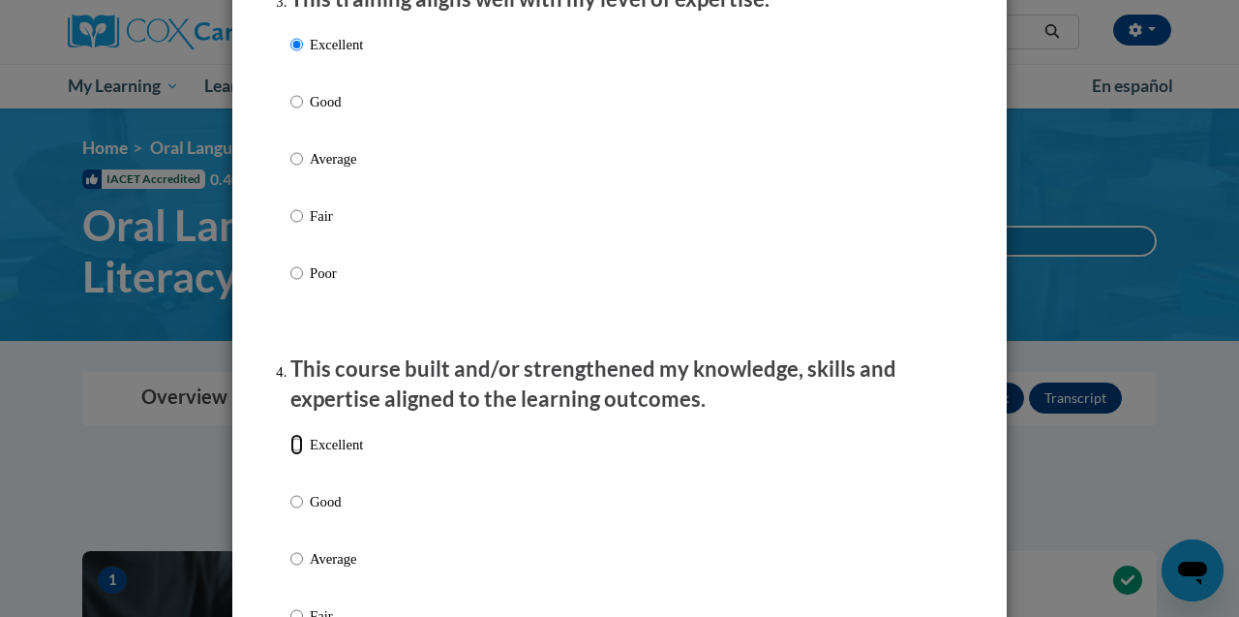
click at [296, 455] on input "Excellent" at bounding box center [296, 444] width 13 height 21
radio input "true"
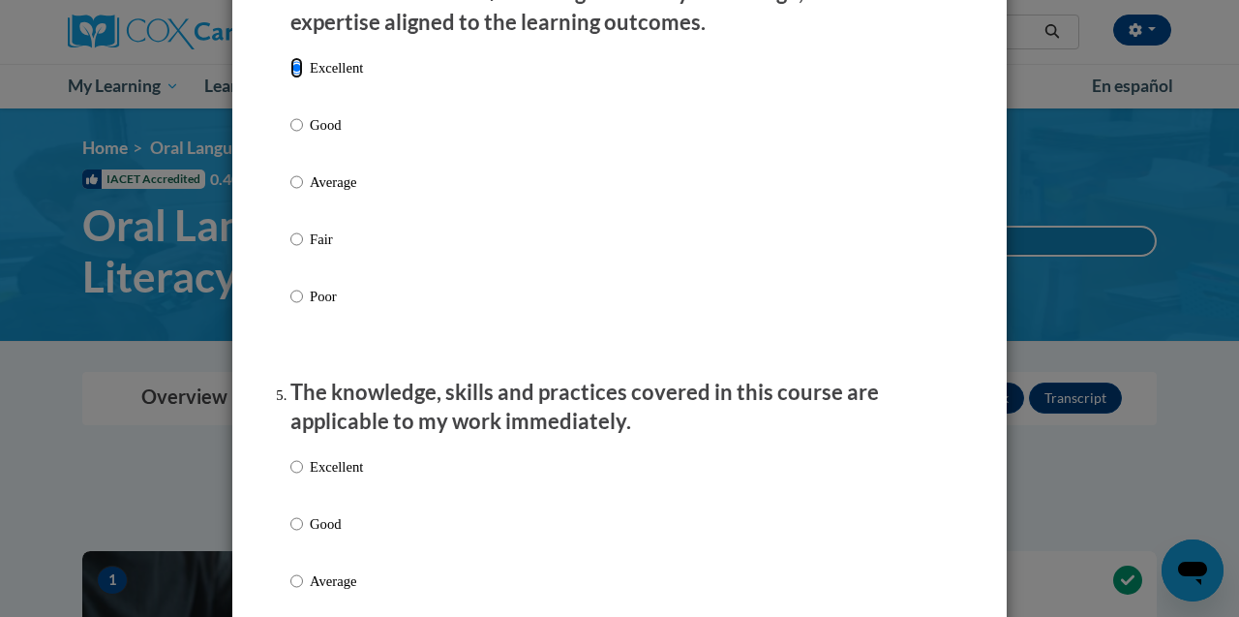
scroll to position [1483, 0]
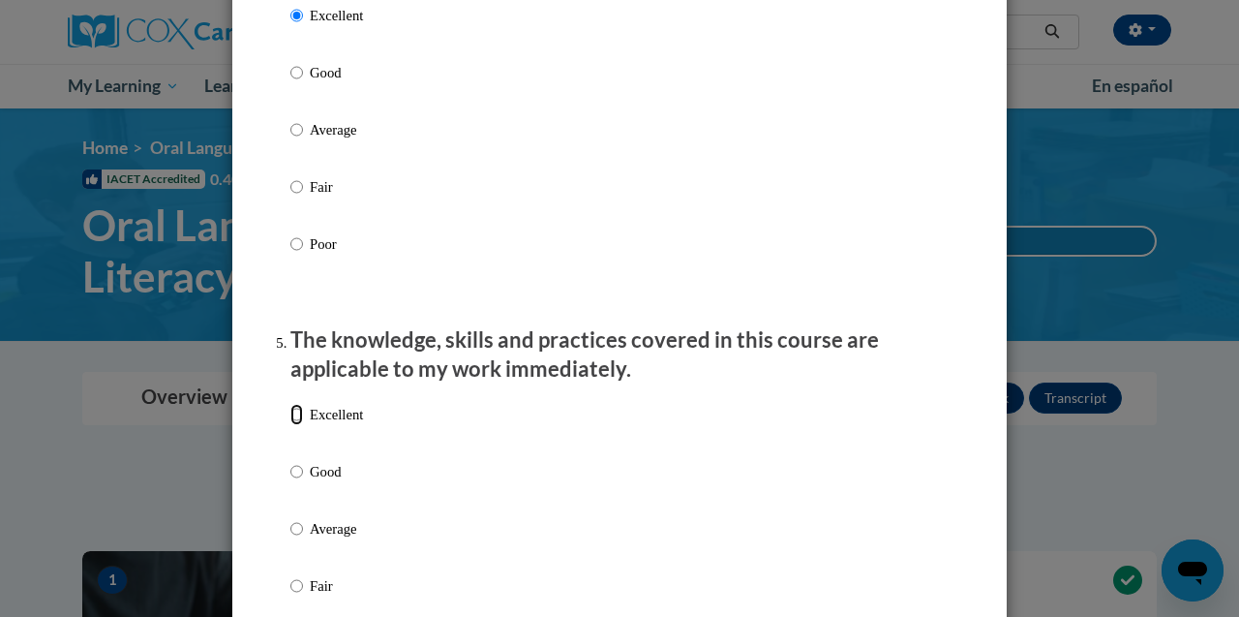
click at [294, 425] on input "Excellent" at bounding box center [296, 414] width 13 height 21
radio input "true"
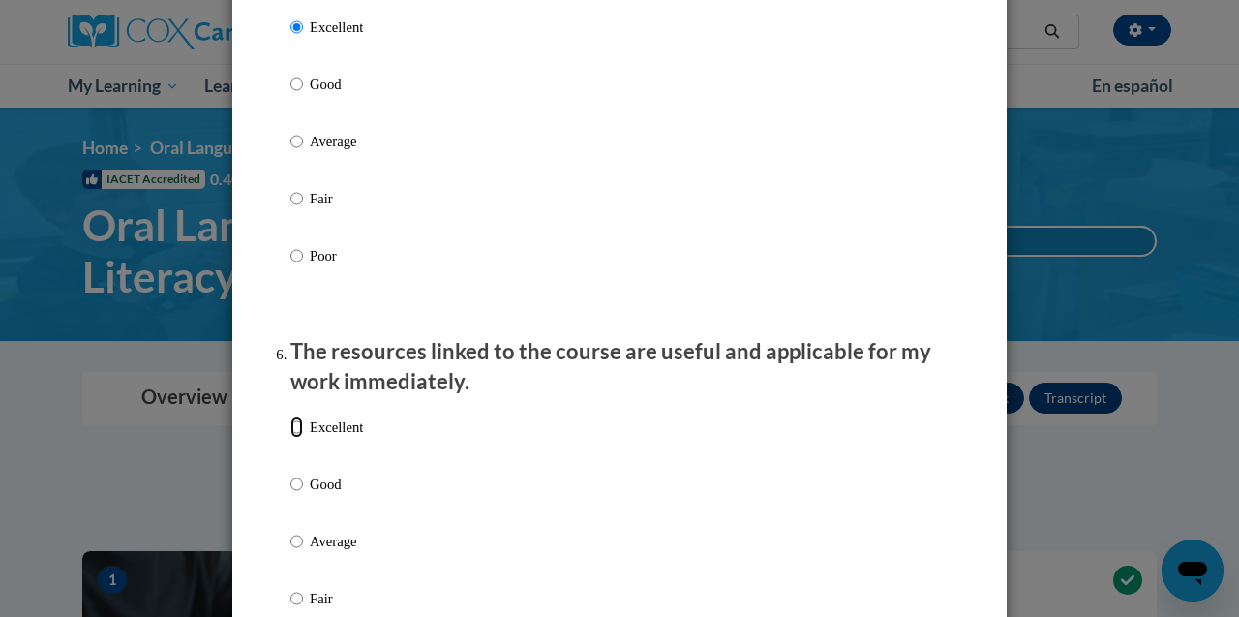
click at [294, 438] on input "Excellent" at bounding box center [296, 426] width 13 height 21
radio input "true"
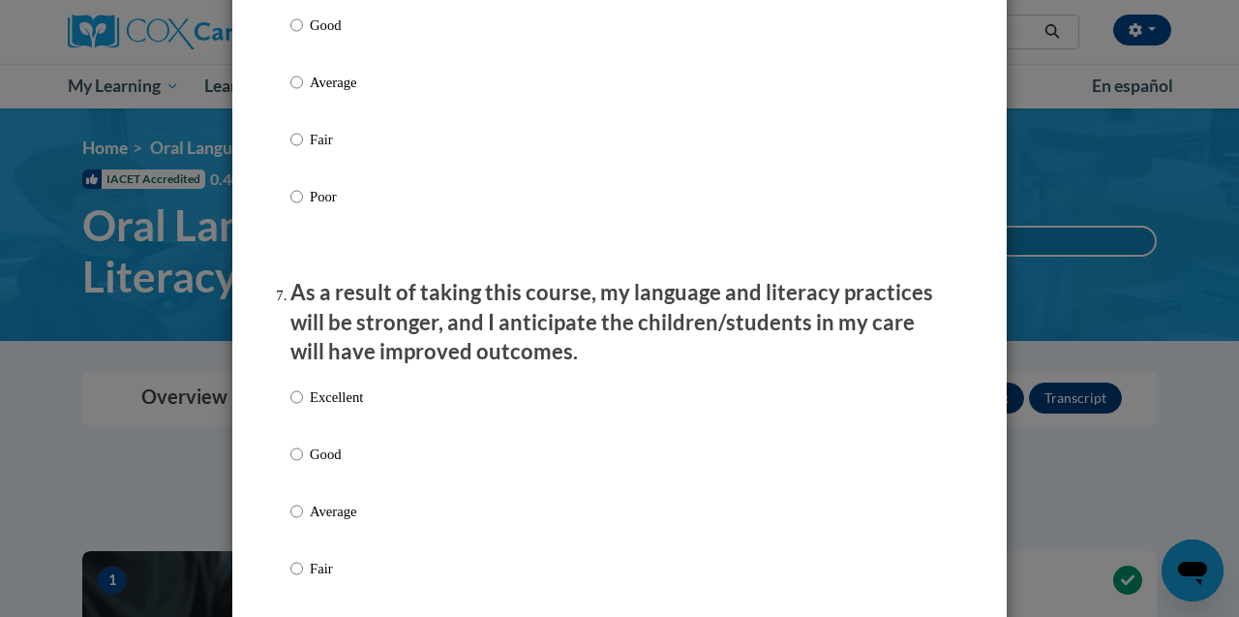
scroll to position [2381, 0]
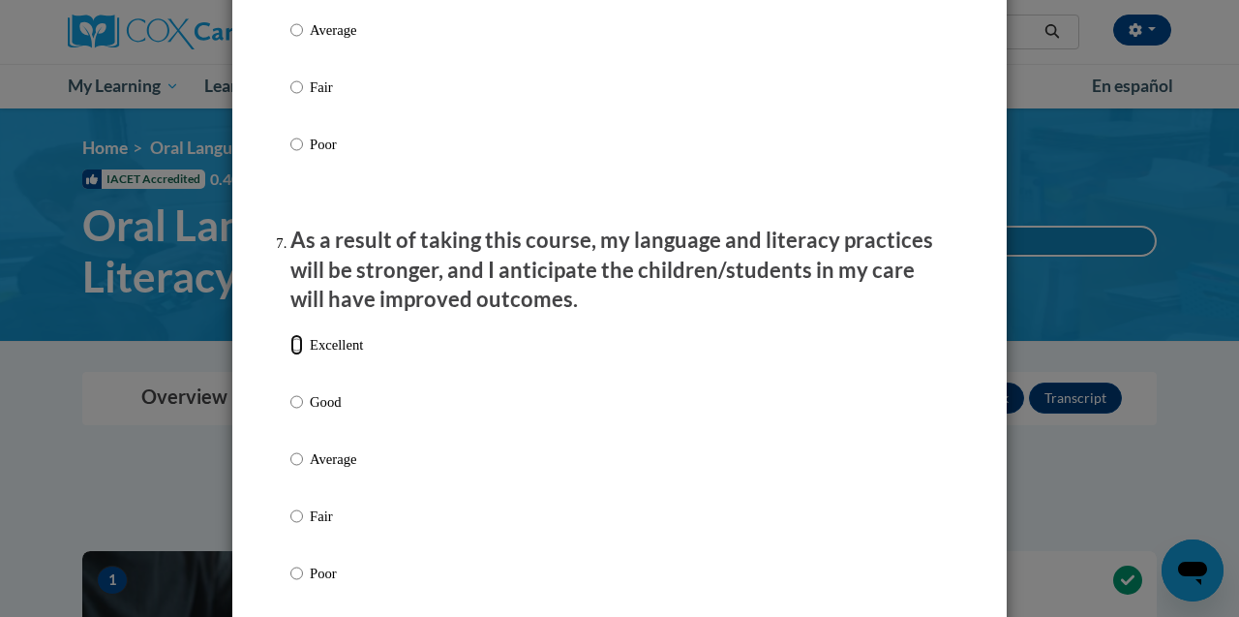
click at [298, 355] on input "Excellent" at bounding box center [296, 344] width 13 height 21
radio input "true"
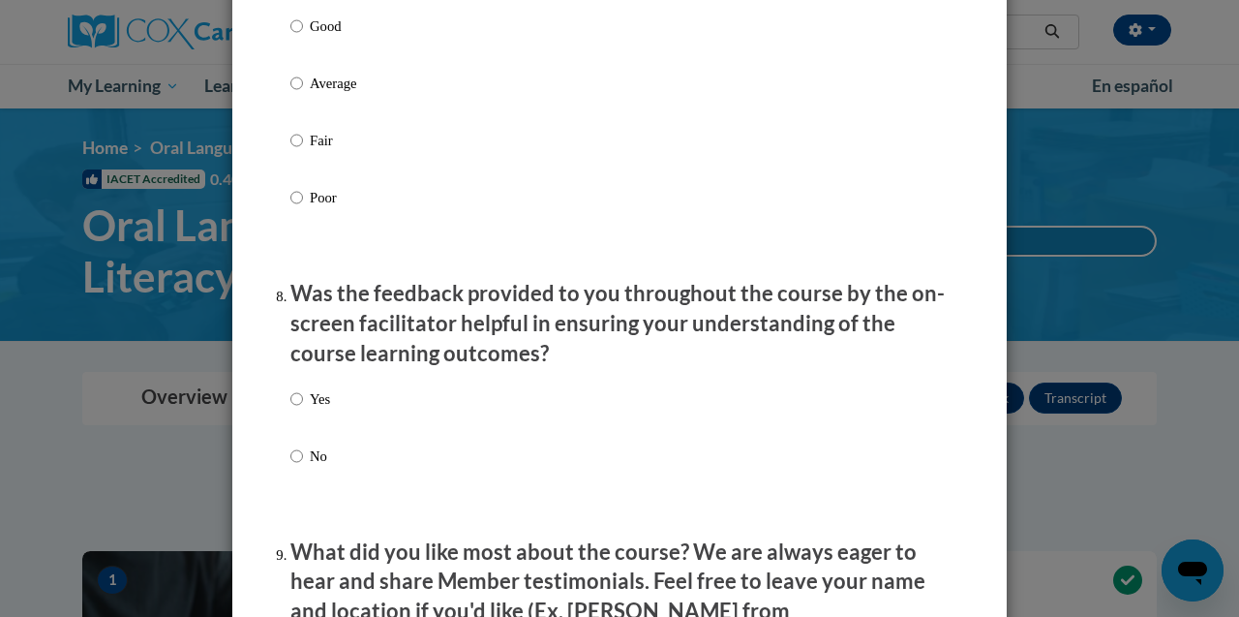
click at [304, 411] on label "Yes" at bounding box center [310, 414] width 40 height 52
click at [303, 409] on input "Yes" at bounding box center [296, 398] width 13 height 21
radio input "true"
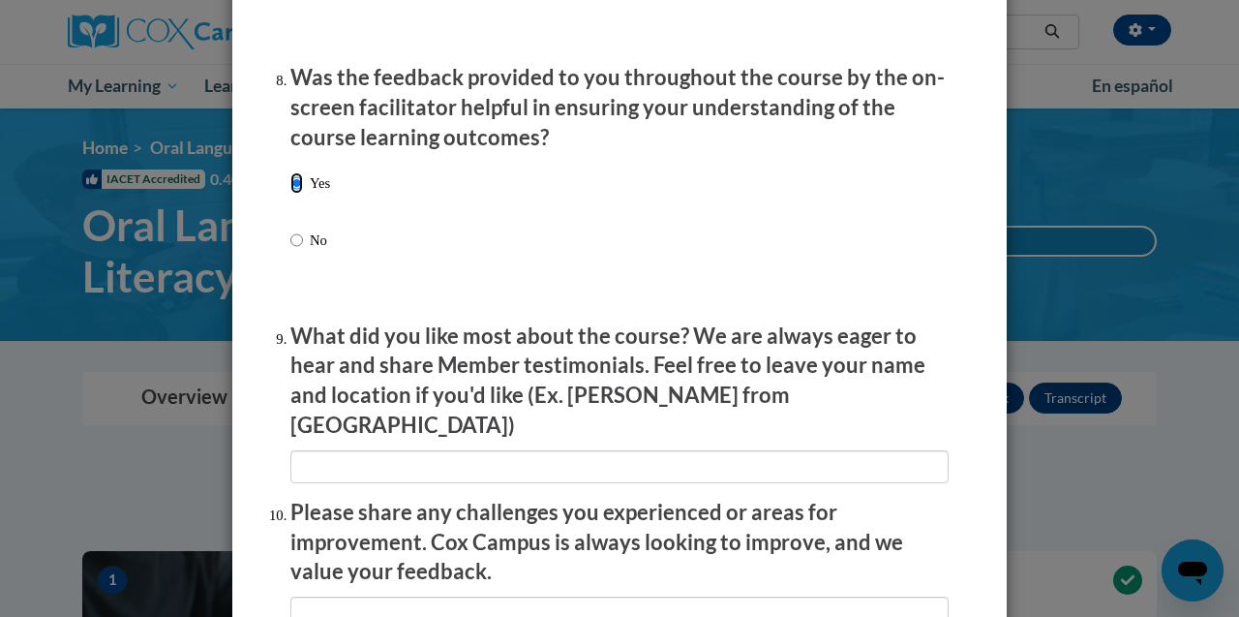
scroll to position [2980, 0]
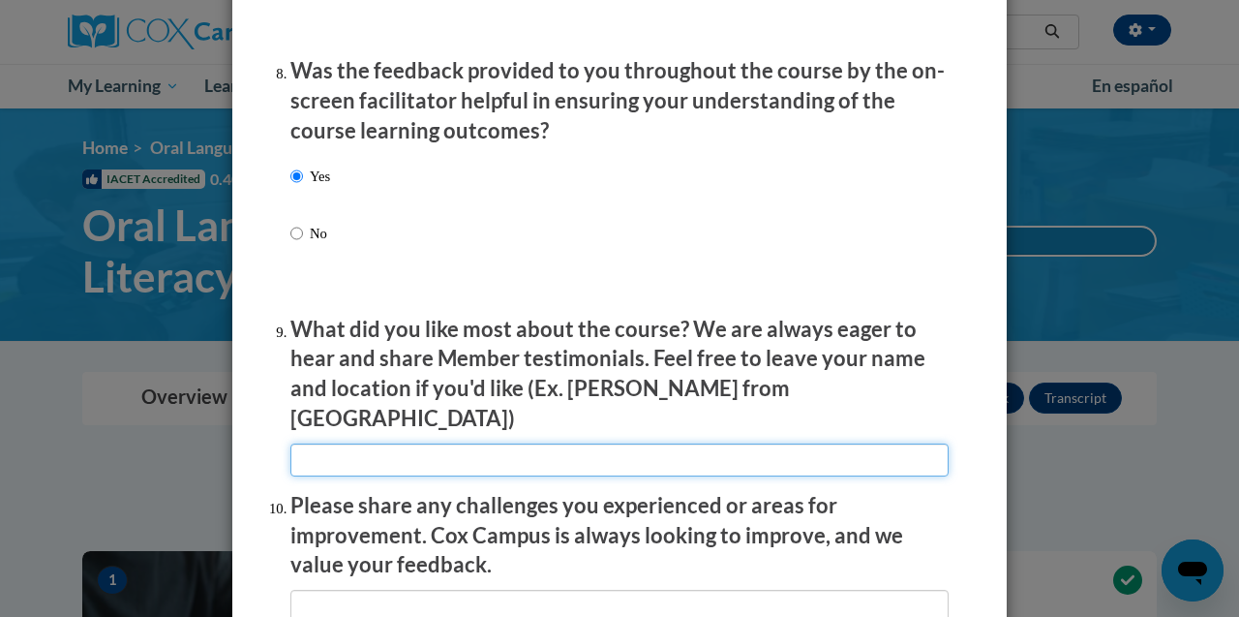
click at [329, 450] on input "textbox" at bounding box center [619, 459] width 658 height 33
type input "G"
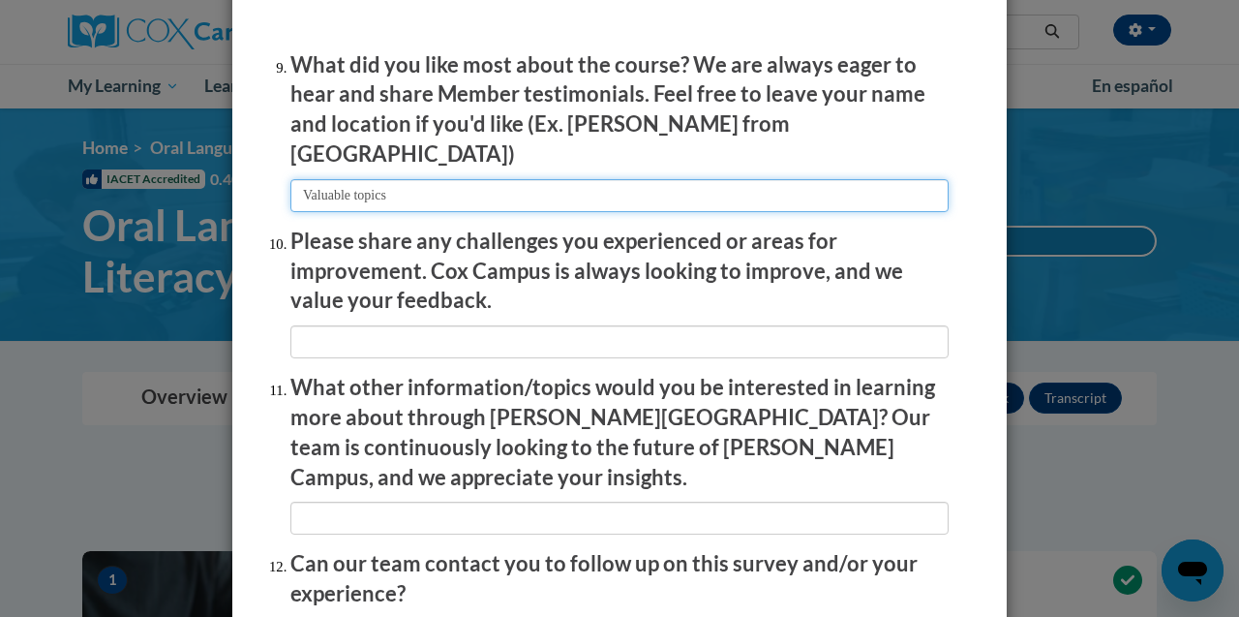
scroll to position [3260, 0]
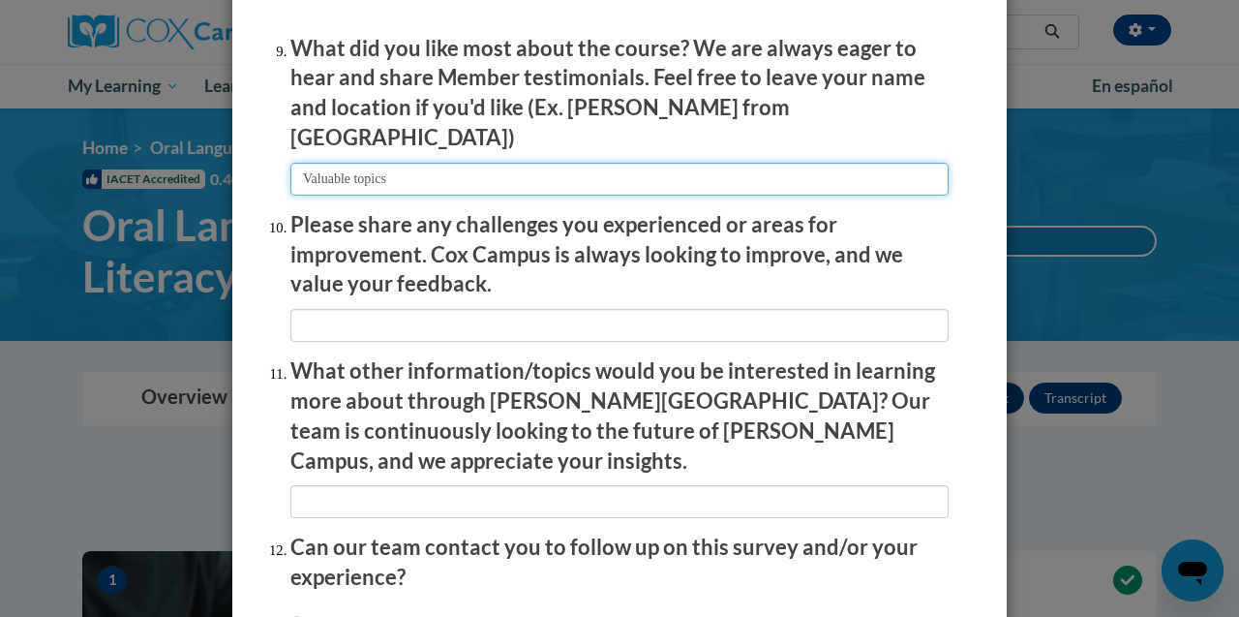
type input "Valuable topics"
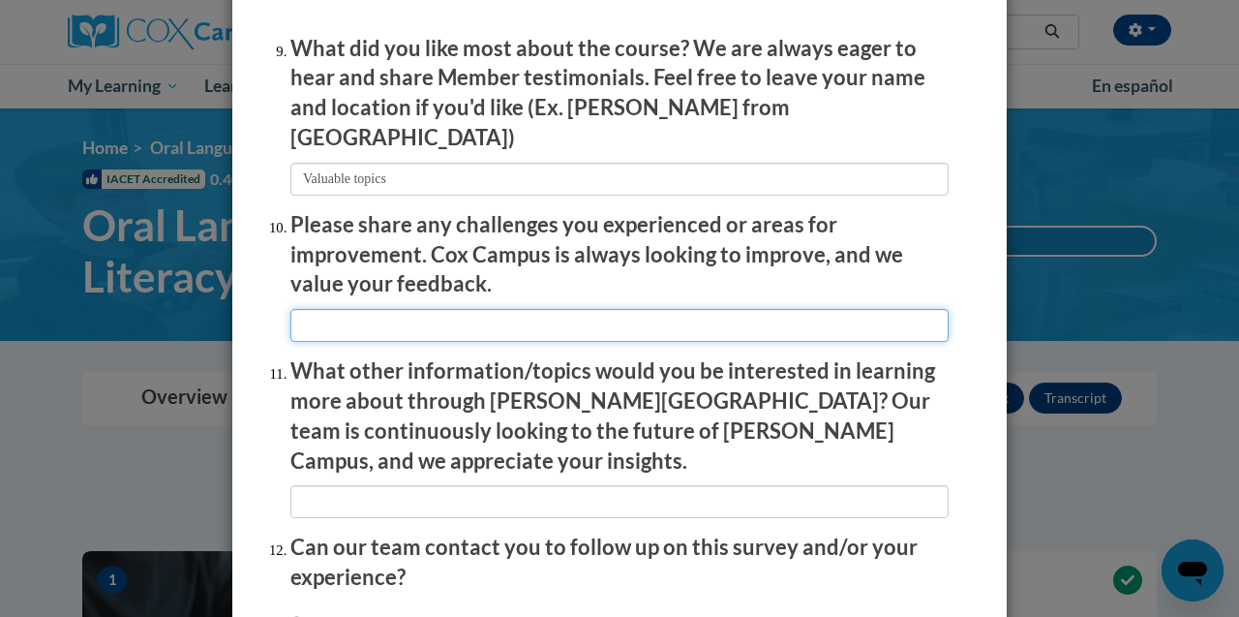
click at [356, 310] on input "textbox" at bounding box center [619, 325] width 658 height 33
type input "Keep the graphics on the screen a little longer"
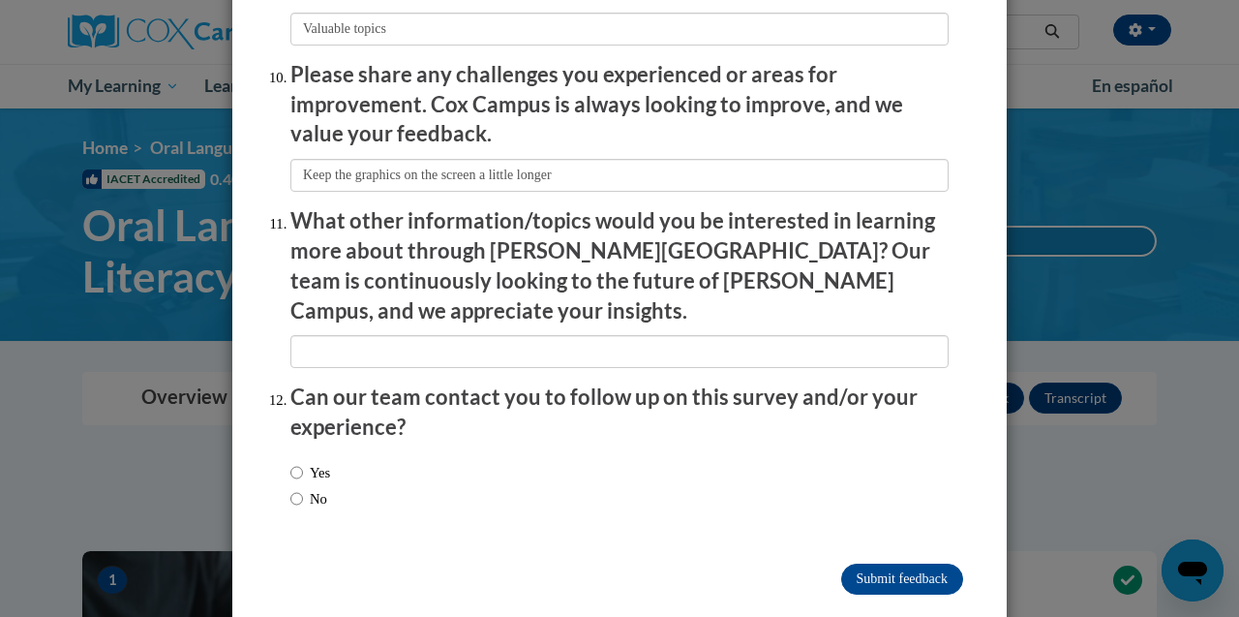
click at [303, 462] on label "Yes" at bounding box center [310, 472] width 40 height 21
click at [303, 462] on input "Yes" at bounding box center [296, 472] width 13 height 21
radio input "true"
click at [892, 563] on input "Submit feedback" at bounding box center [902, 578] width 122 height 31
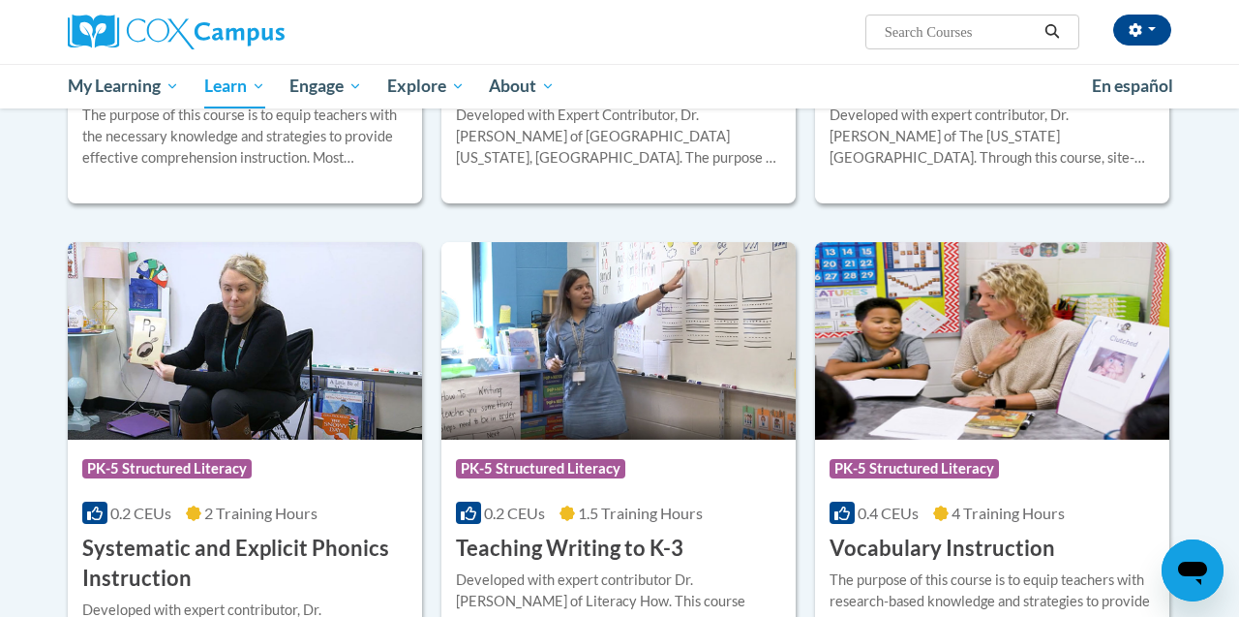
scroll to position [1985, 0]
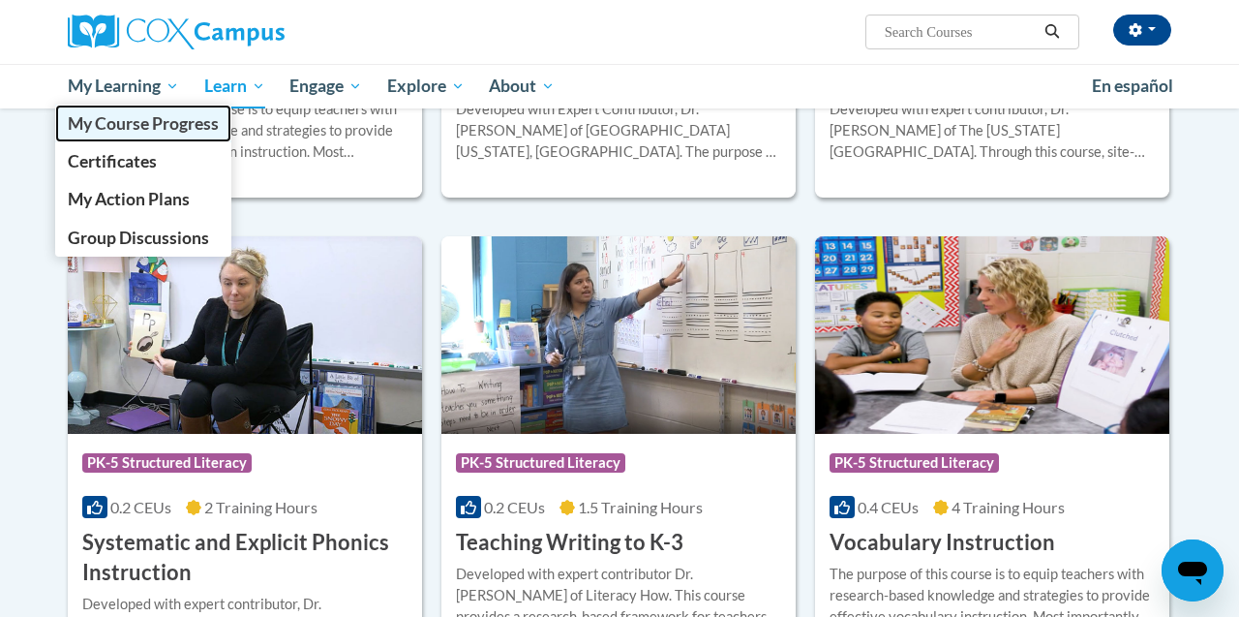
click at [146, 114] on span "My Course Progress" at bounding box center [143, 123] width 151 height 20
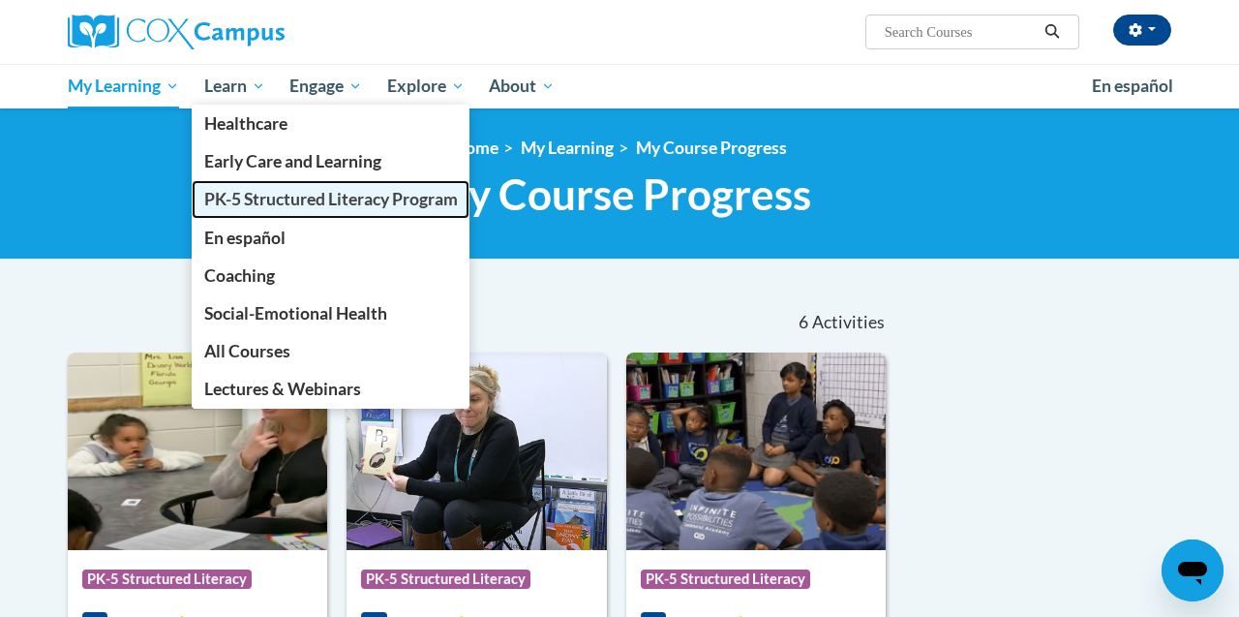
click at [265, 192] on span "PK-5 Structured Literacy Program" at bounding box center [331, 199] width 254 height 20
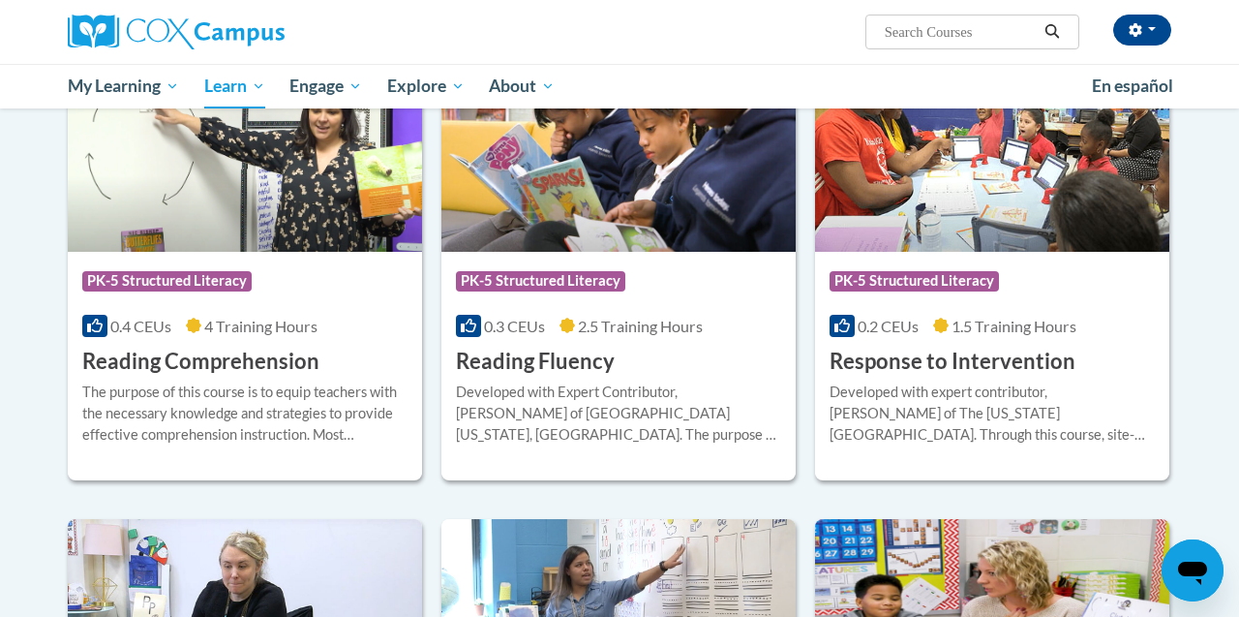
scroll to position [1748, 0]
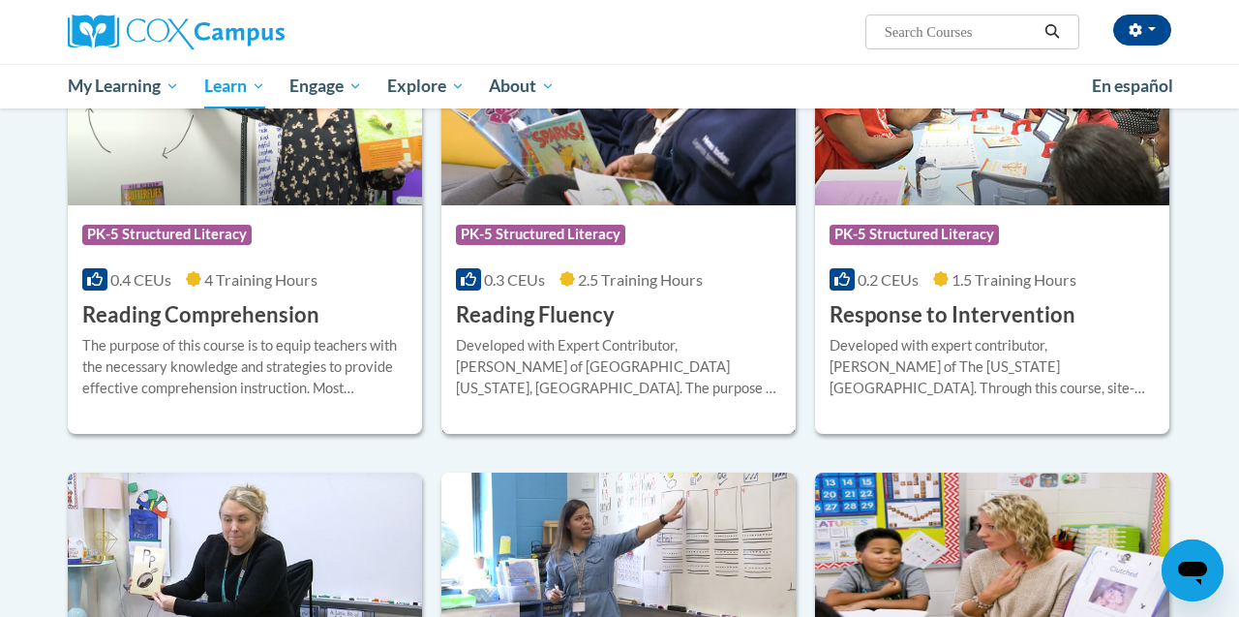
click at [566, 303] on h3 "Reading Fluency" at bounding box center [535, 315] width 159 height 30
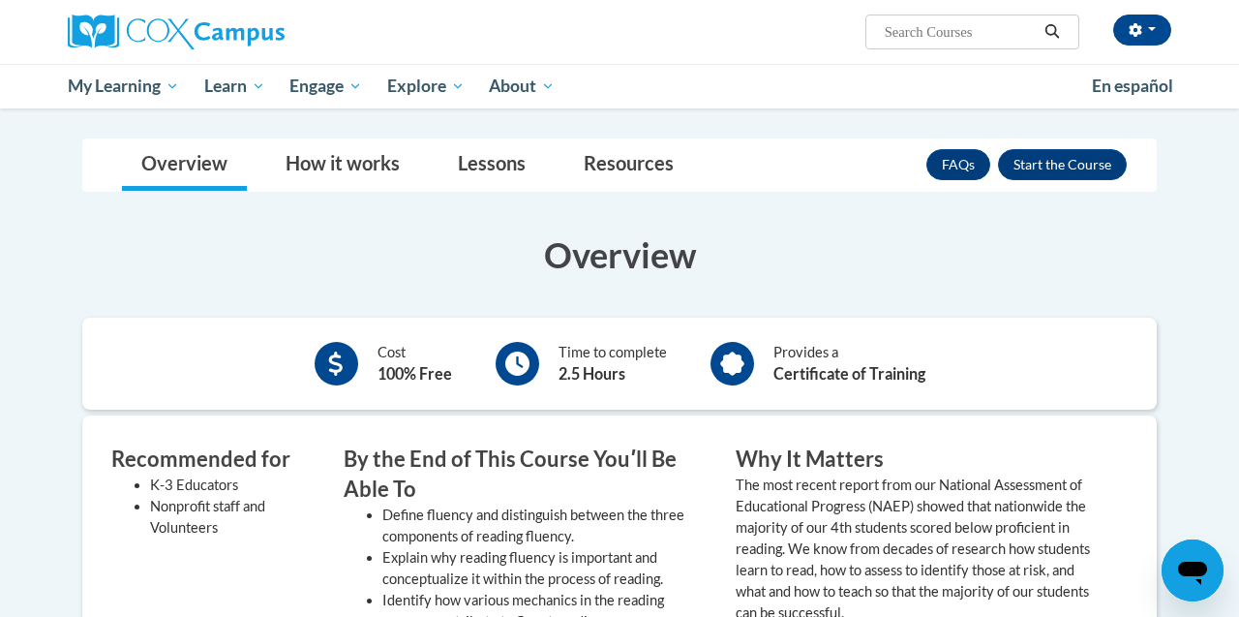
scroll to position [329, 0]
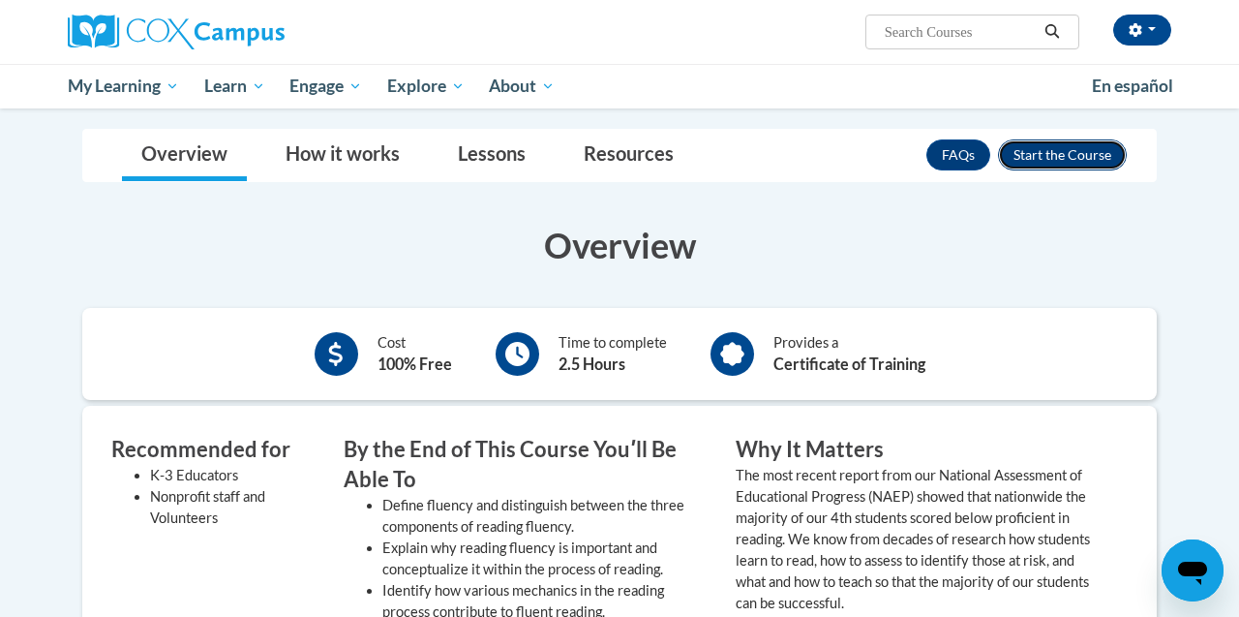
click at [1029, 139] on button "Enroll" at bounding box center [1062, 154] width 129 height 31
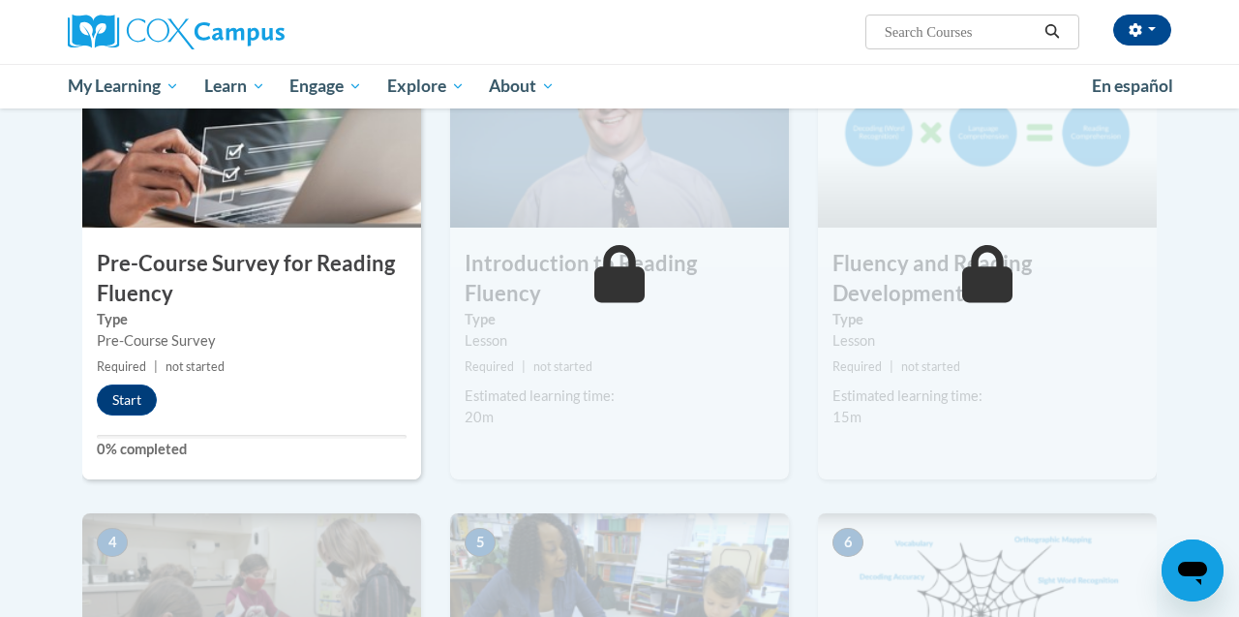
scroll to position [477, 0]
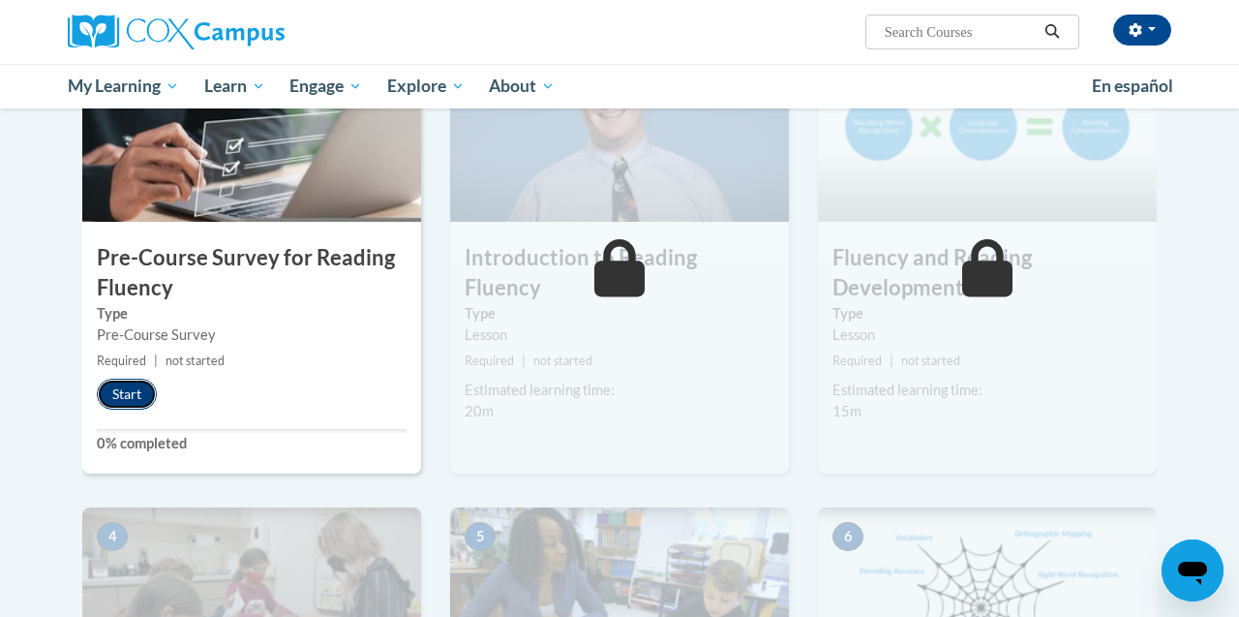
click at [137, 389] on button "Start" at bounding box center [127, 394] width 60 height 31
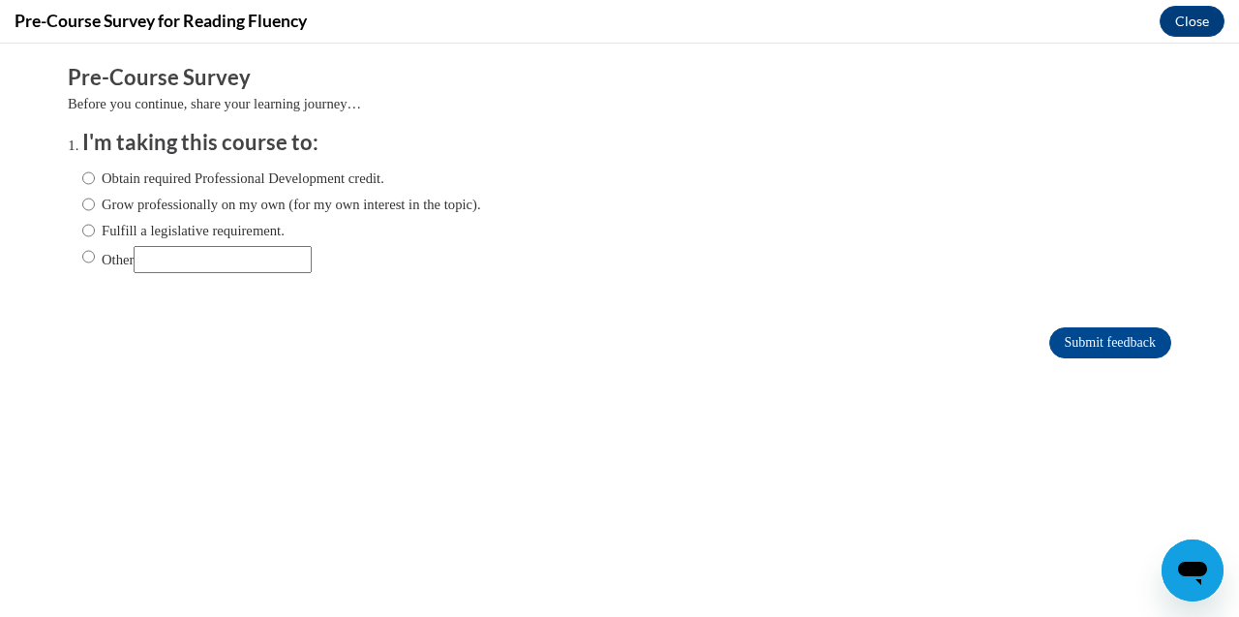
scroll to position [0, 0]
click at [95, 178] on label "Obtain required Professional Development credit." at bounding box center [233, 177] width 302 height 21
click at [95, 178] on input "Obtain required Professional Development credit." at bounding box center [88, 177] width 13 height 21
radio input "true"
click at [1104, 335] on input "Submit feedback" at bounding box center [1110, 342] width 122 height 31
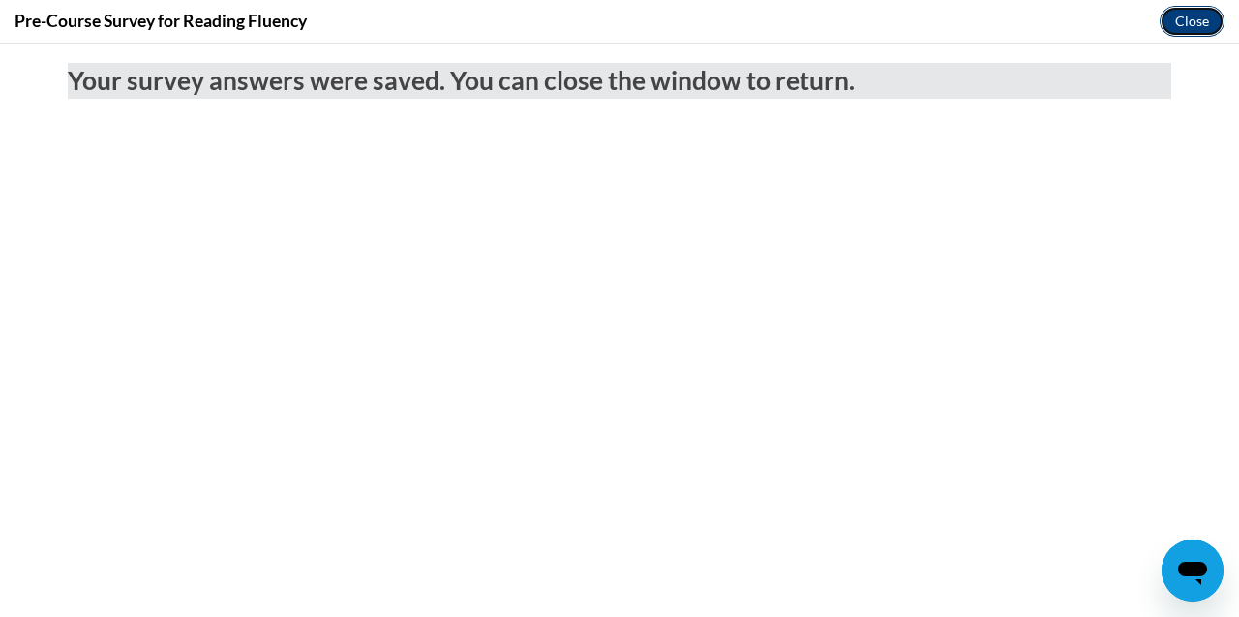
click at [1194, 17] on button "Close" at bounding box center [1192, 21] width 65 height 31
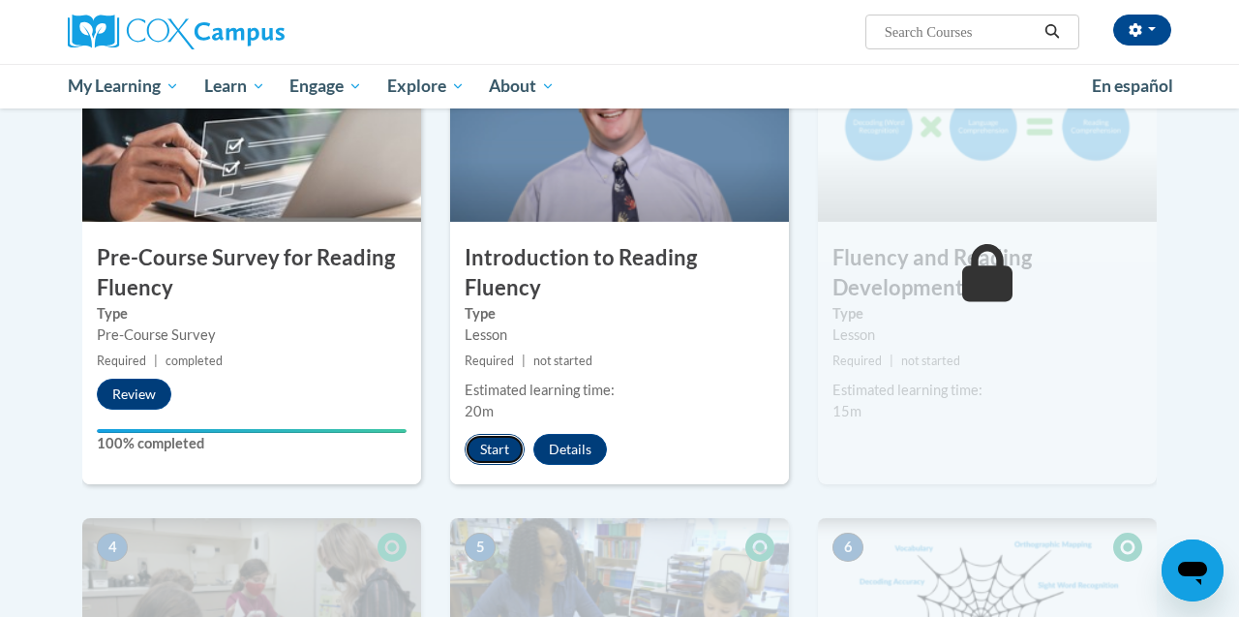
click at [506, 434] on button "Start" at bounding box center [495, 449] width 60 height 31
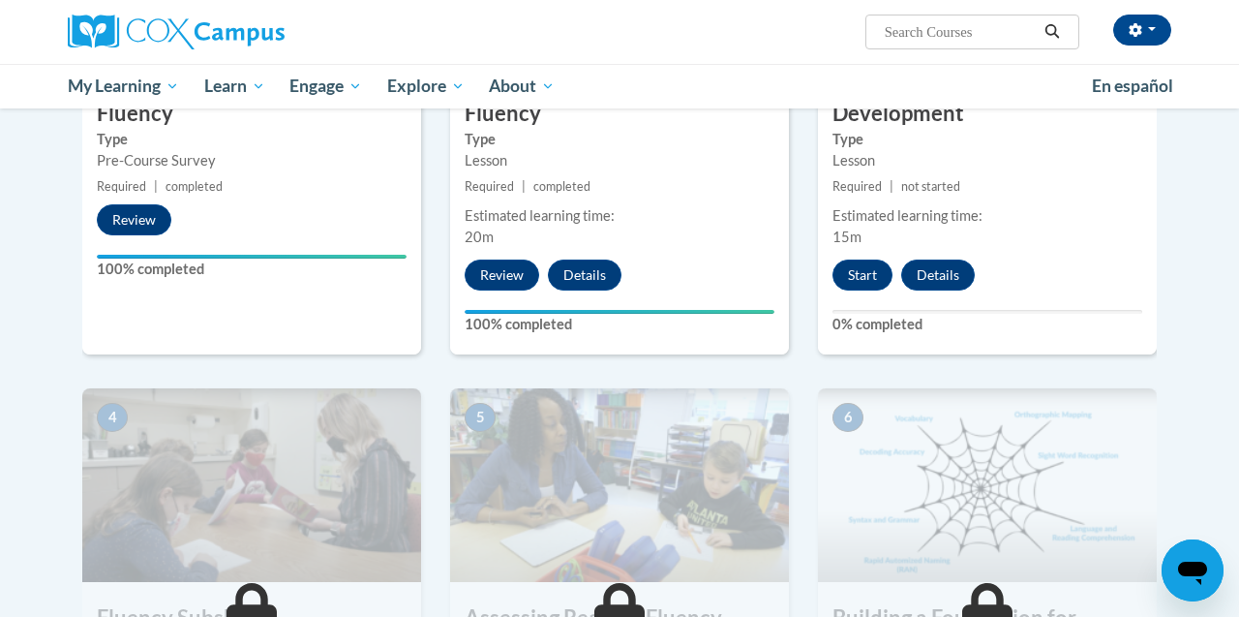
scroll to position [633, 0]
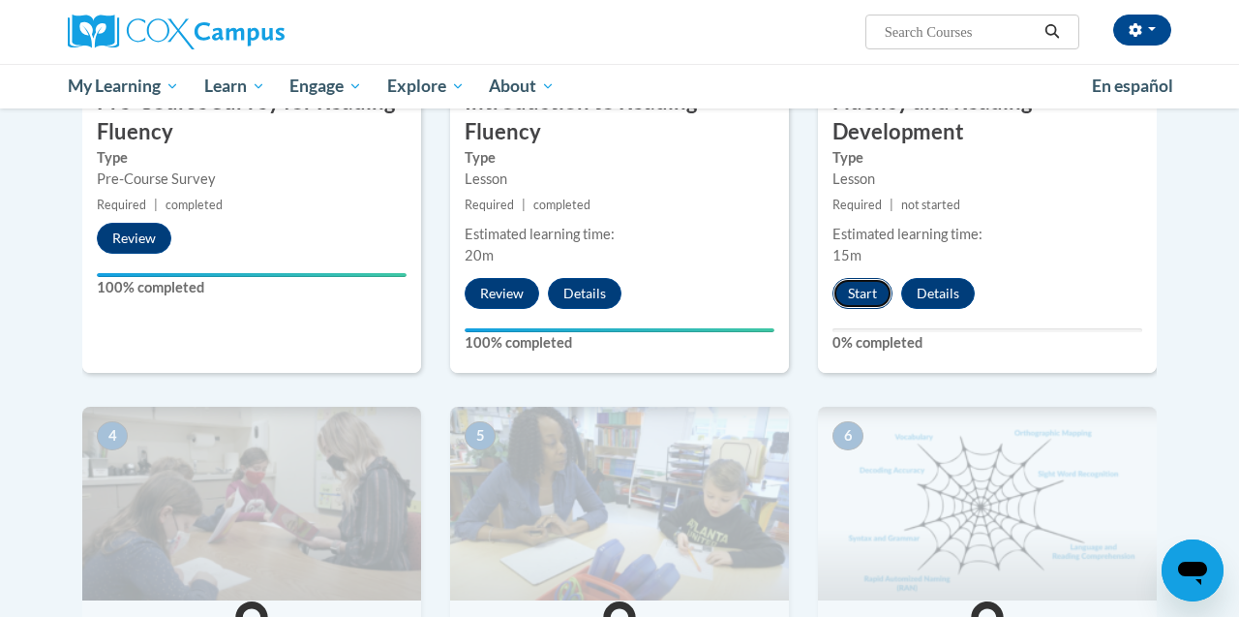
click at [884, 287] on button "Start" at bounding box center [863, 293] width 60 height 31
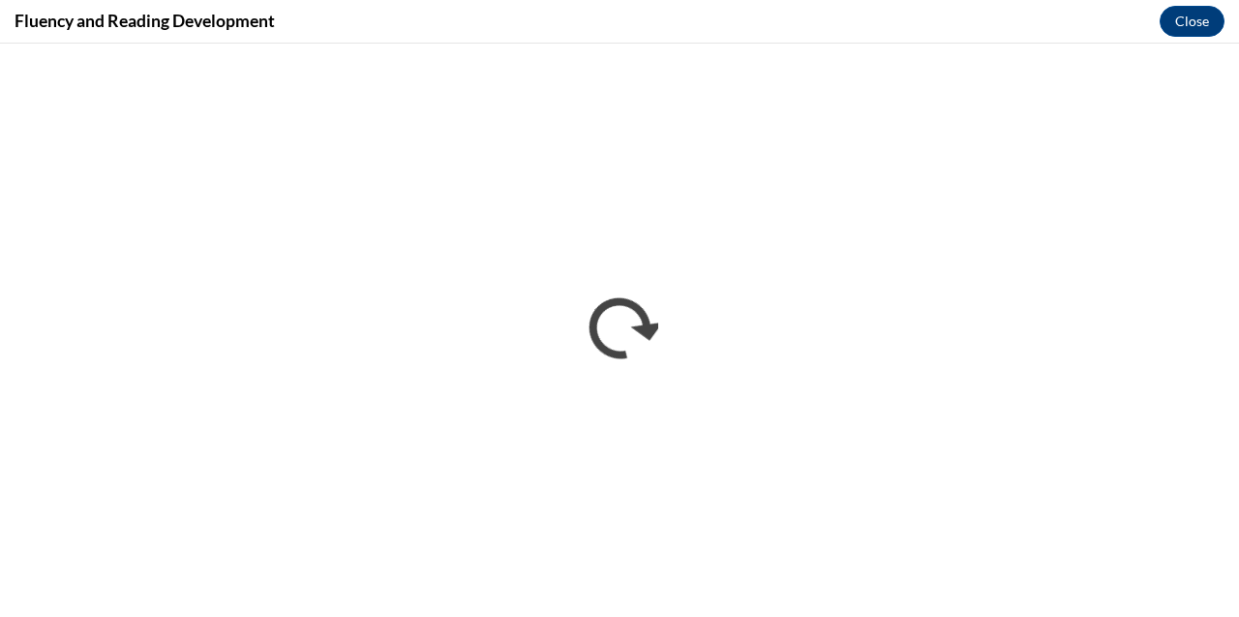
scroll to position [0, 0]
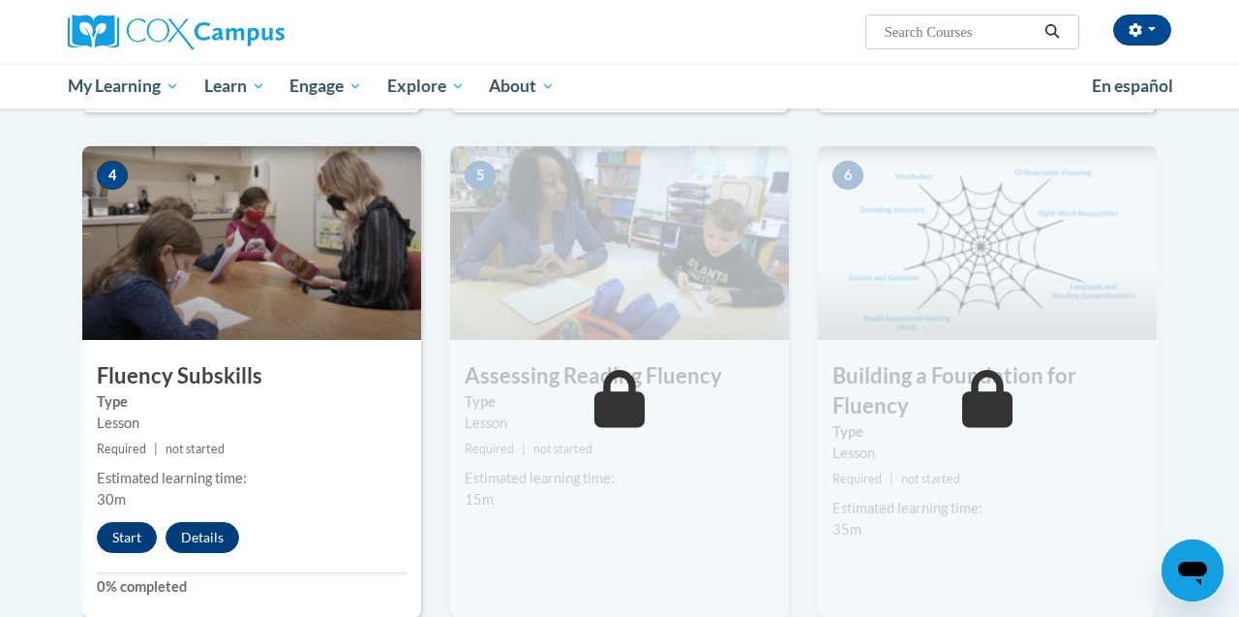
scroll to position [899, 0]
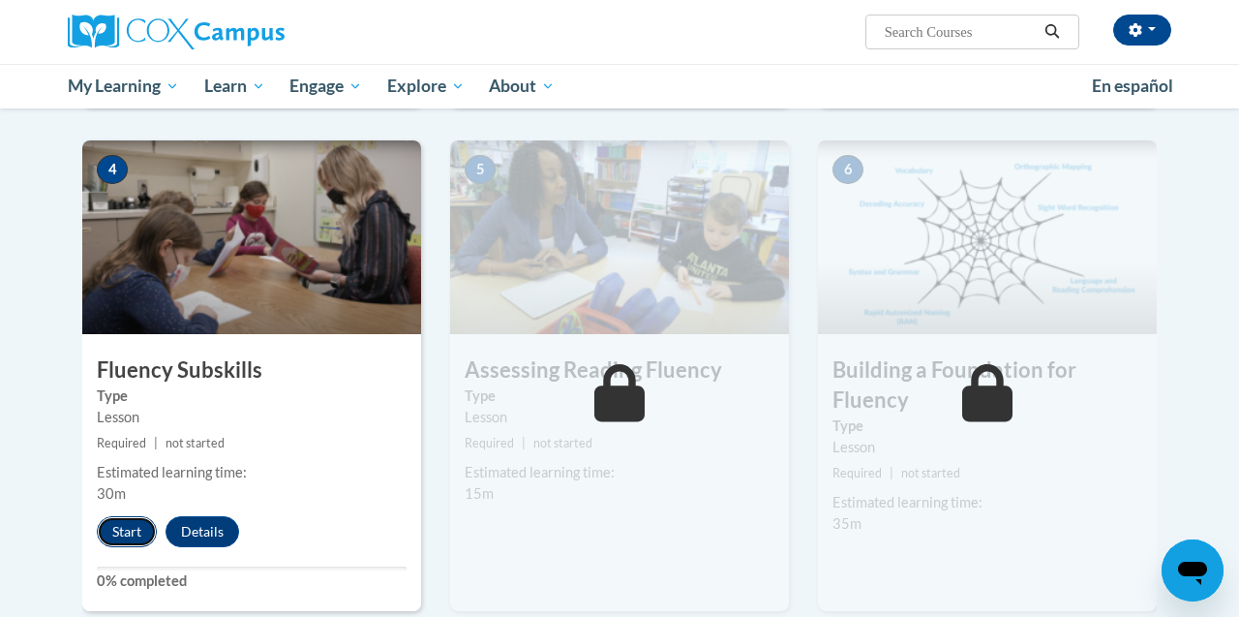
click at [126, 527] on button "Start" at bounding box center [127, 531] width 60 height 31
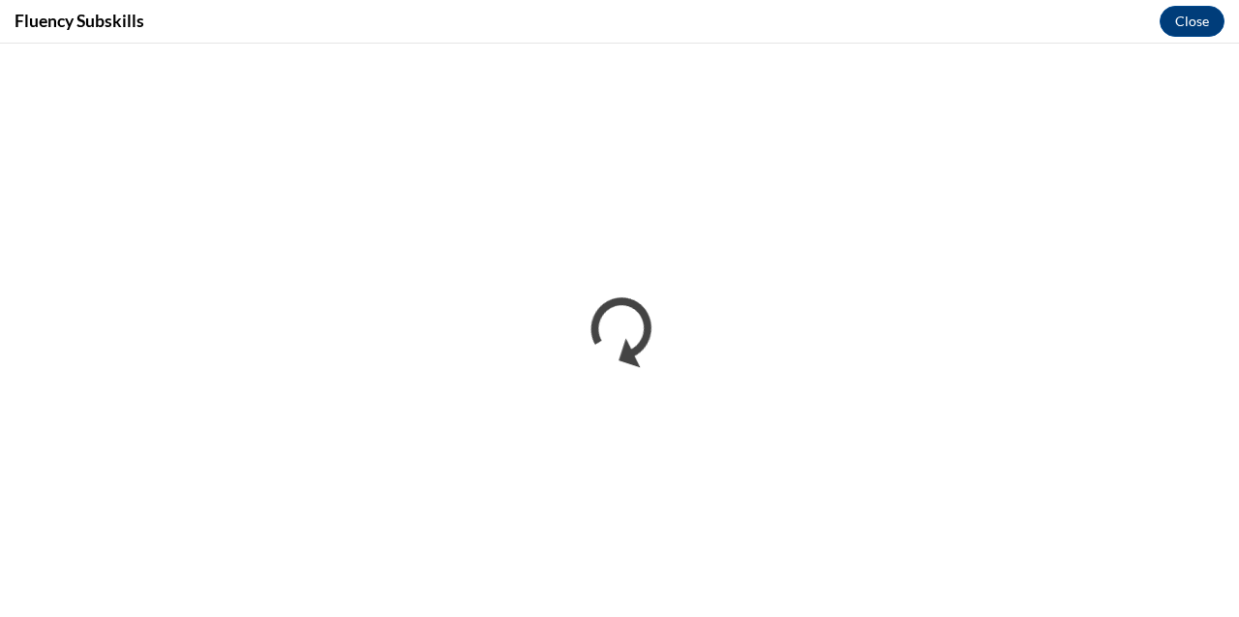
scroll to position [0, 0]
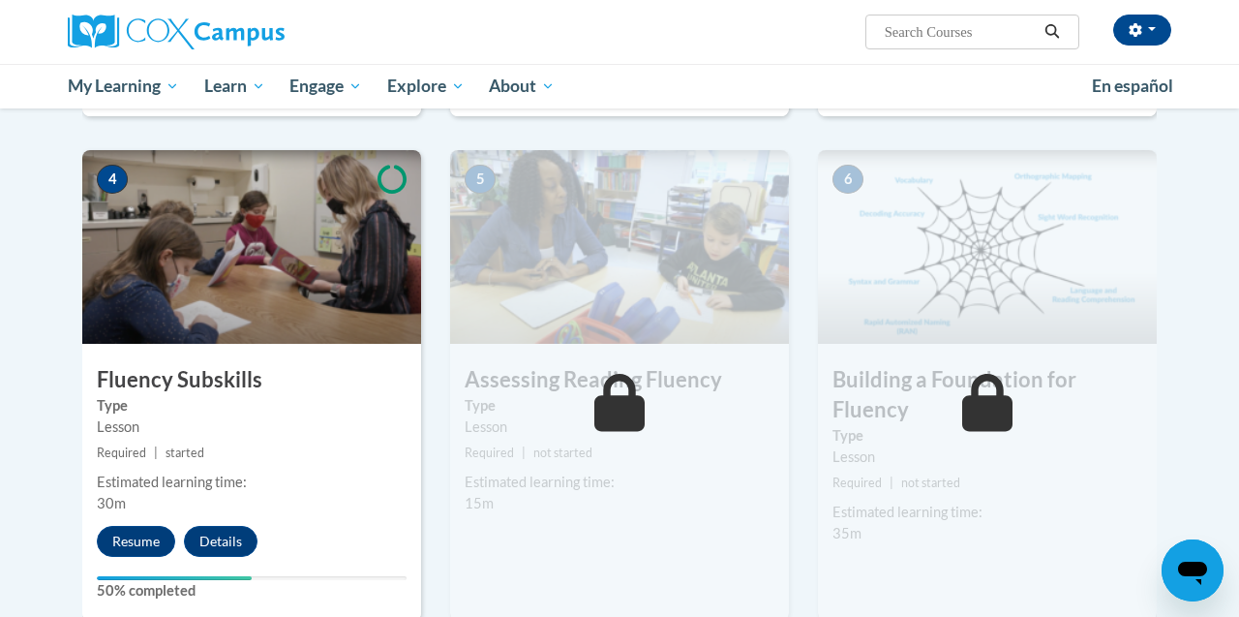
scroll to position [930, 0]
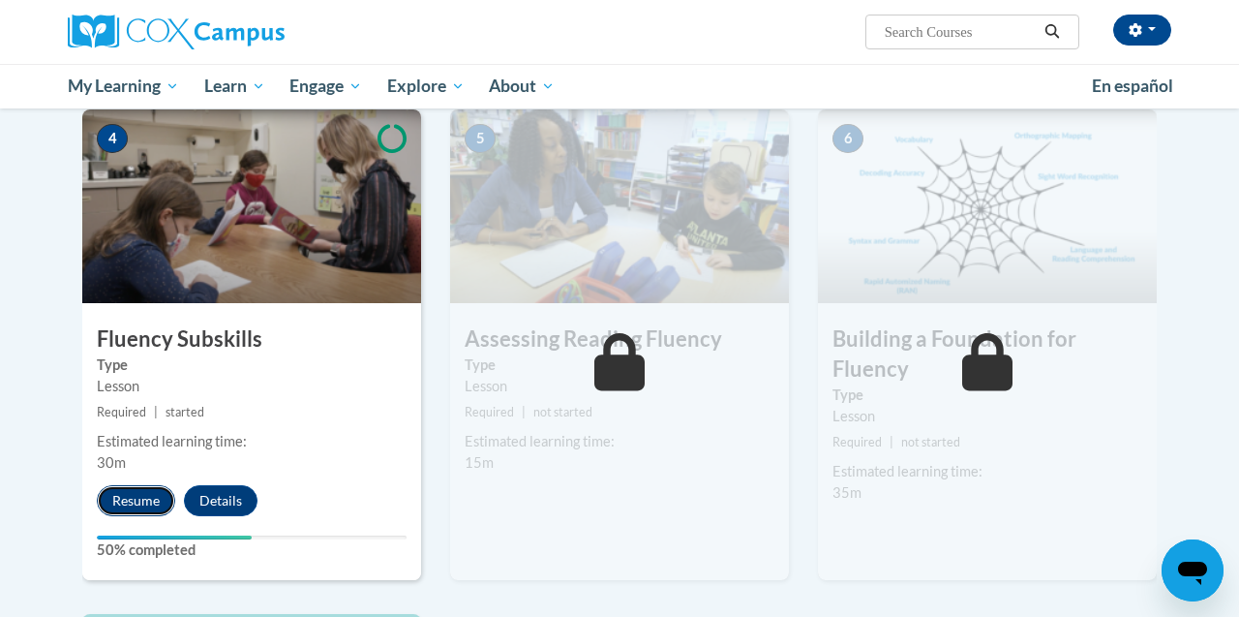
click at [132, 500] on button "Resume" at bounding box center [136, 500] width 78 height 31
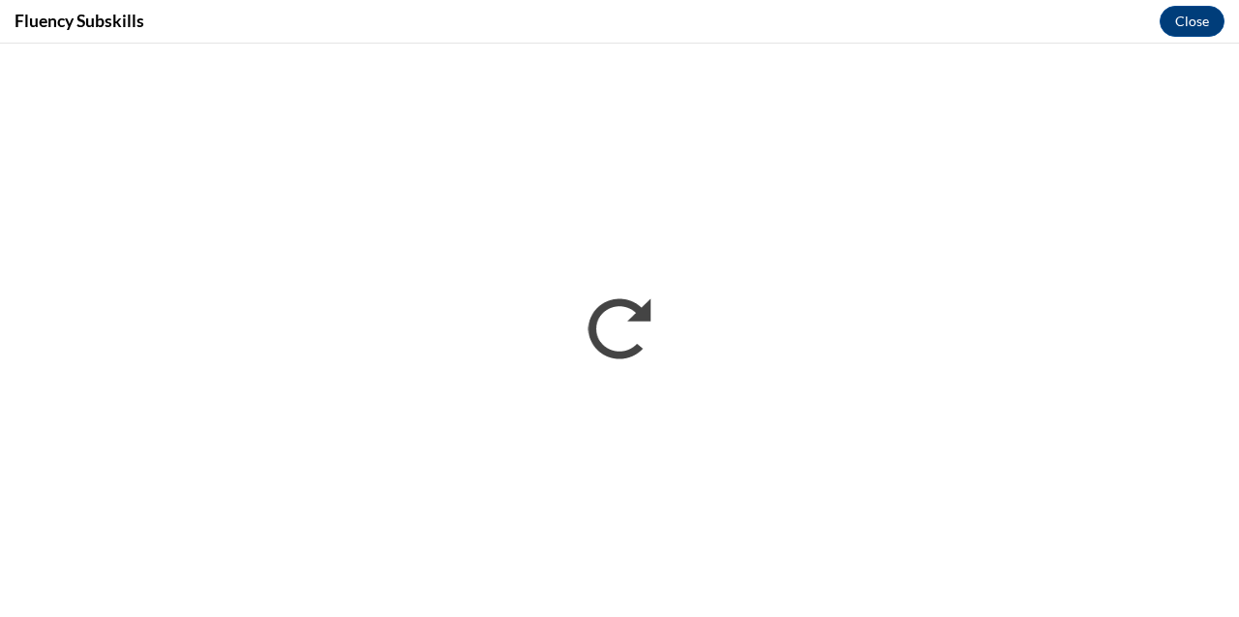
scroll to position [0, 0]
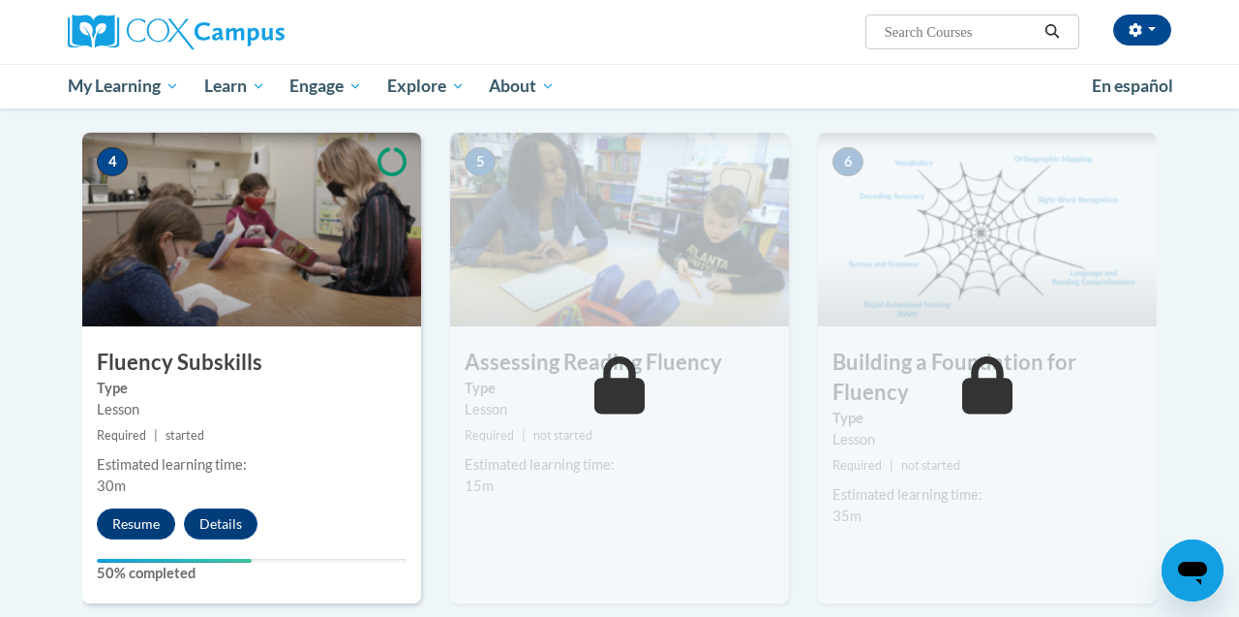
scroll to position [923, 0]
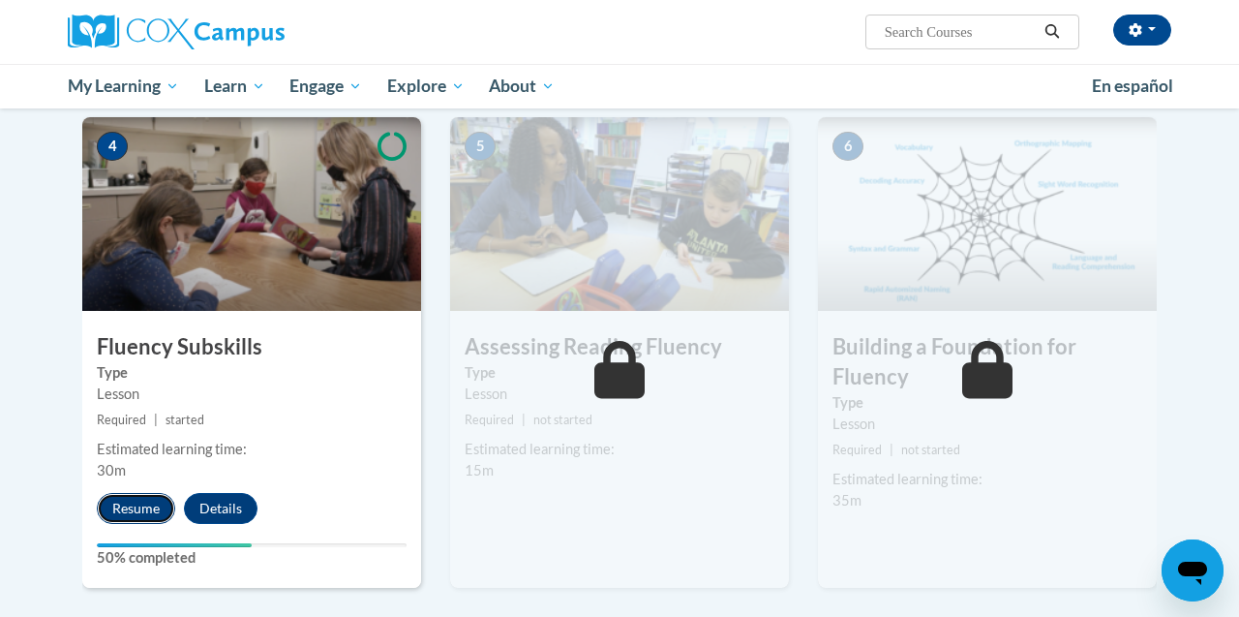
click at [129, 511] on button "Resume" at bounding box center [136, 508] width 78 height 31
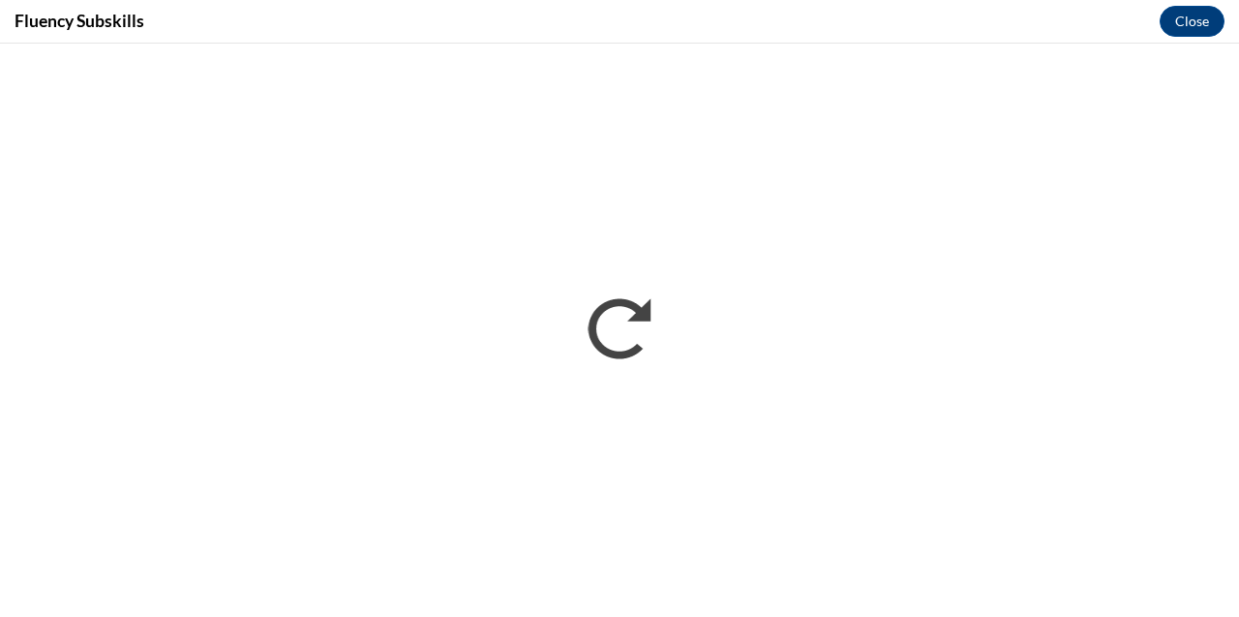
scroll to position [0, 0]
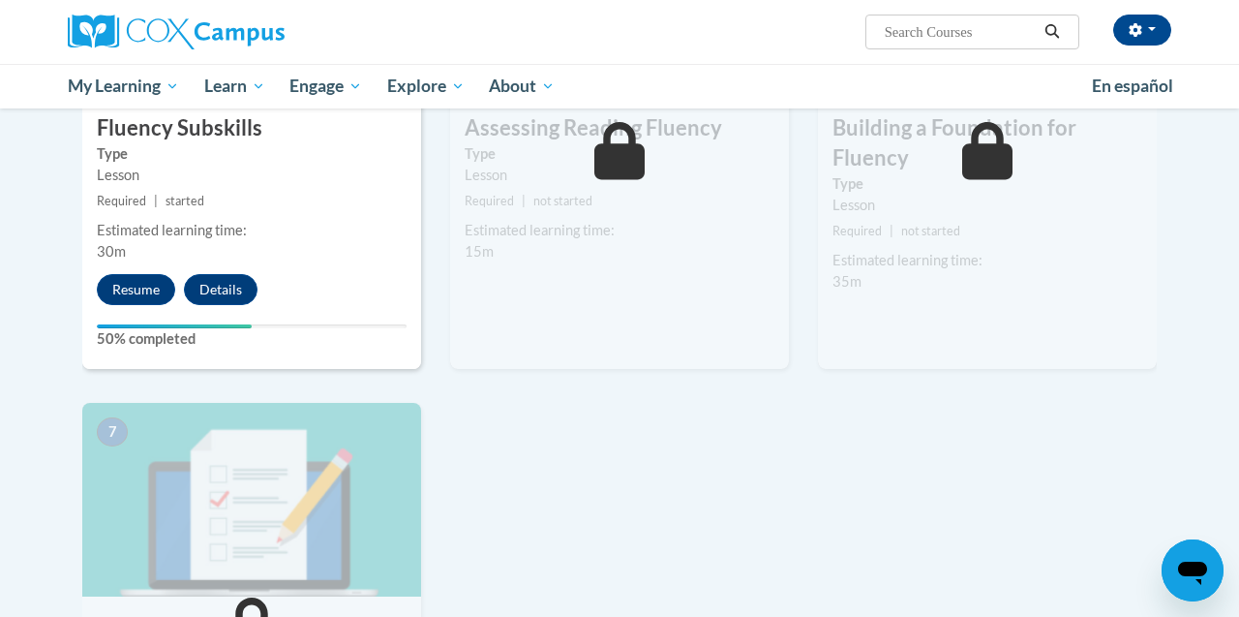
scroll to position [1142, 0]
click at [140, 294] on button "Resume" at bounding box center [136, 288] width 78 height 31
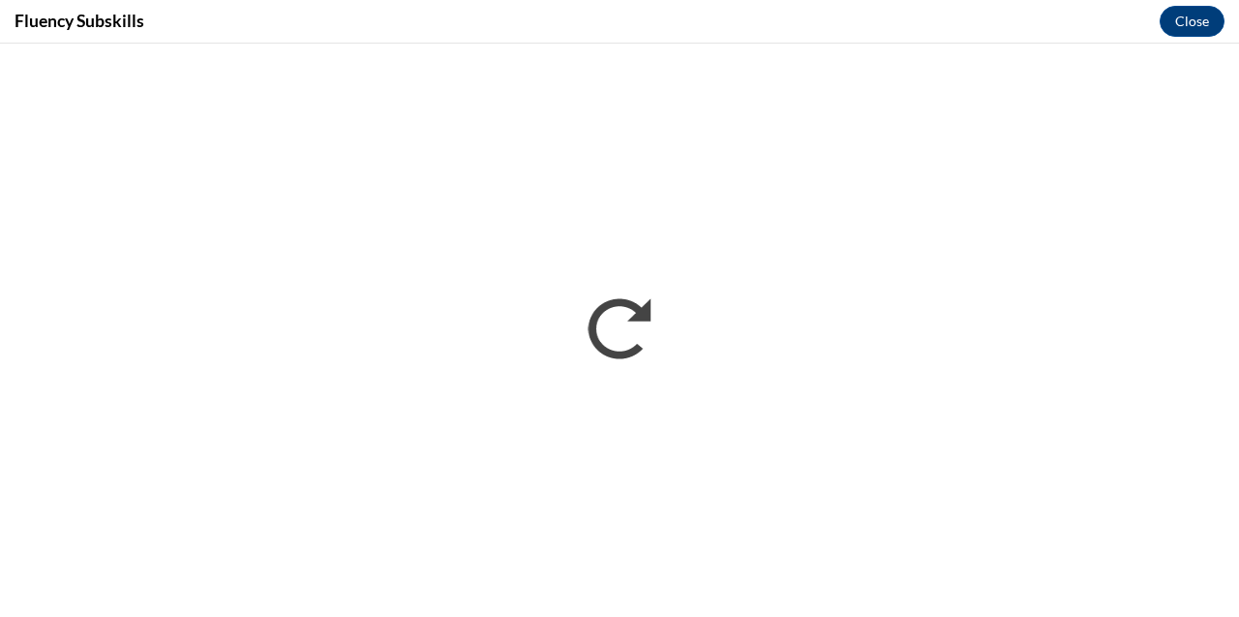
scroll to position [0, 0]
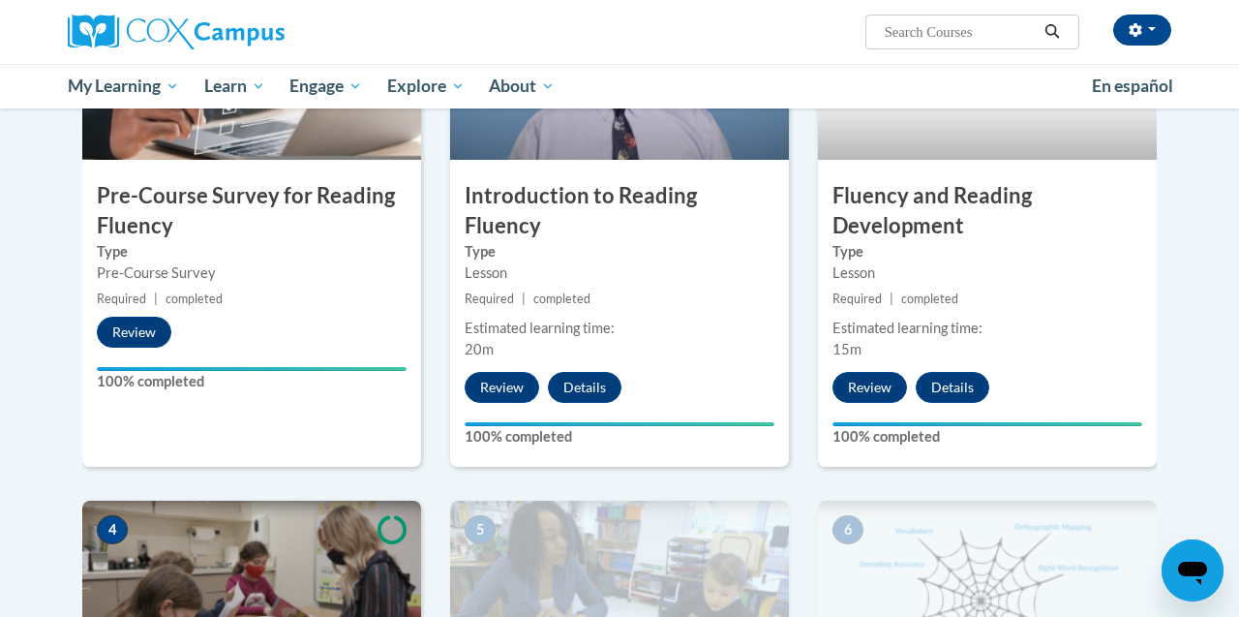
scroll to position [567, 0]
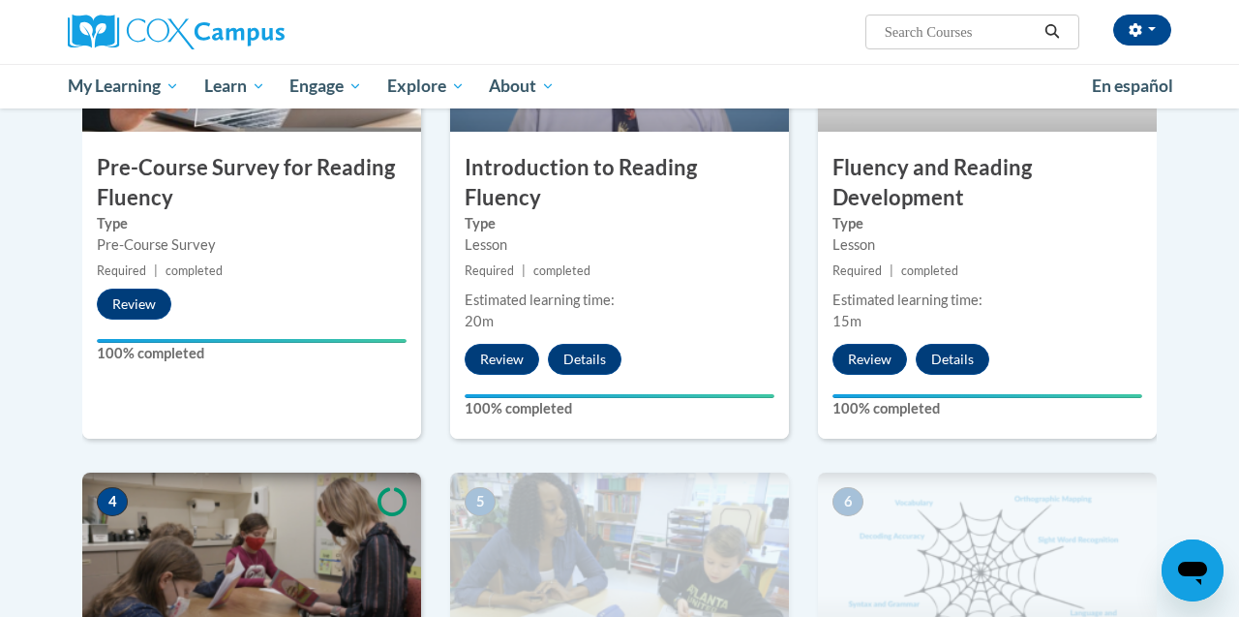
click at [1186, 569] on icon "Open messaging window" at bounding box center [1192, 572] width 29 height 23
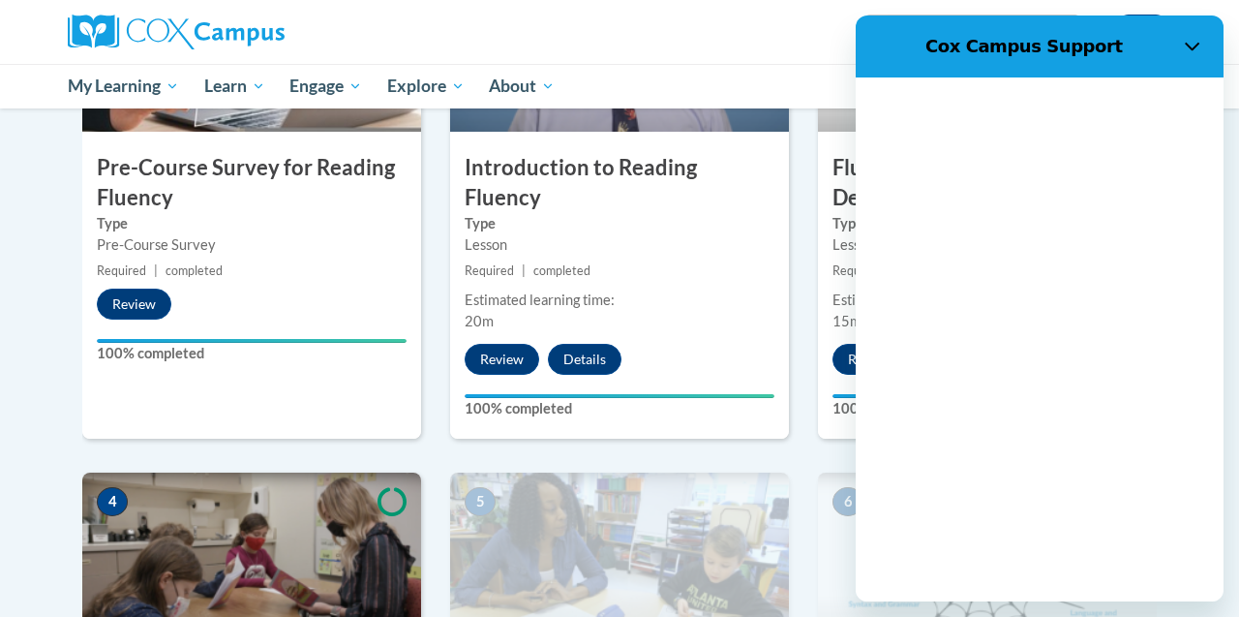
scroll to position [0, 0]
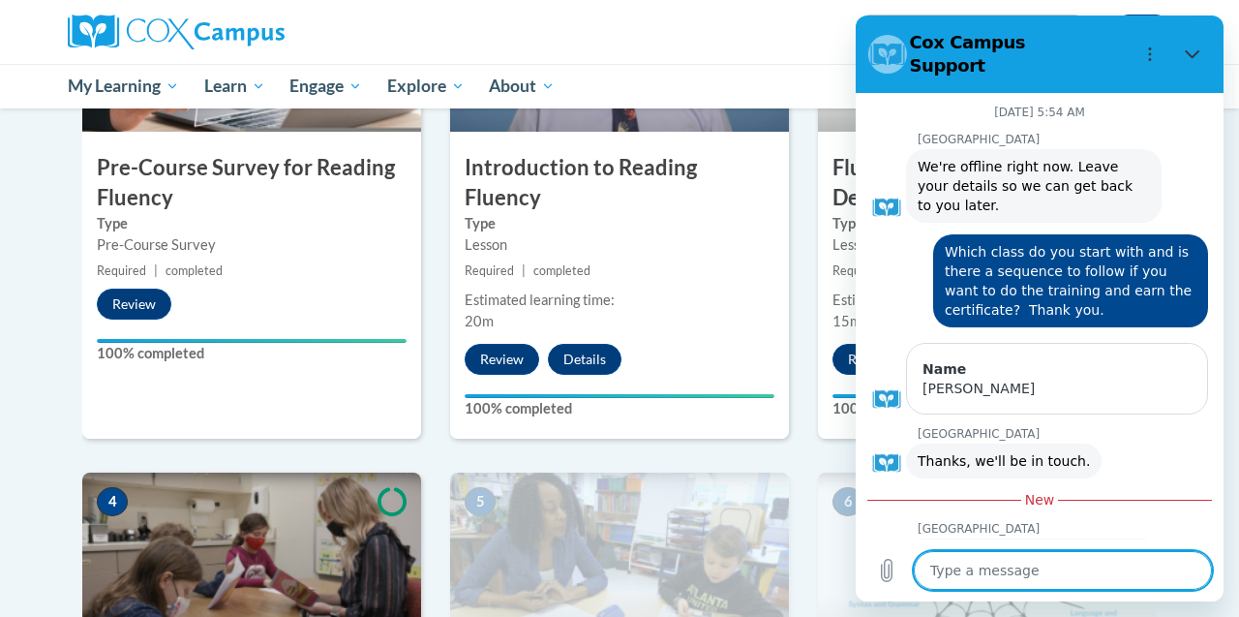
type textarea "x"
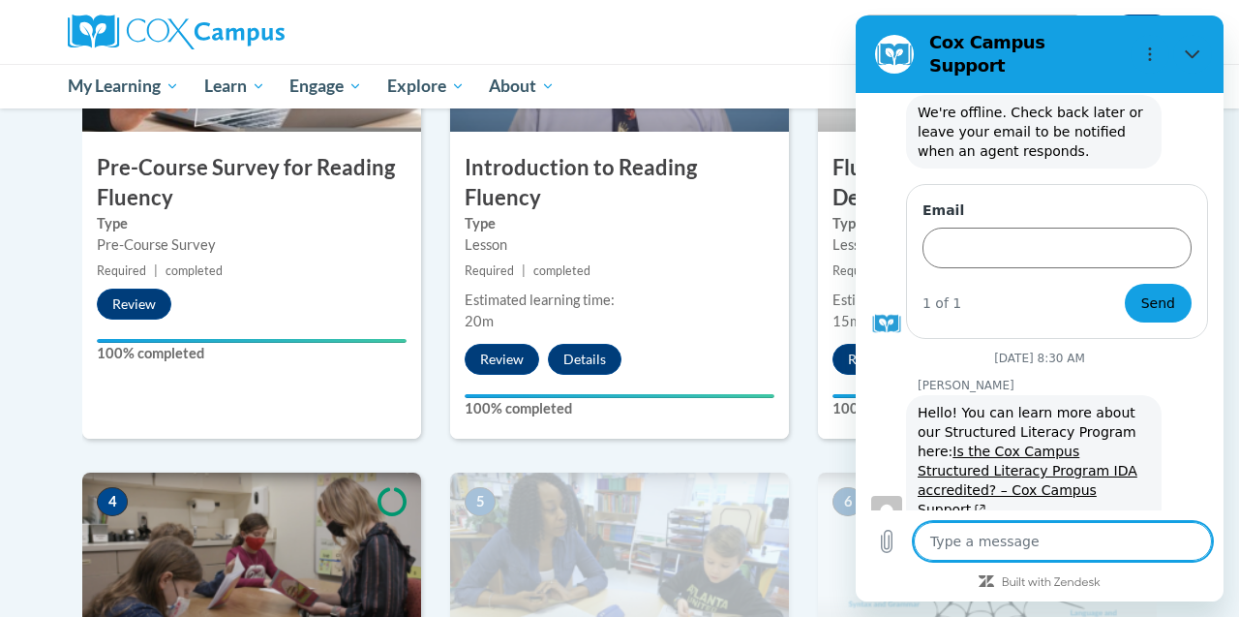
scroll to position [447, 0]
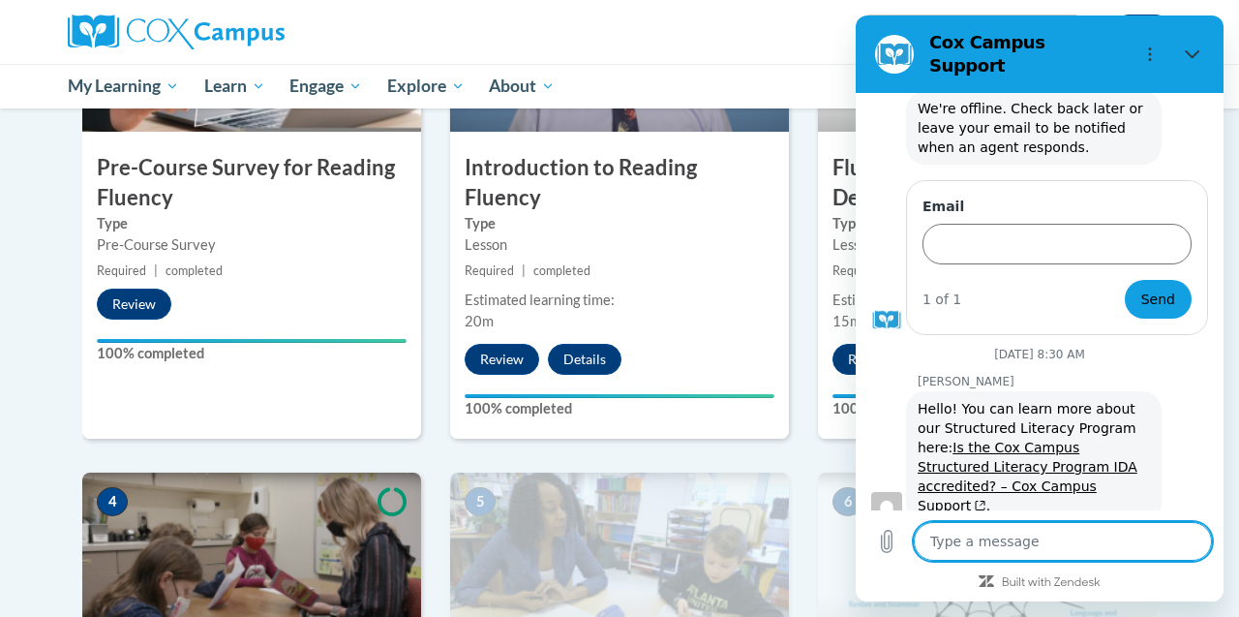
type textarea "I"
type textarea "x"
type textarea "I"
type textarea "x"
type textarea "I a"
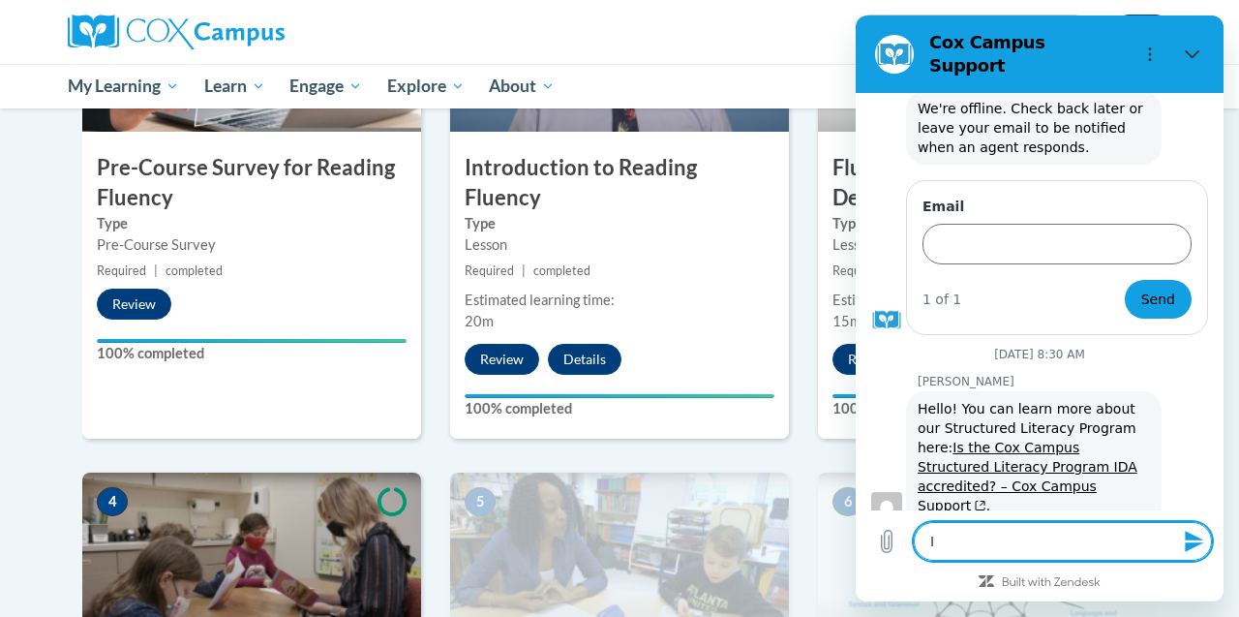
type textarea "x"
type textarea "I am"
type textarea "x"
type textarea "I am"
type textarea "x"
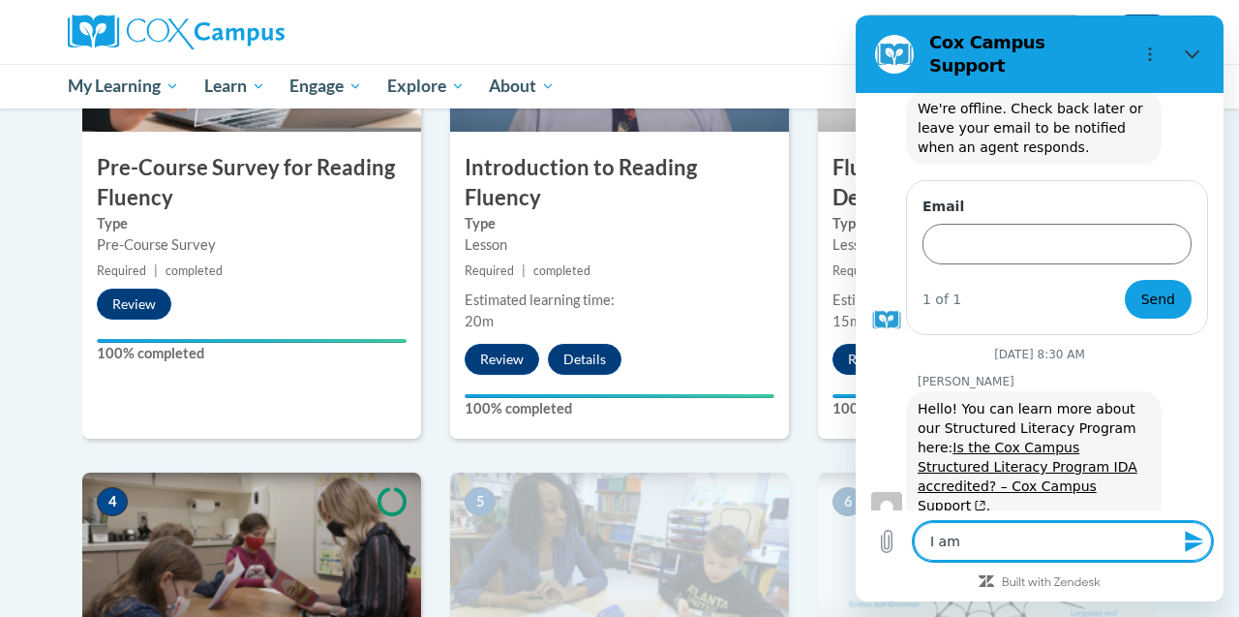
type textarea "I am i"
type textarea "x"
type textarea "I am in"
type textarea "x"
type textarea "I am in"
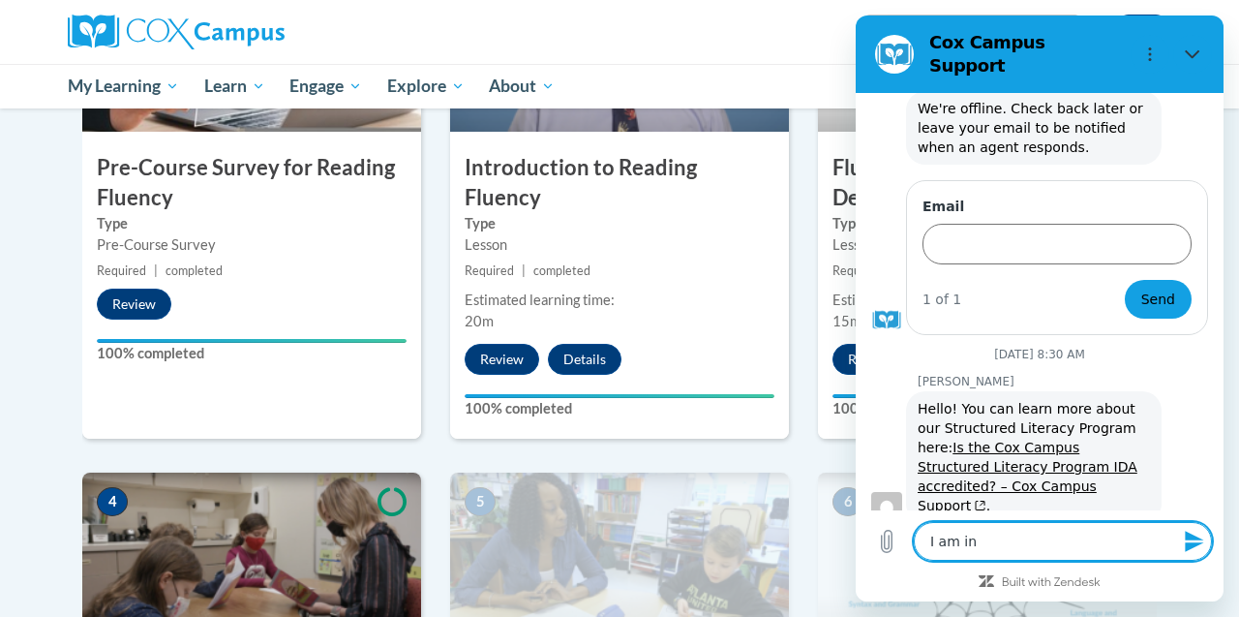
type textarea "x"
type textarea "I am in t"
type textarea "x"
type textarea "I am in th"
type textarea "x"
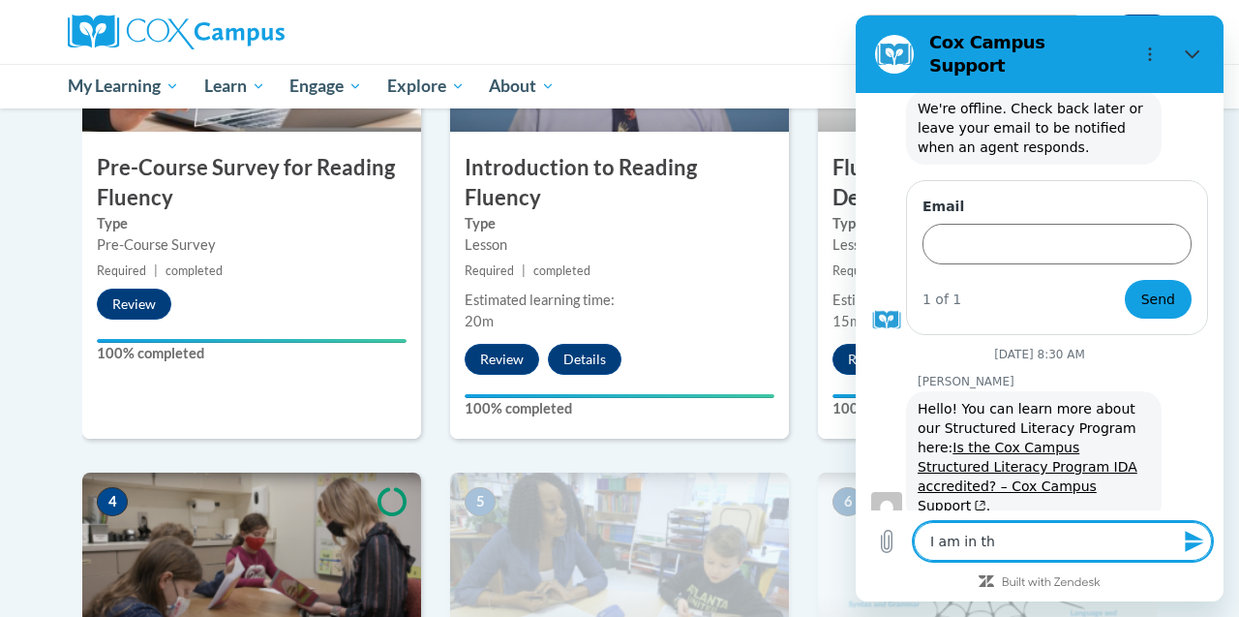
type textarea "I am in the"
type textarea "x"
type textarea "I am in the"
type textarea "x"
type textarea "I am in the m"
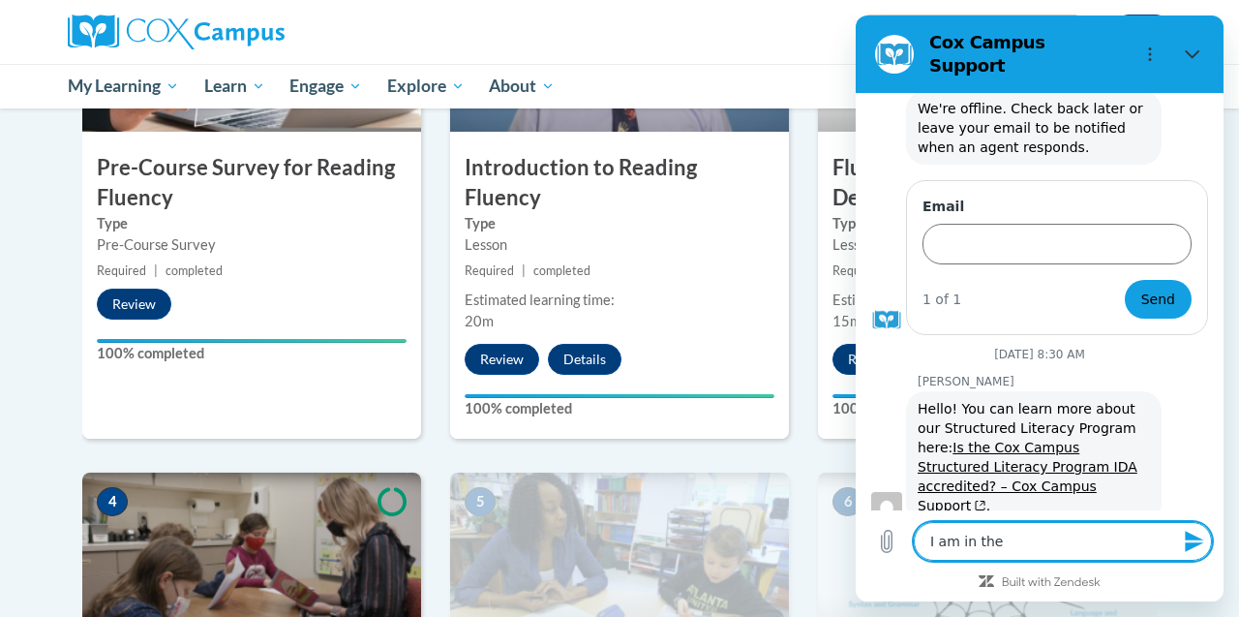
type textarea "x"
type textarea "I am in the mi"
type textarea "x"
type textarea "I am in the mid"
type textarea "x"
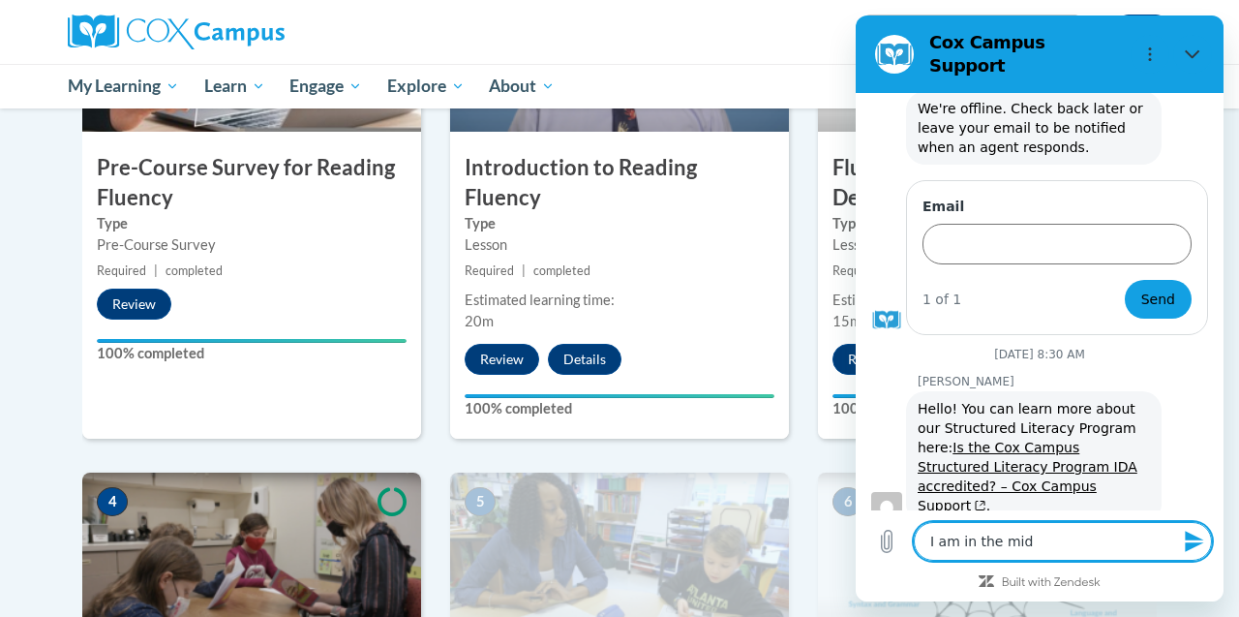
type textarea "I am in the midd"
type textarea "x"
type textarea "I am in the middl"
type textarea "x"
type textarea "I am in the middle"
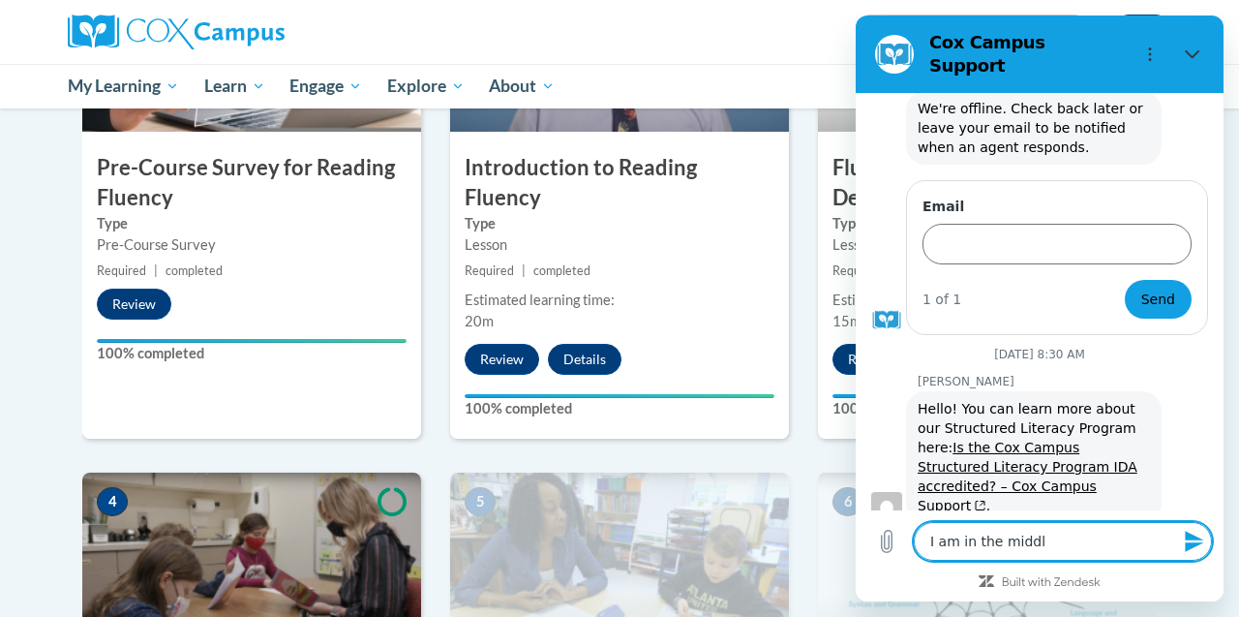
type textarea "x"
type textarea "I am in the middle"
type textarea "x"
type textarea "I am in the middle o"
type textarea "x"
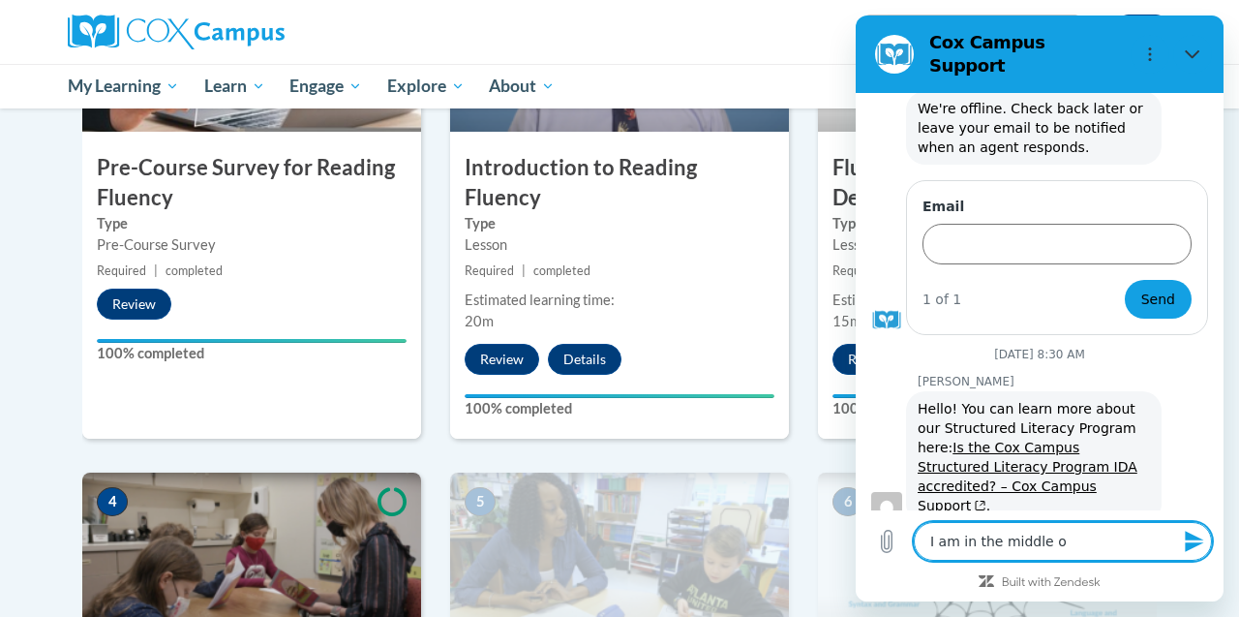
type textarea "I am in the middle of"
type textarea "x"
type textarea "I am in the middle of"
type textarea "x"
type textarea "I am in the middle of t"
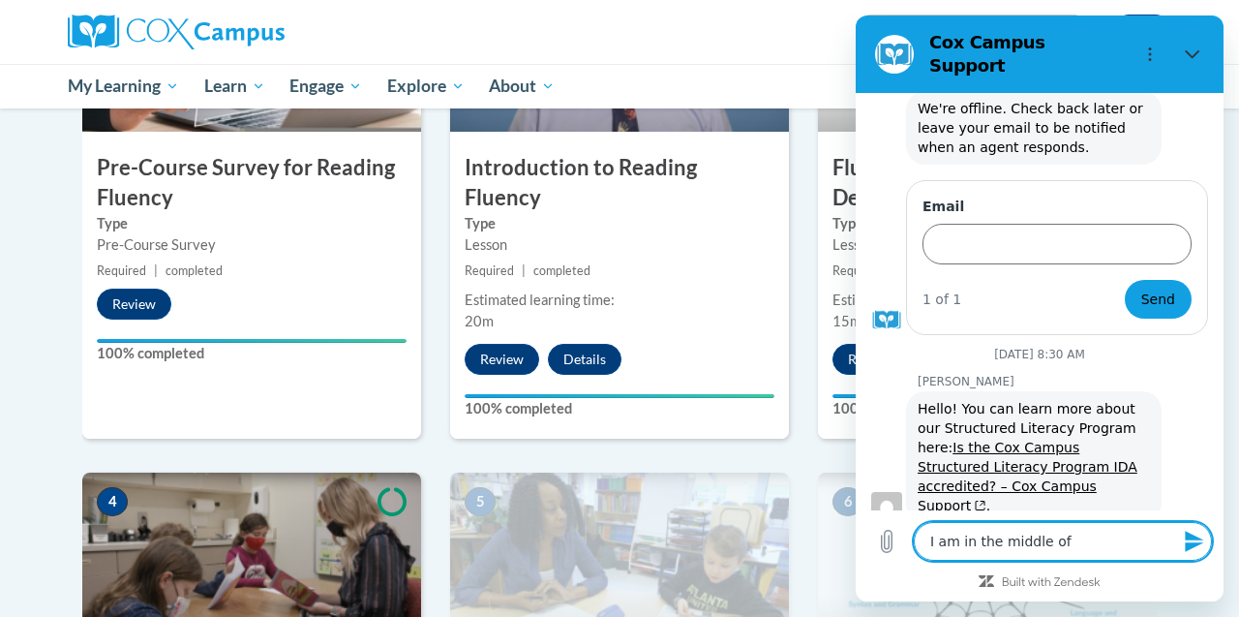
type textarea "x"
type textarea "I am in the middle of th"
type textarea "x"
type textarea "I am in the middle of the"
type textarea "x"
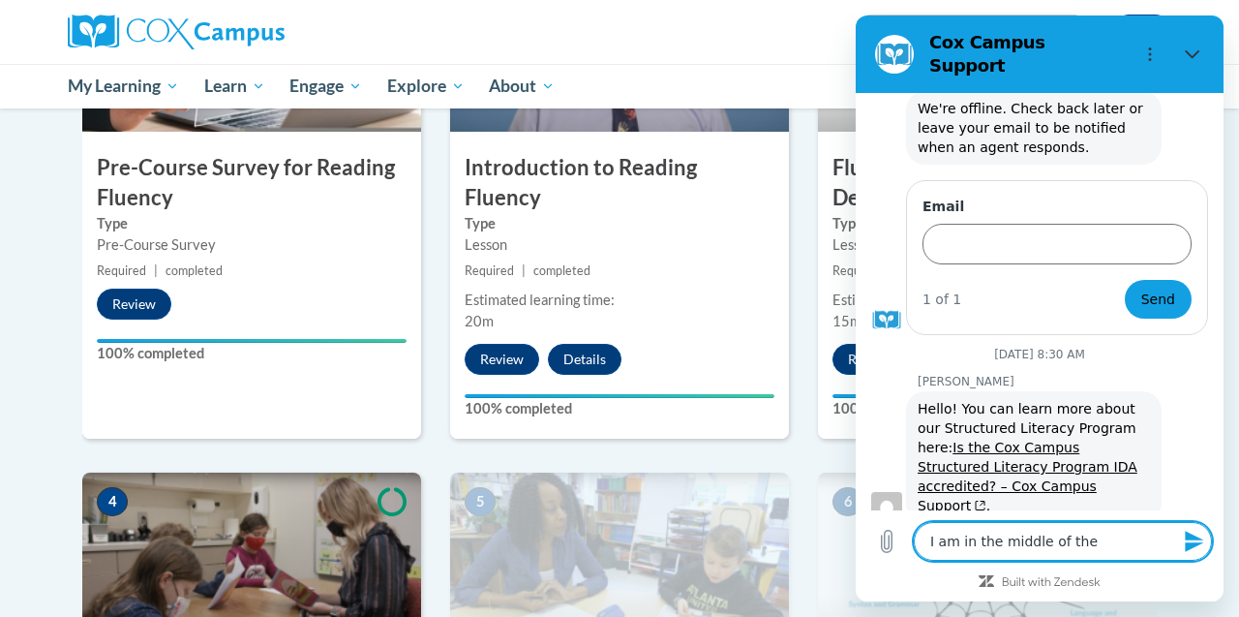
type textarea "I am in the middle of the"
type textarea "x"
type textarea "I am in the middle of the f"
type textarea "x"
type textarea "I am in the middle of the fl"
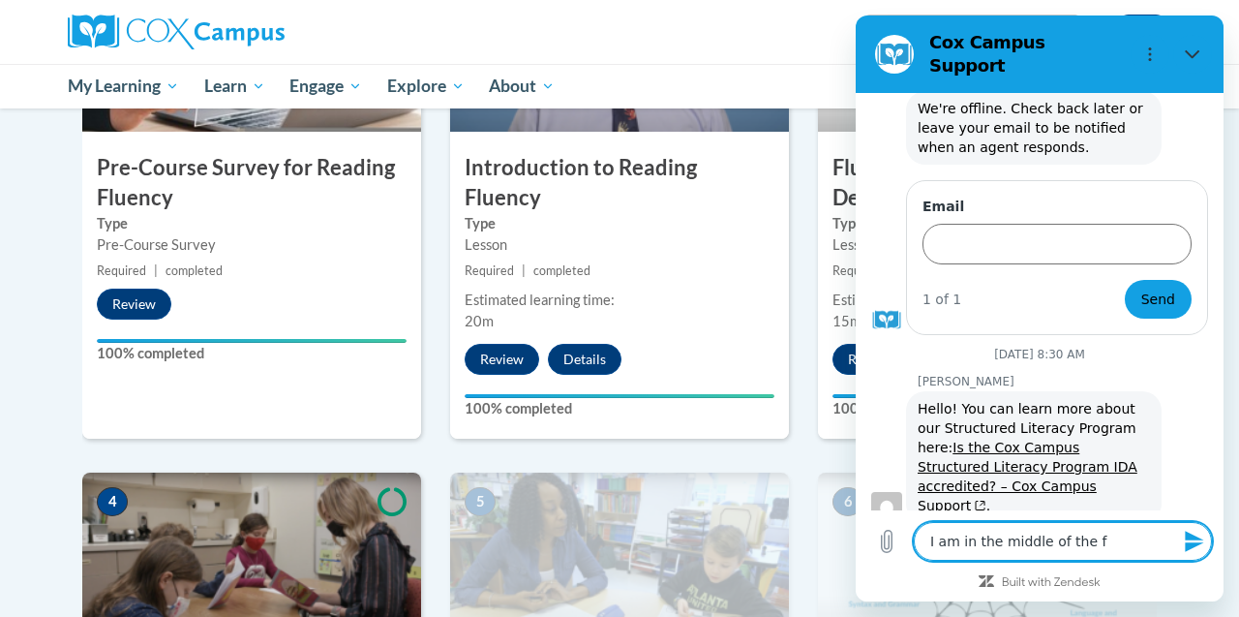
type textarea "x"
type textarea "I am in the middle of the flu"
type textarea "x"
type textarea "I am in the middle of the flun"
type textarea "x"
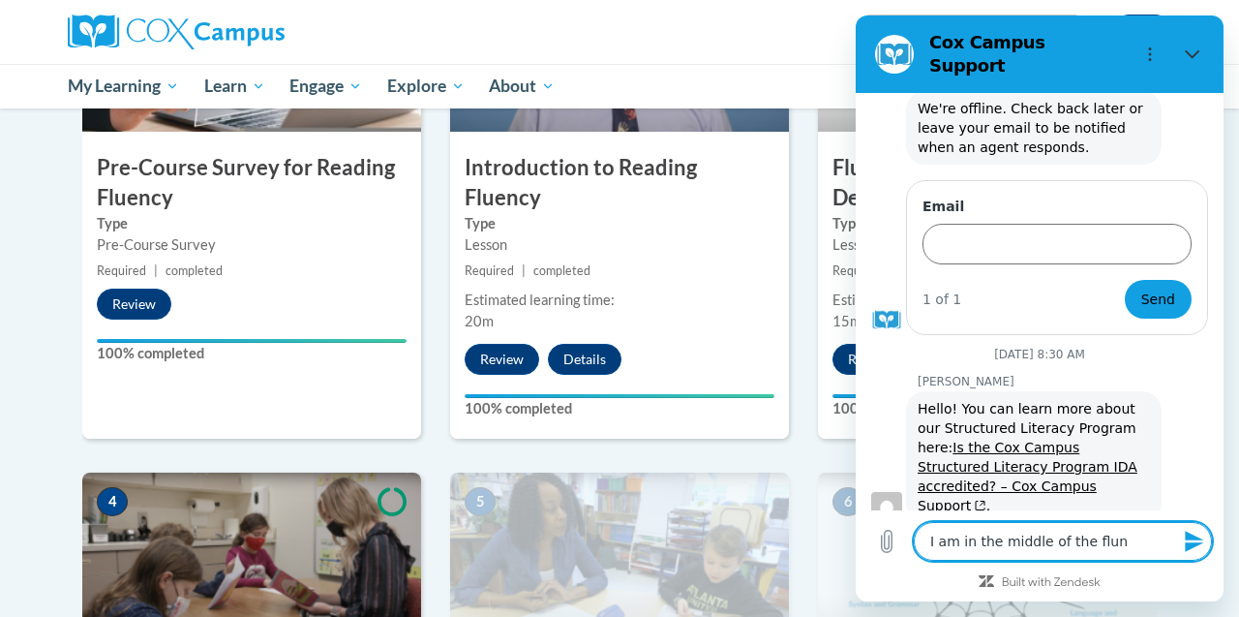
type textarea "I am in the middle of the flune"
type textarea "x"
type textarea "I am in the middle of the flunec"
type textarea "x"
type textarea "I am in the middle of the flunecy"
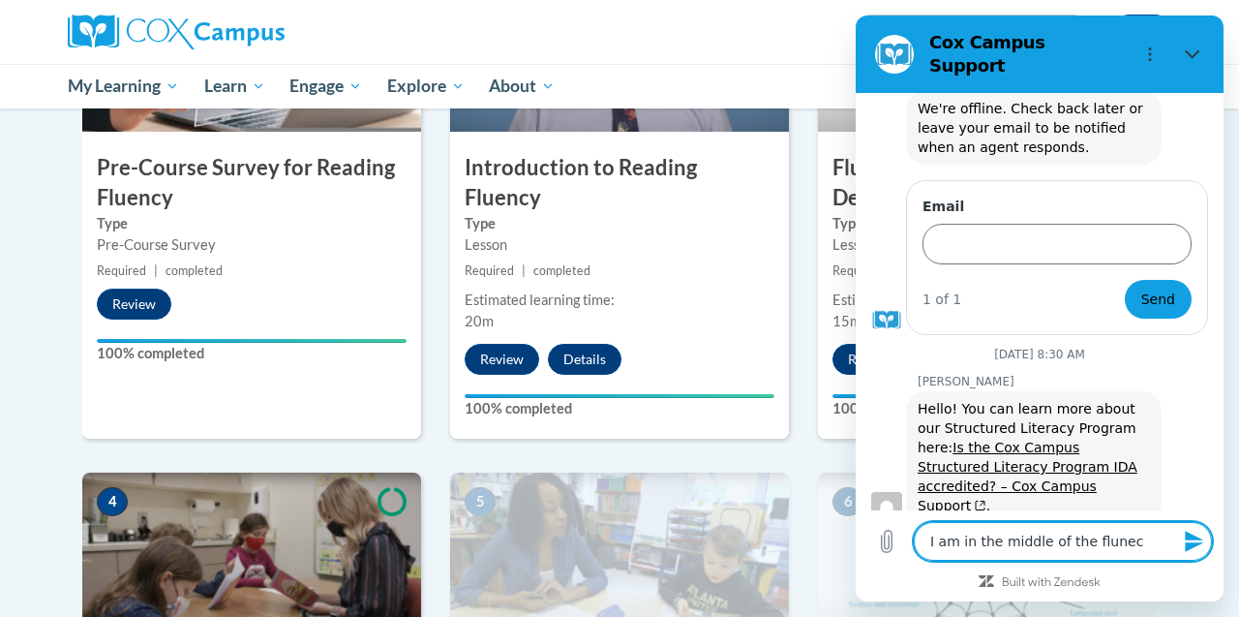
type textarea "x"
type textarea "I am in the middle of the flunecy"
type textarea "x"
type textarea "I am in the middle of the flunecy"
type textarea "x"
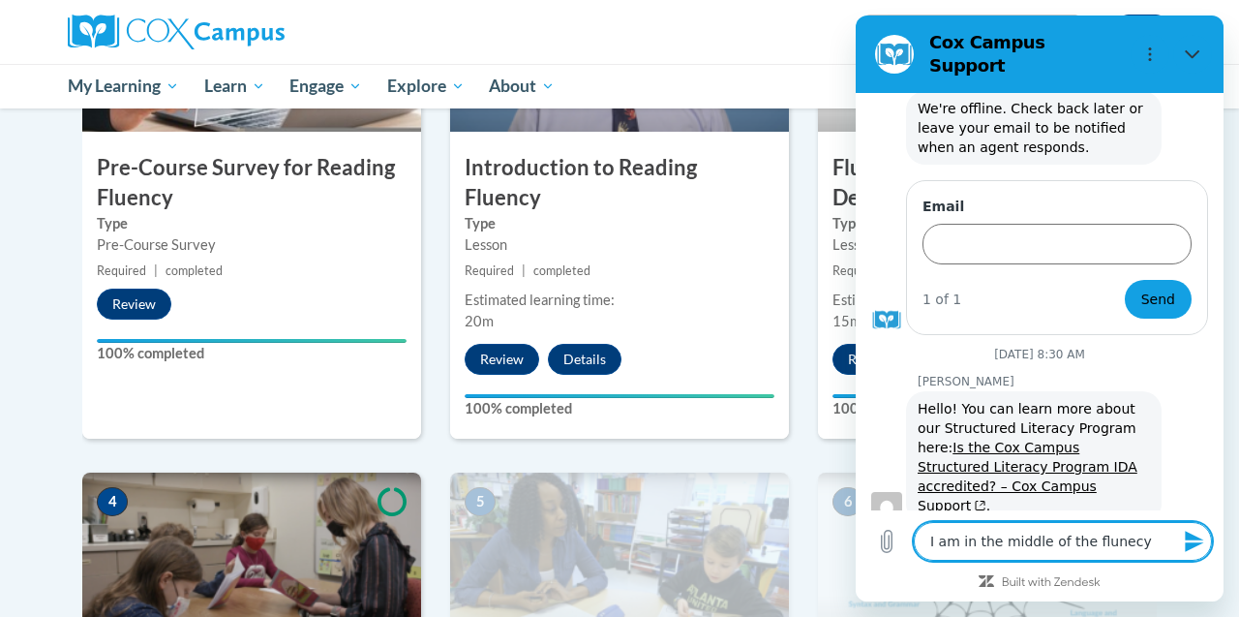
type textarea "I am in the middle of the flunec"
type textarea "x"
type textarea "I am in the middle of the flune"
type textarea "x"
type textarea "I am in the middle of the flun"
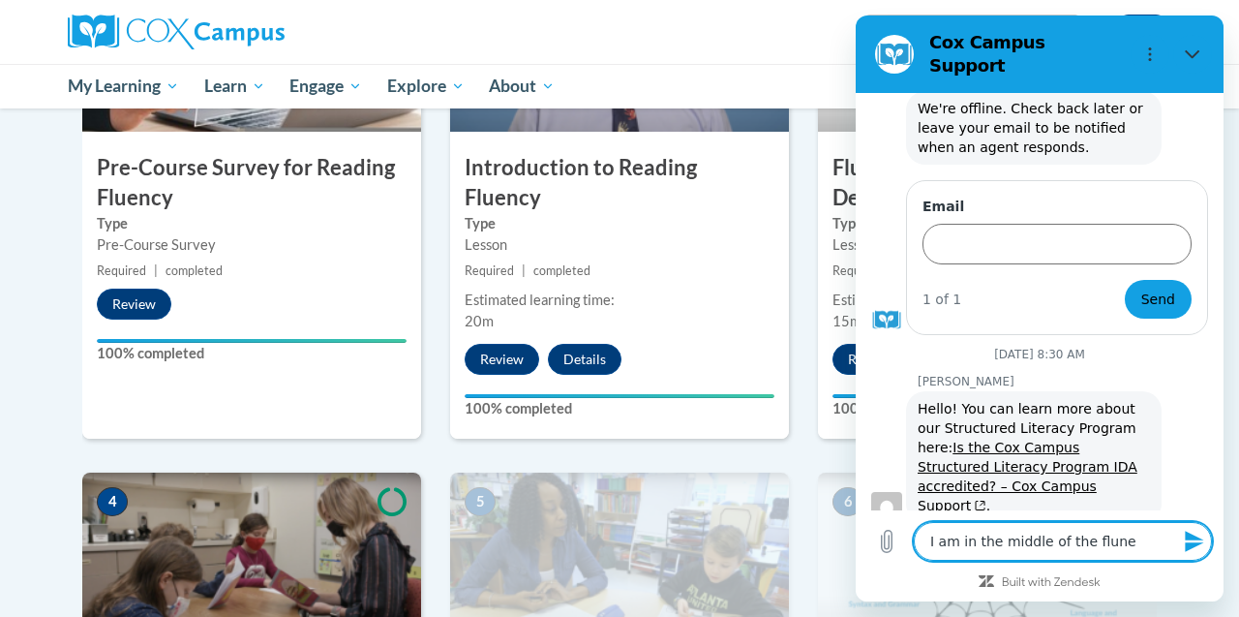
type textarea "x"
type textarea "I am in the middle of the flu"
type textarea "x"
type textarea "I am in the middle of the fl"
type textarea "x"
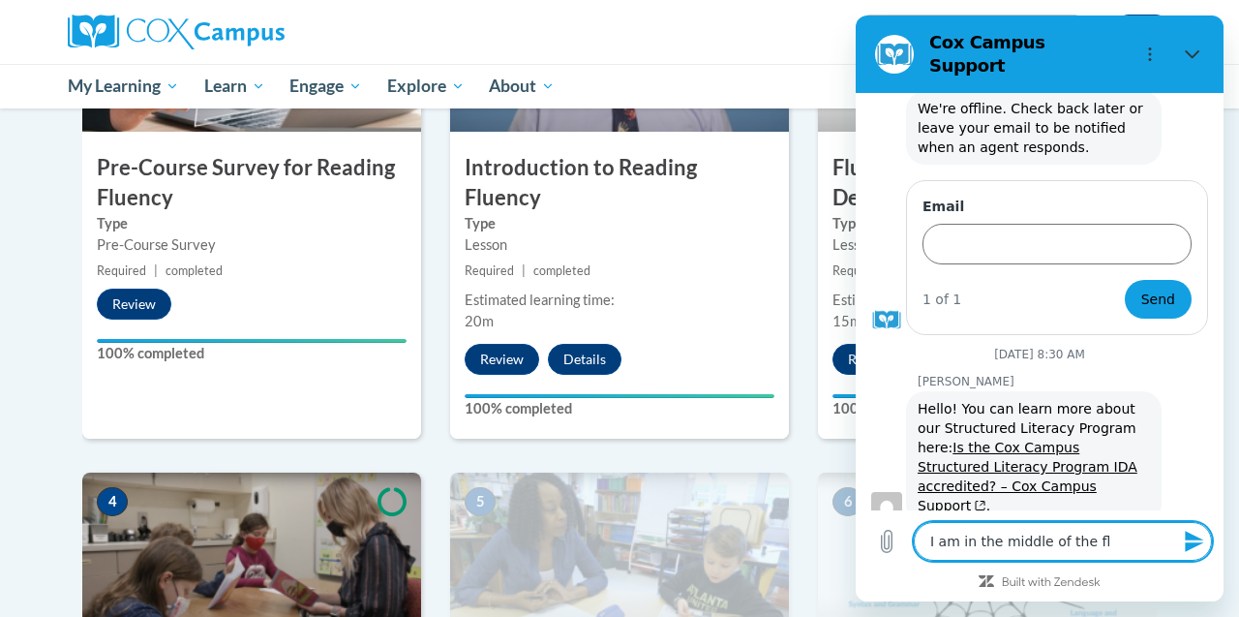
type textarea "I am in the middle of the f"
type textarea "x"
type textarea "I am in the middle of the"
type textarea "x"
type textarea "I am in the middle of the R"
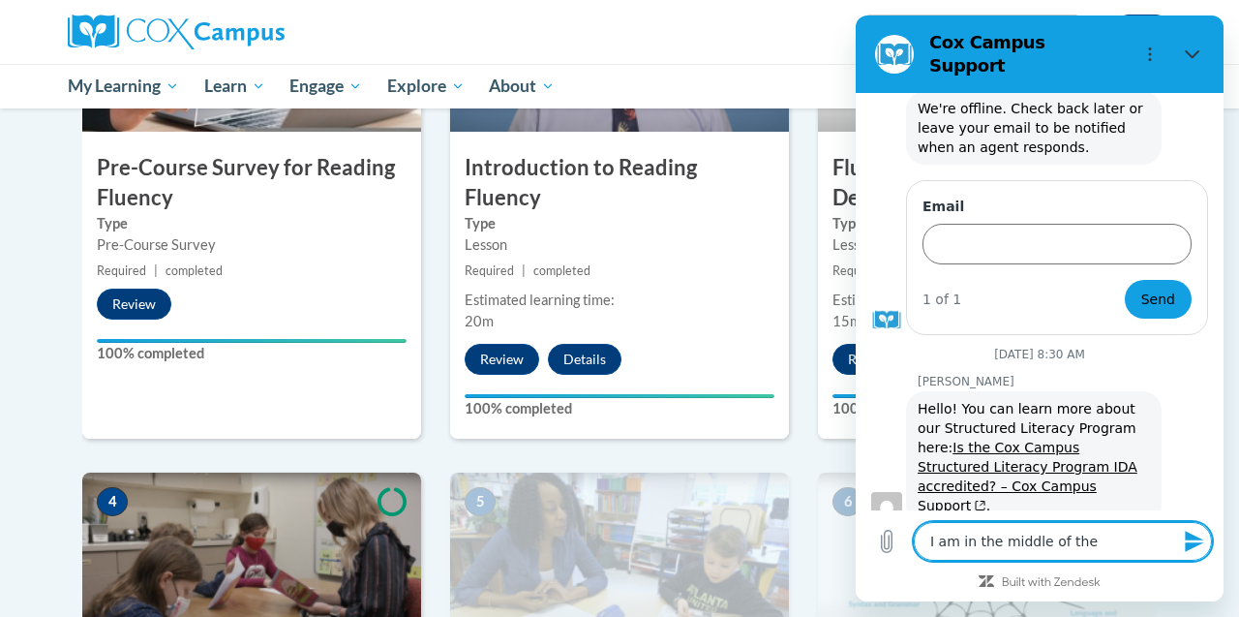
type textarea "x"
type textarea "I am in the middle of the Re"
type textarea "x"
type textarea "I am in the middle of the Rea"
type textarea "x"
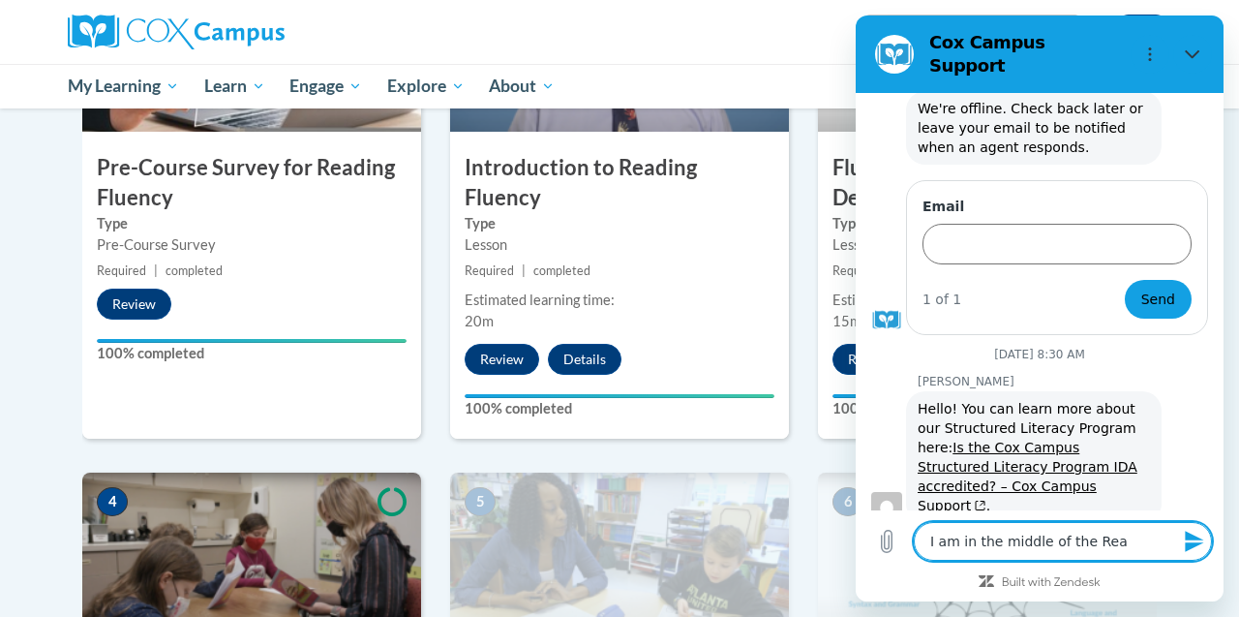
type textarea "I am in the middle of the Read"
type textarea "x"
type textarea "I am in the middle of the Readi"
type textarea "x"
type textarea "I am in the middle of the Readin"
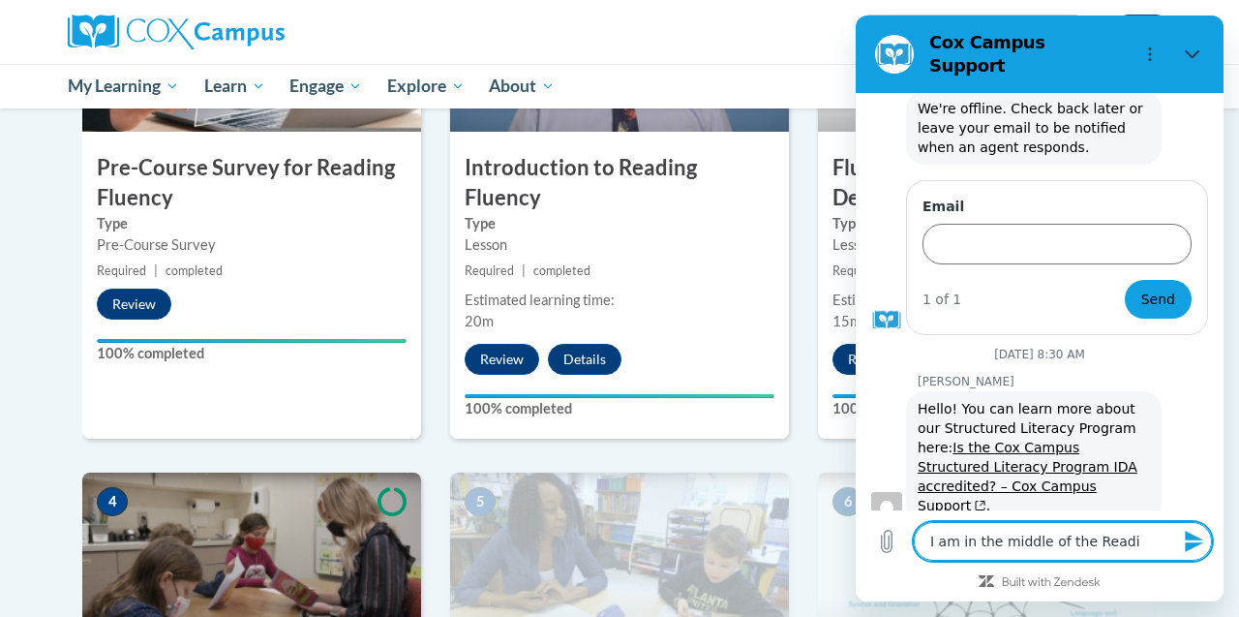
type textarea "x"
type textarea "I am in the middle of the Reading"
type textarea "x"
type textarea "I am in the middle of the Reading"
type textarea "x"
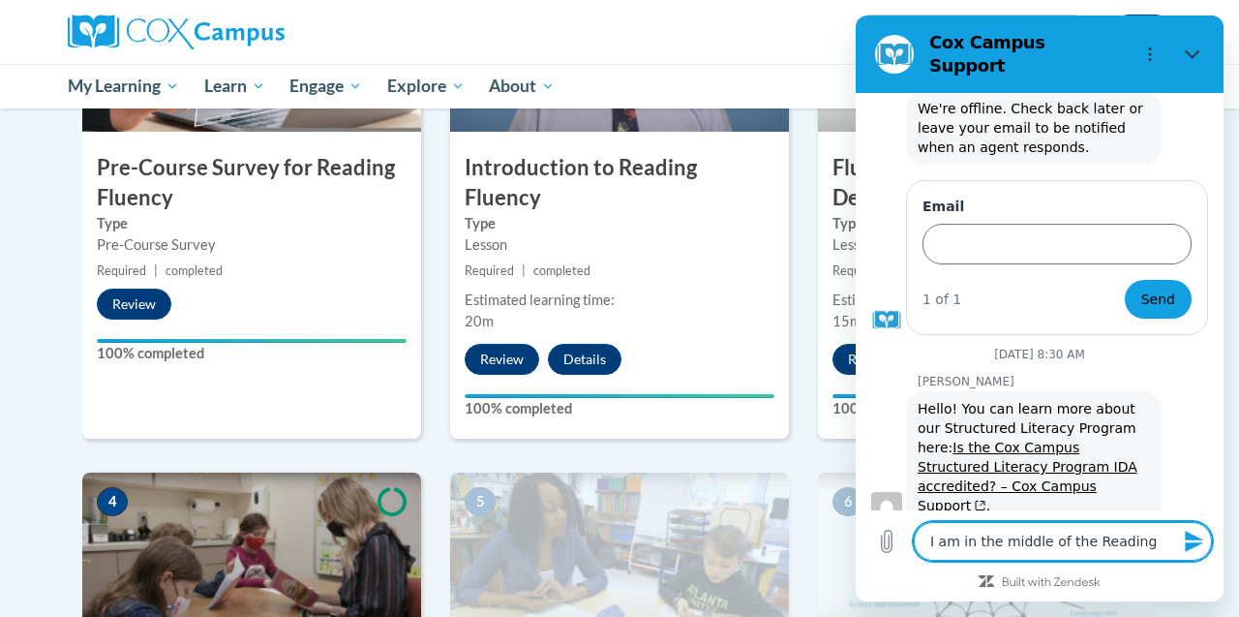
type textarea "I am in the middle of the Reading F"
type textarea "x"
type textarea "I am in the middle of the Reading Fk"
type textarea "x"
type textarea "I am in the middle of the Reading Fku"
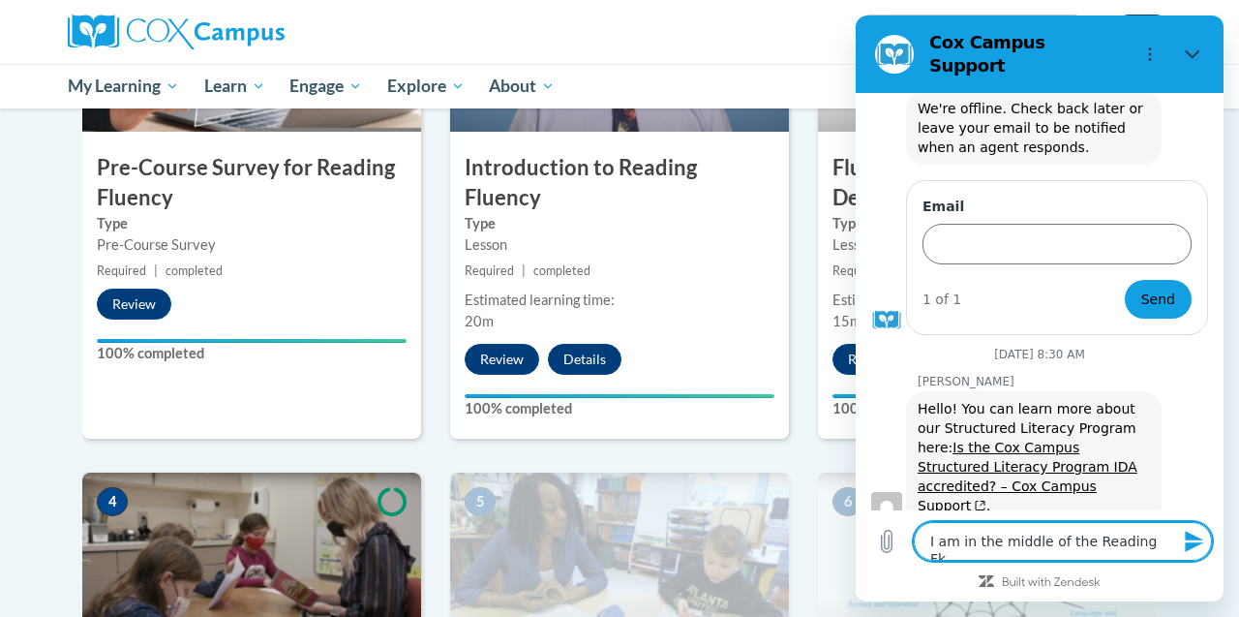
type textarea "x"
type textarea "I am in the middle of the Reading Fkue"
type textarea "x"
type textarea "I am in the middle of the Reading Fkuen"
type textarea "x"
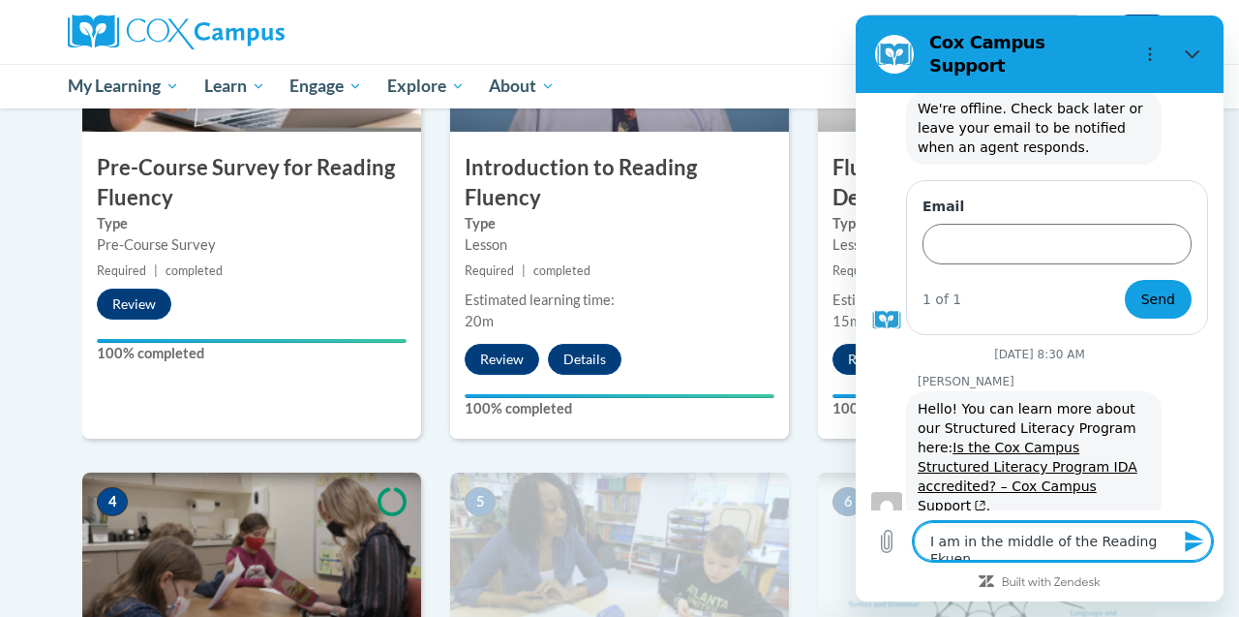
type textarea "I am in the middle of the Reading Fkuenc"
type textarea "x"
type textarea "I am in the middle of the Reading Fkuency"
type textarea "x"
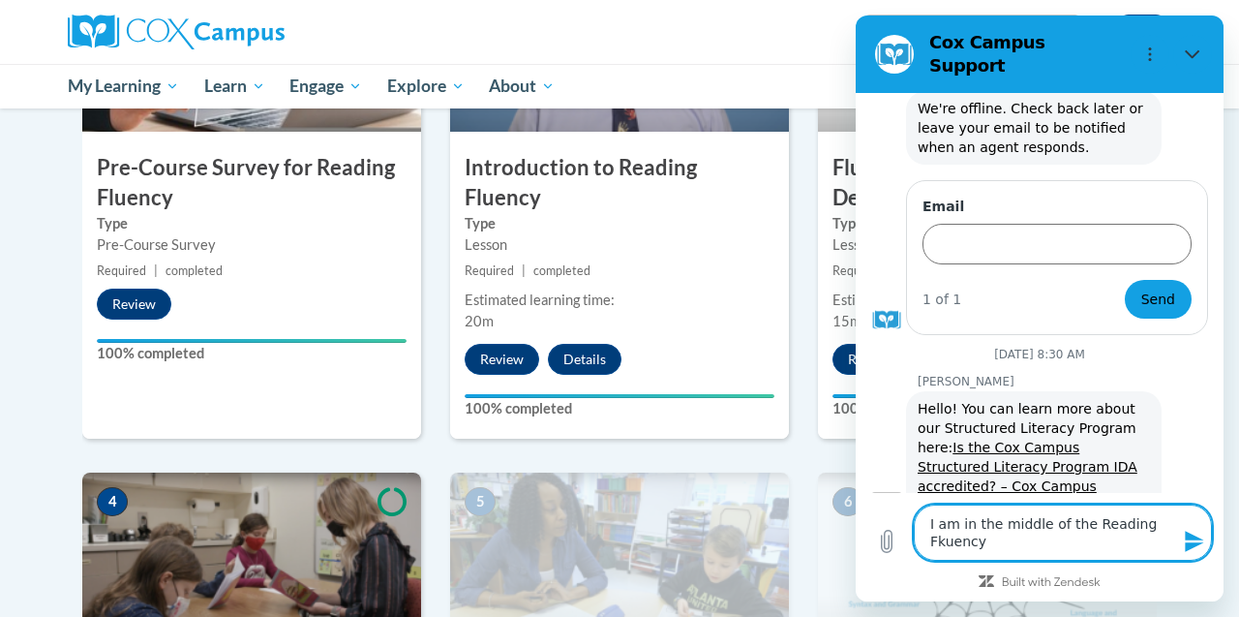
type textarea "I am in the middle of the Reading Fkuency"
type textarea "x"
type textarea "I am in the middle of the Reading Fkuency"
type textarea "x"
type textarea "I am in the middle of the Reading Fkuenc"
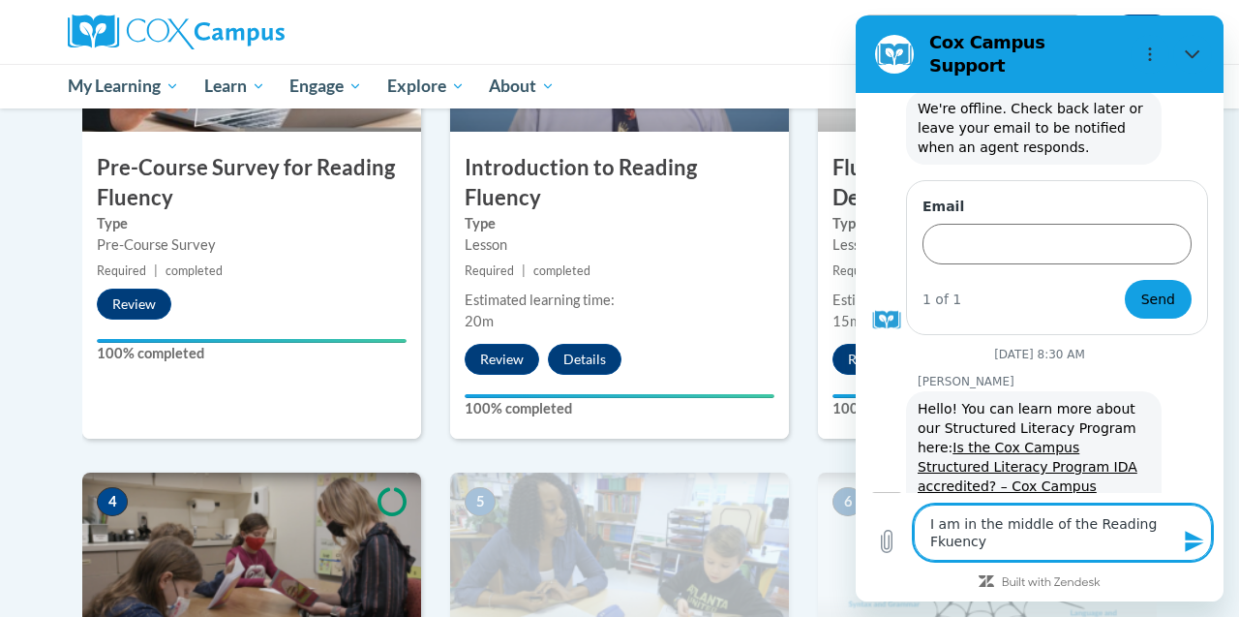
type textarea "x"
type textarea "I am in the middle of the Reading Fkuen"
type textarea "x"
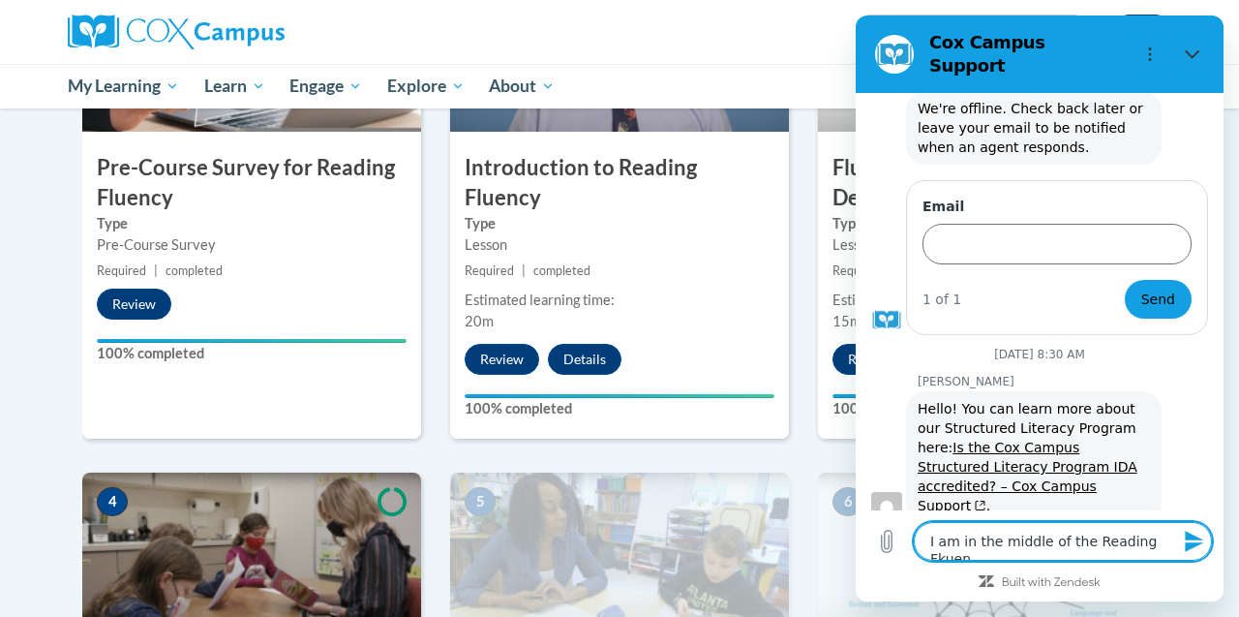
type textarea "I am in the middle of the Reading Fkue"
type textarea "x"
type textarea "I am in the middle of the Reading Fku"
type textarea "x"
type textarea "I am in the middle of the Reading Fk"
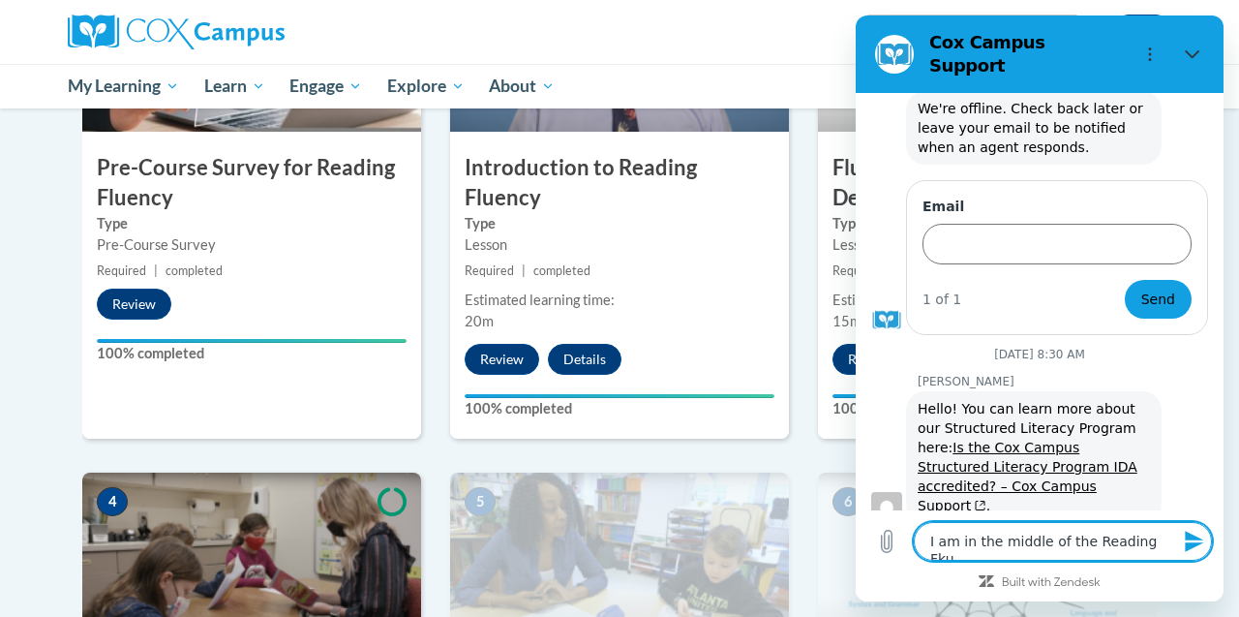
type textarea "x"
type textarea "I am in the middle of the Reading F"
type textarea "x"
type textarea "I am in the middle of the Reading Fl"
type textarea "x"
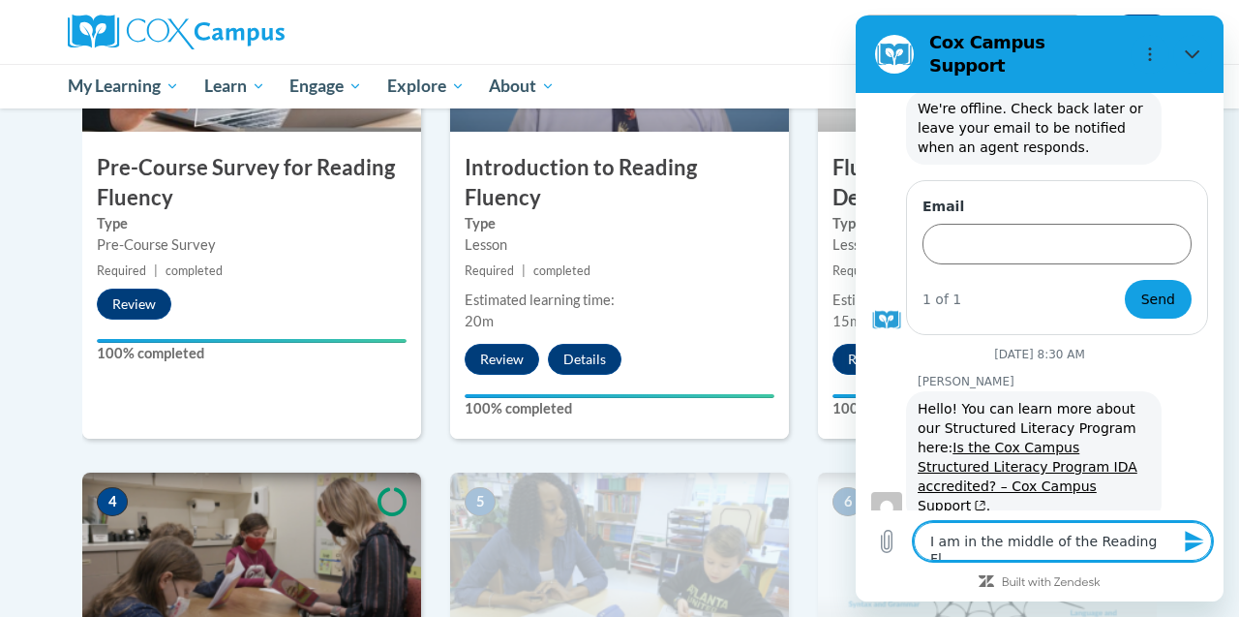
type textarea "I am in the middle of the Reading Flu"
type textarea "x"
type textarea "I am in the middle of the Reading Flue"
type textarea "x"
type textarea "I am in the middle of the Reading Fluen"
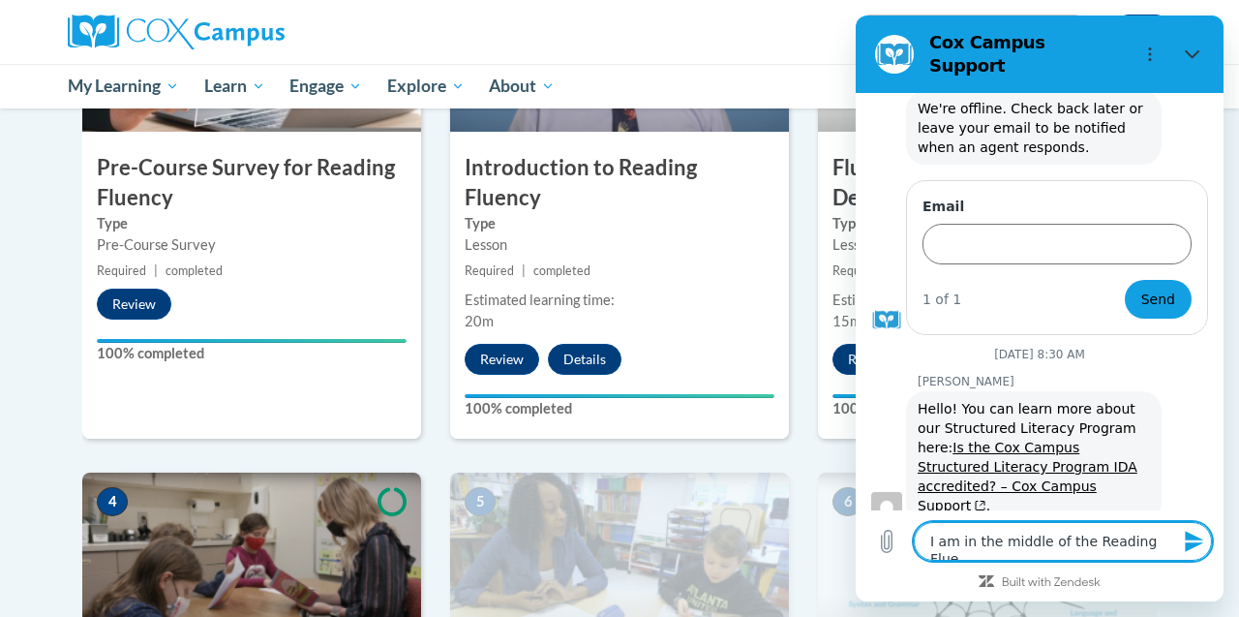
type textarea "x"
type textarea "I am in the middle of the Reading Fluenc"
type textarea "x"
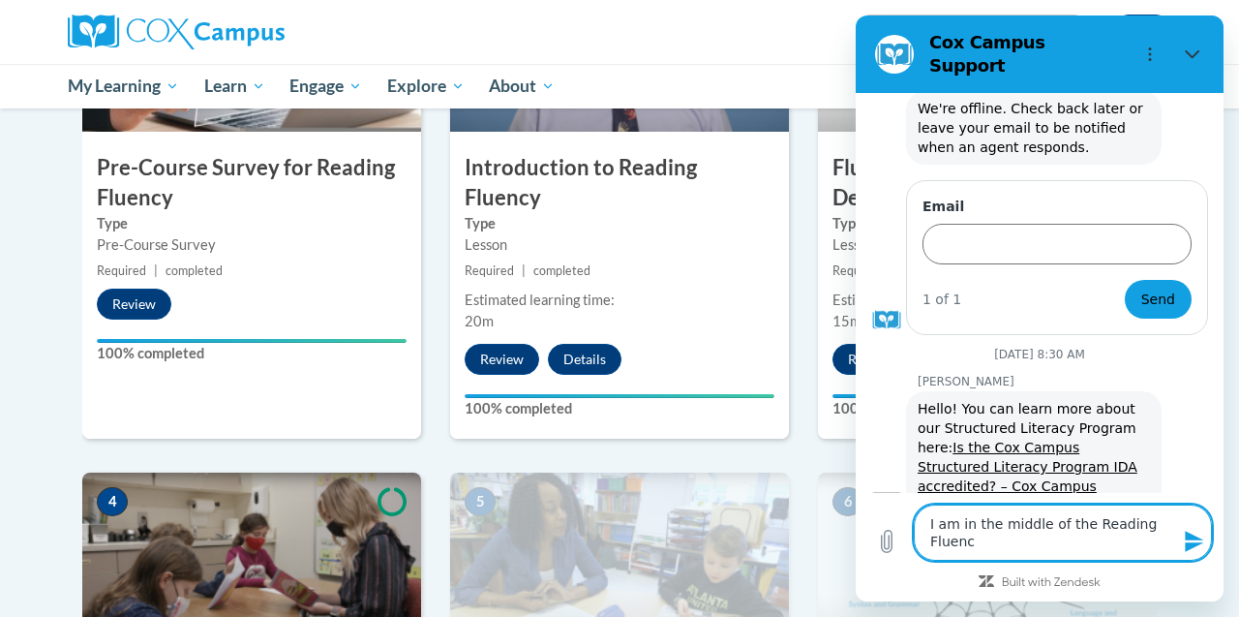
type textarea "I am in the middle of the Reading Fluency"
type textarea "x"
type textarea "I am in the middle of the Reading Fluency"
type textarea "x"
type textarea "I am in the middle of the Reading Fluency C"
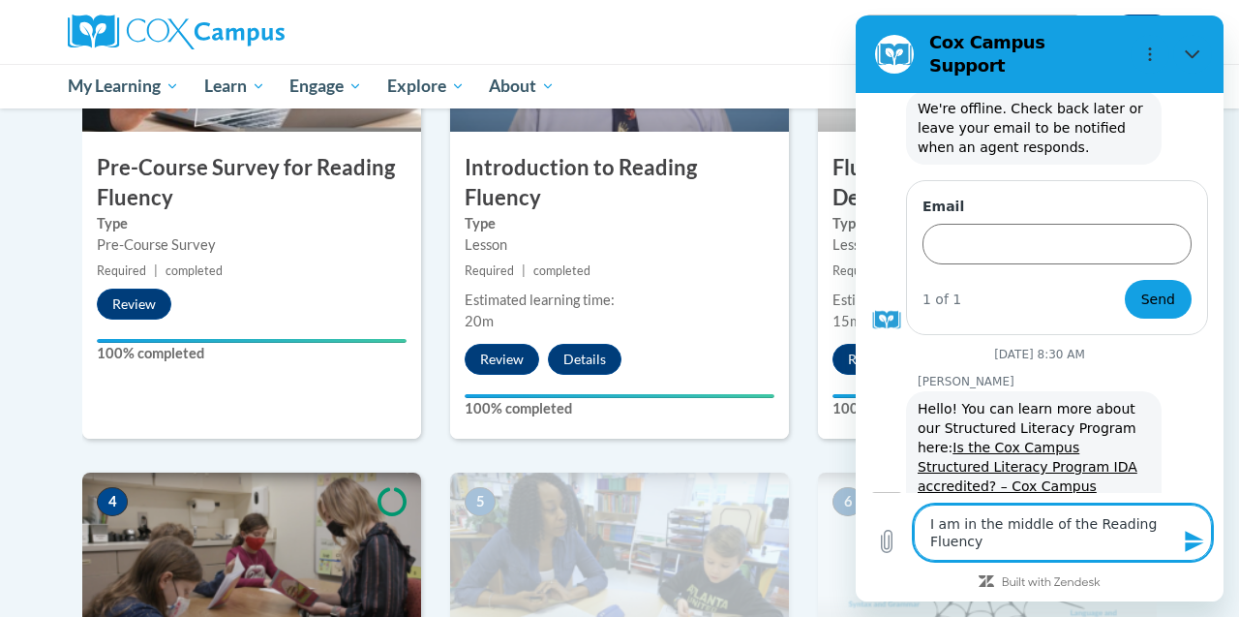
type textarea "x"
type textarea "I am in the middle of the Reading Fluency Co"
type textarea "x"
type textarea "I am in the middle of the Reading Fluency Cou"
type textarea "x"
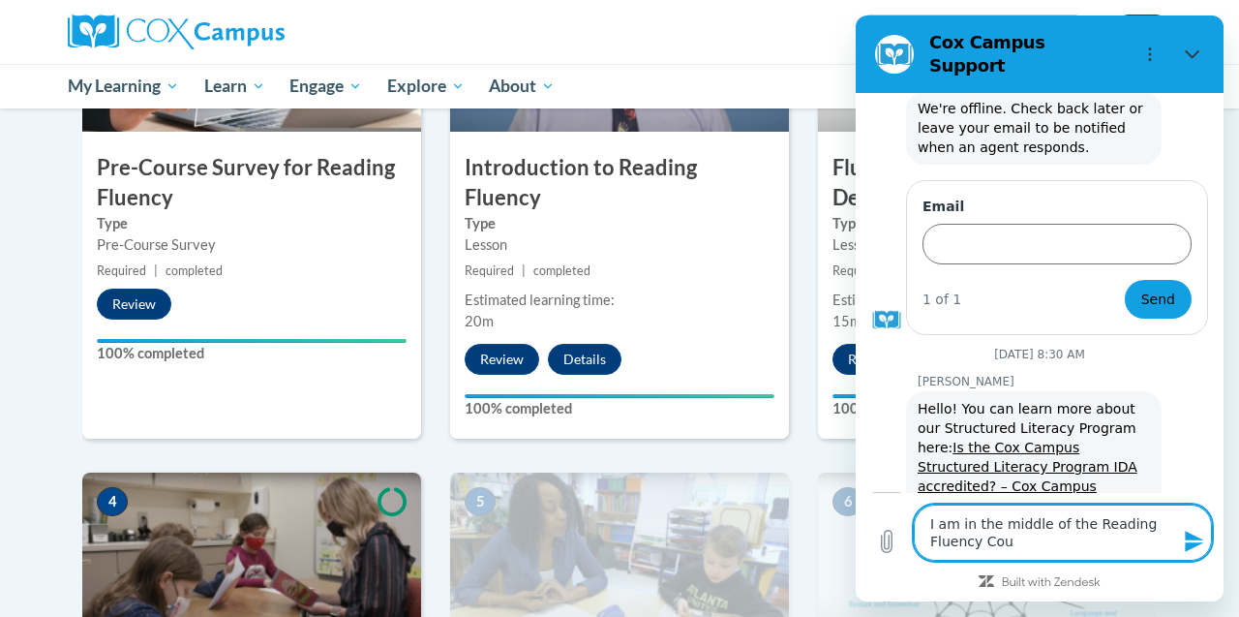
type textarea "I am in the middle of the Reading Fluency Cour"
type textarea "x"
type textarea "I am in the middle of the Reading Fluency Cours"
type textarea "x"
type textarea "I am in the middle of the Reading Fluency Course"
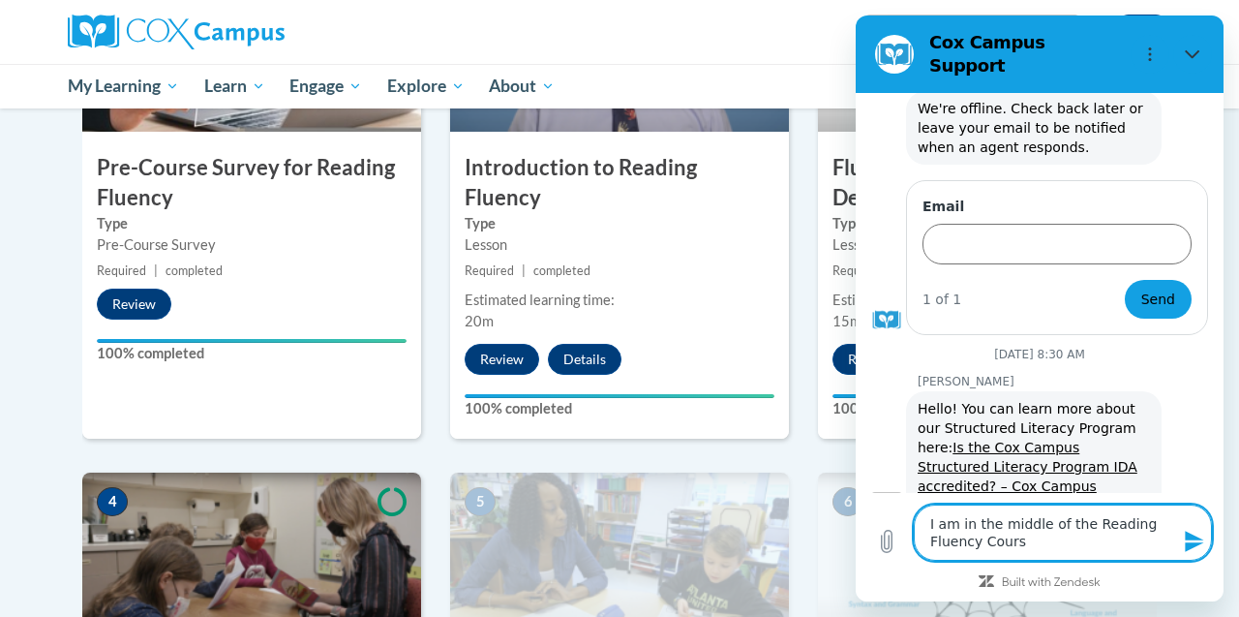
type textarea "x"
type textarea "I am in the middle of the Reading Fluency Course"
type textarea "x"
type textarea "I am in the middle of the Reading Fluency Course a"
type textarea "x"
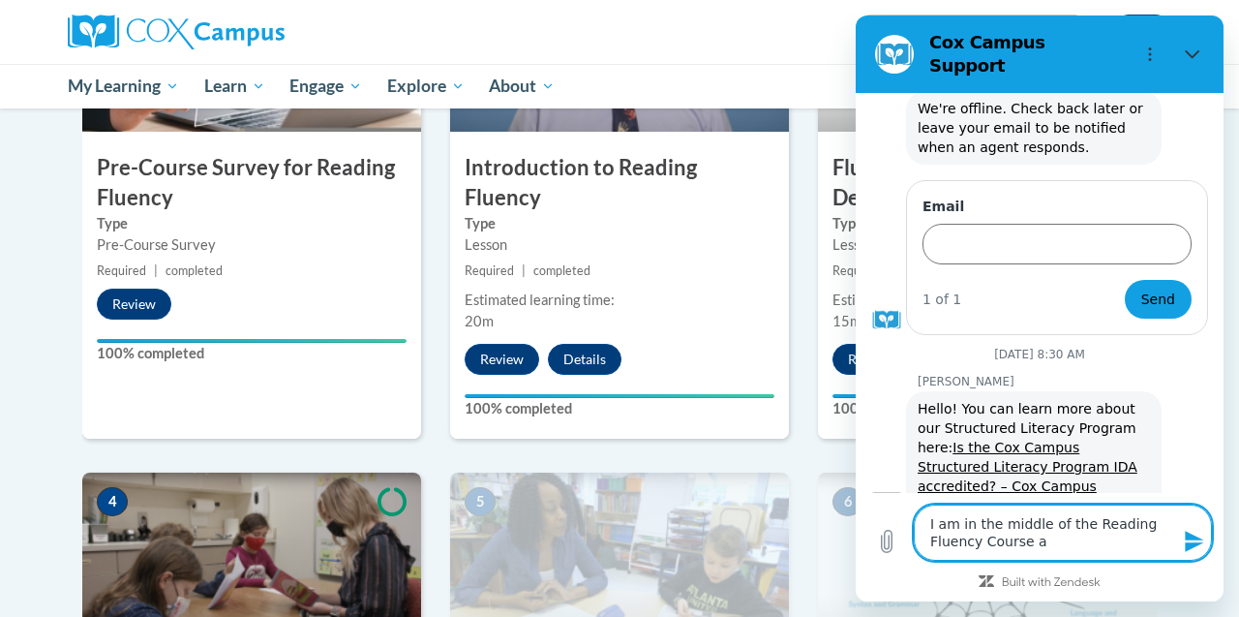
type textarea "I am in the middle of the Reading Fluency Course ab"
type textarea "x"
type textarea "I am in the middle of the Reading Fluency Course [GEOGRAPHIC_DATA]"
type textarea "x"
type textarea "I am in the middle of the Reading Fluency Course [GEOGRAPHIC_DATA]"
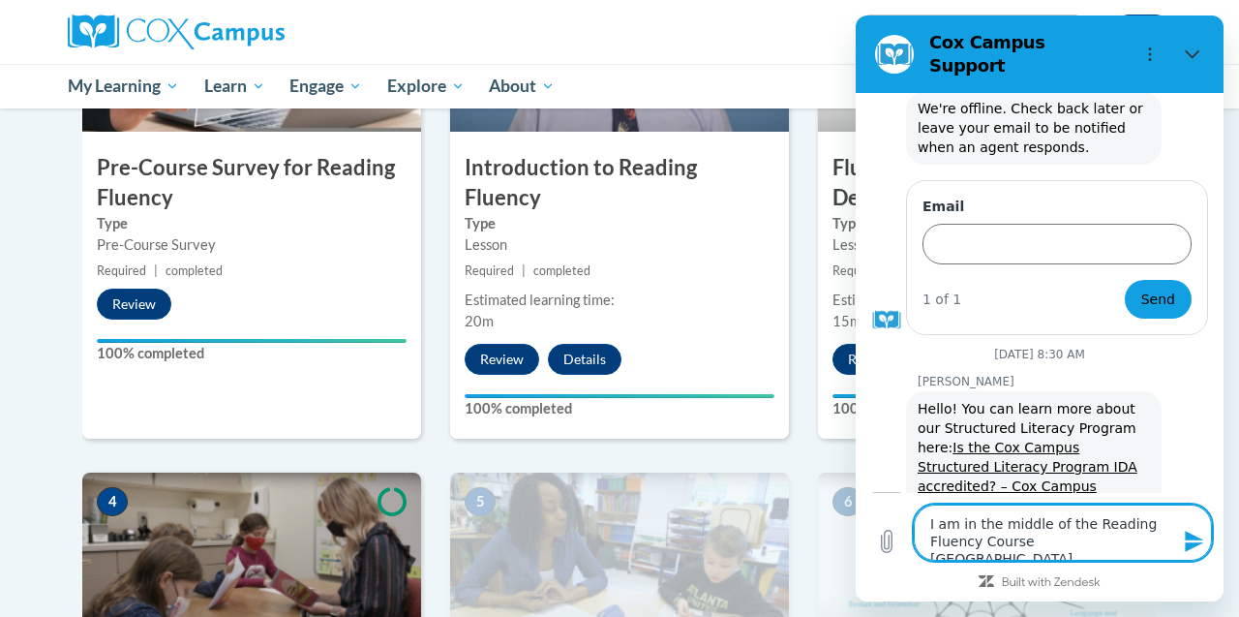
type textarea "x"
type textarea "I am in the middle of the Reading Fluency Course abd t"
type textarea "x"
type textarea "I am in the middle of the Reading Fluency Course abd th"
type textarea "x"
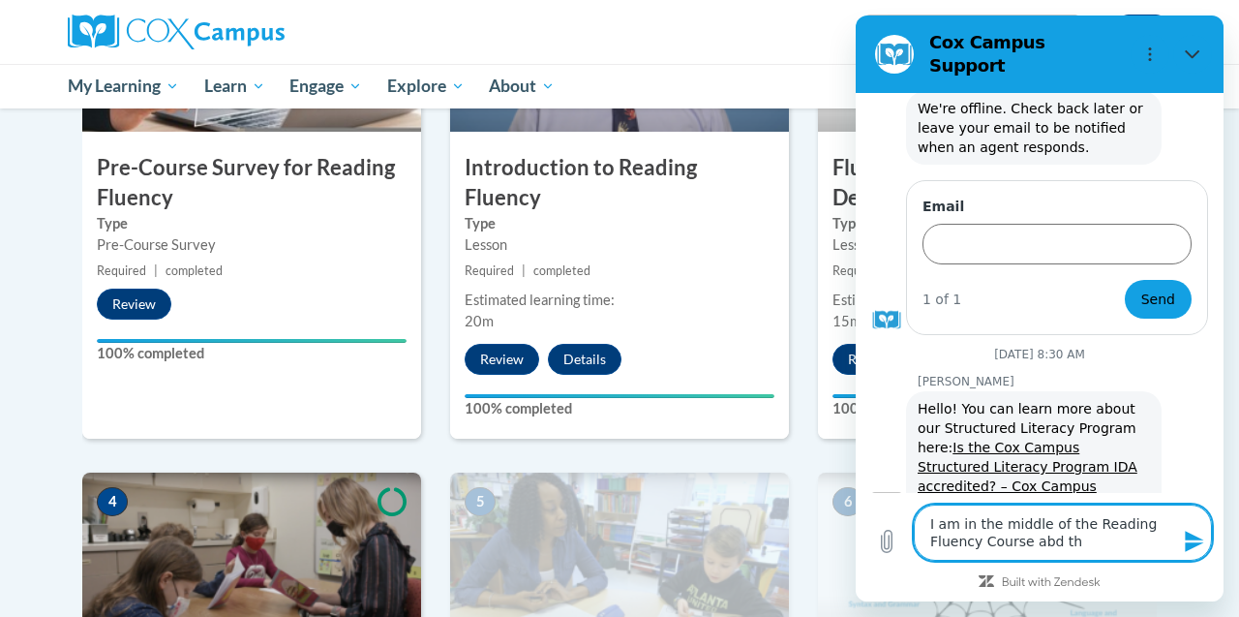
type textarea "I am in the middle of the Reading Fluency Course abd the"
type textarea "x"
type textarea "I am in the middle of the Reading Fluency Course abd the"
type textarea "x"
type textarea "I am in the middle of the Reading Fluency Course abd the"
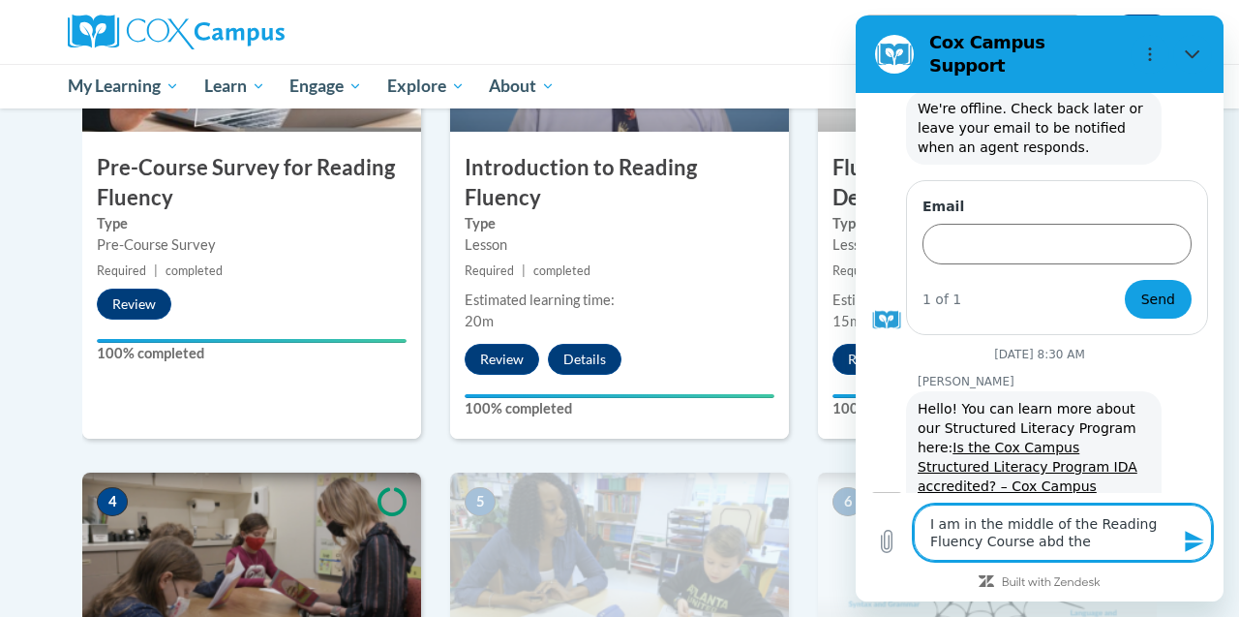
type textarea "x"
type textarea "I am in the middle of the Reading Fluency Course abd th"
type textarea "x"
type textarea "I am in the middle of the Reading Fluency Course abd t"
type textarea "x"
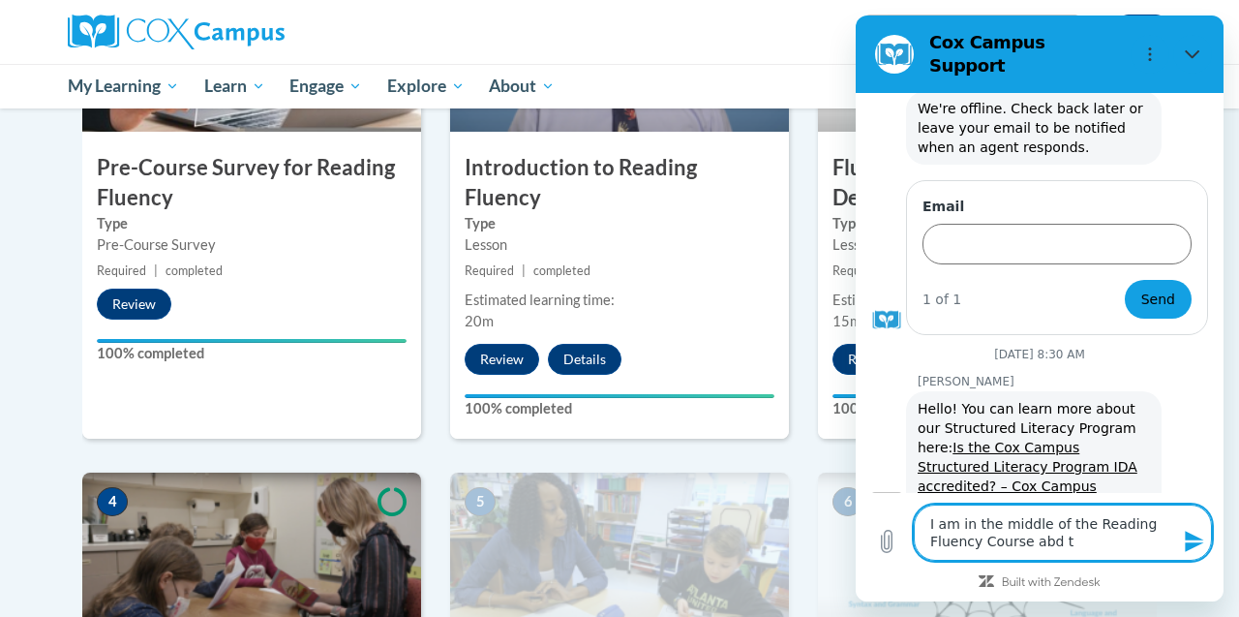
type textarea "I am in the middle of the Reading Fluency Course [GEOGRAPHIC_DATA]"
type textarea "x"
type textarea "I am in the middle of the Reading Fluency Course [GEOGRAPHIC_DATA]"
type textarea "x"
type textarea "I am in the middle of the Reading Fluency Course ab"
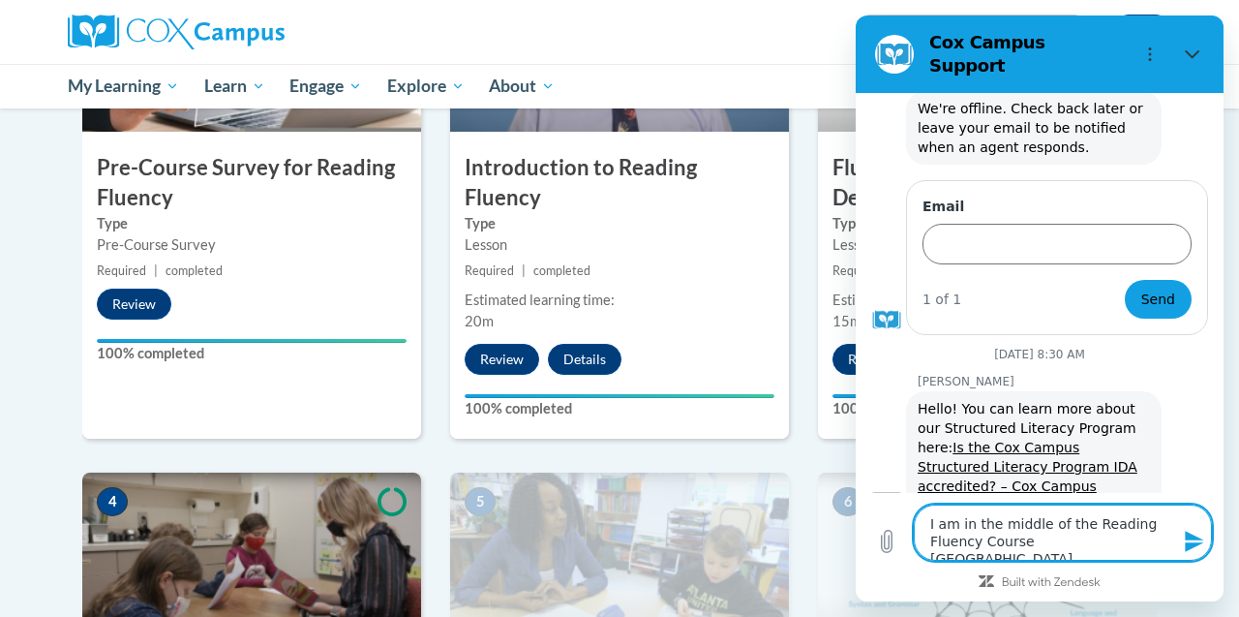
type textarea "x"
type textarea "I am in the middle of the Reading Fluency Course a"
type textarea "x"
type textarea "I am in the middle of the Reading Fluency Course an"
type textarea "x"
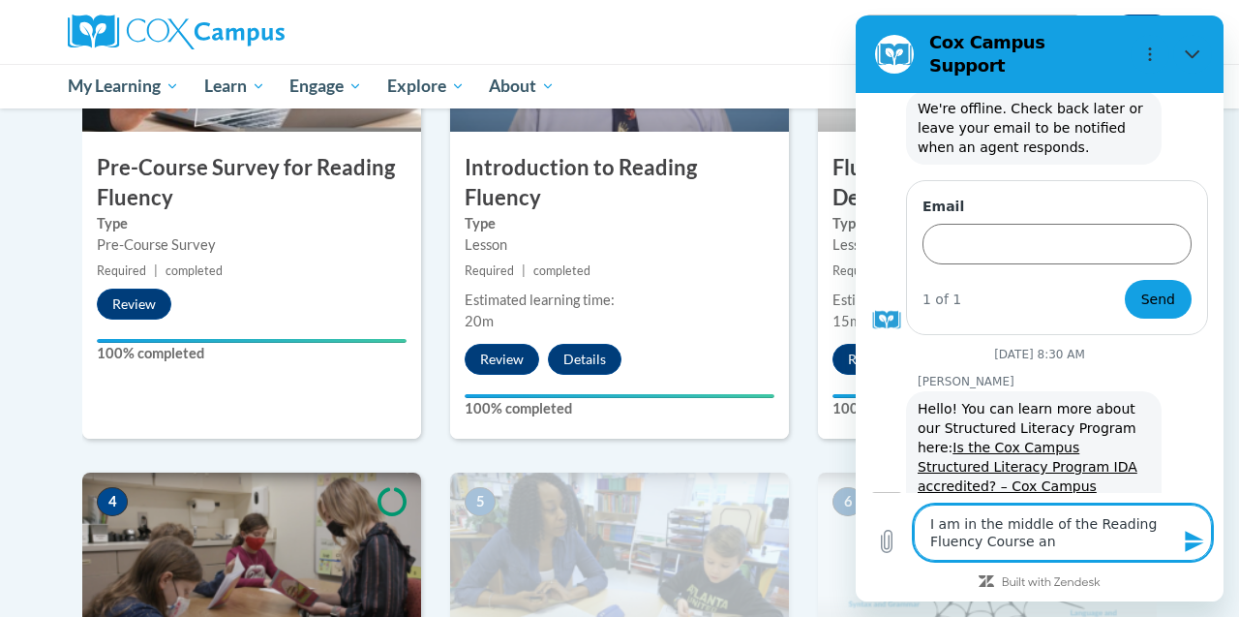
type textarea "I am in the middle of the Reading Fluency Course and"
type textarea "x"
type textarea "I am in the middle of the Reading Fluency Course and"
type textarea "x"
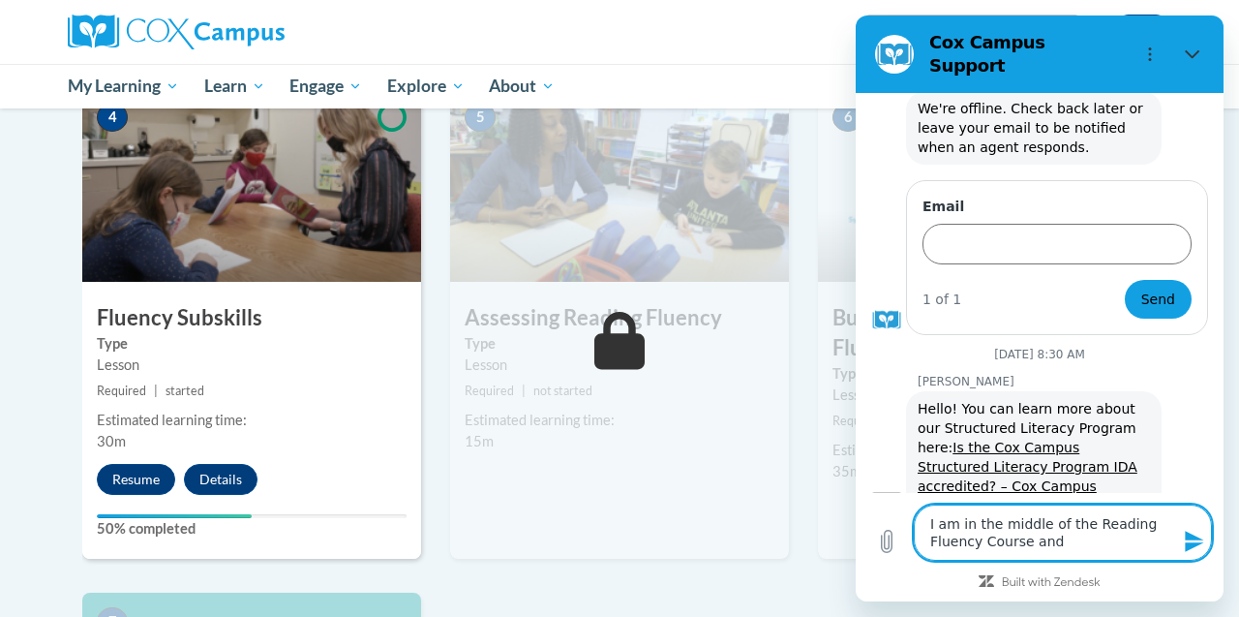
scroll to position [859, 0]
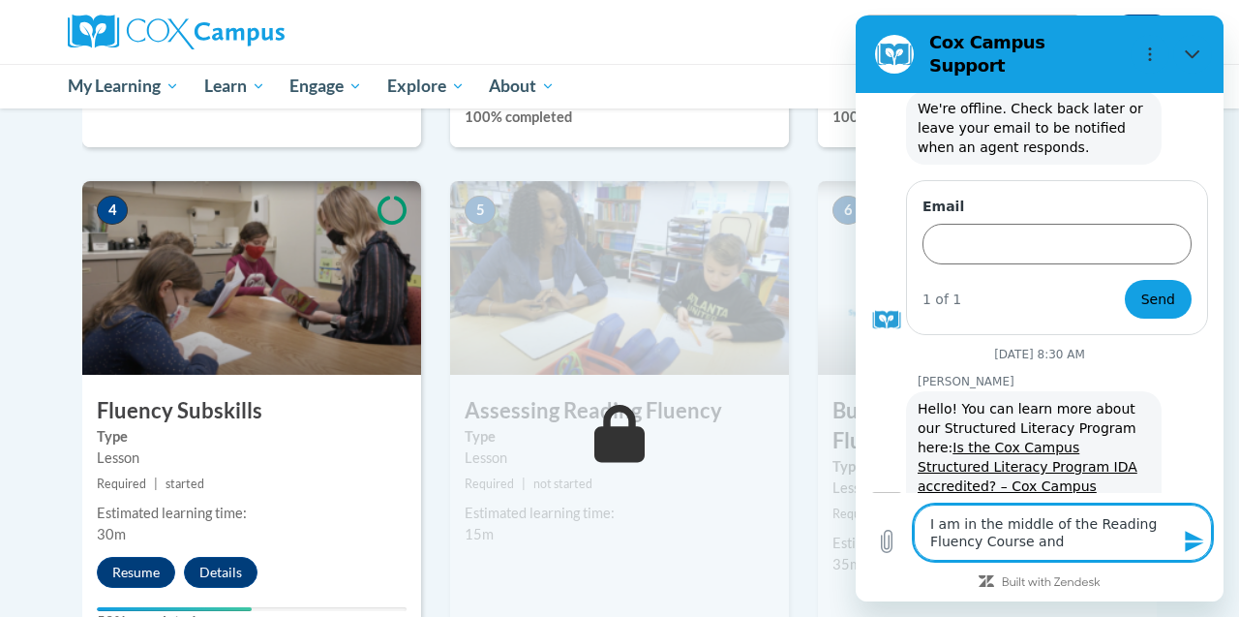
type textarea "I am in the middle of the Reading Fluency Course and u"
type textarea "x"
type textarea "I am in the middle of the Reading Fluency Course and un"
type textarea "x"
type textarea "I am in the middle of the Reading Fluency Course and und"
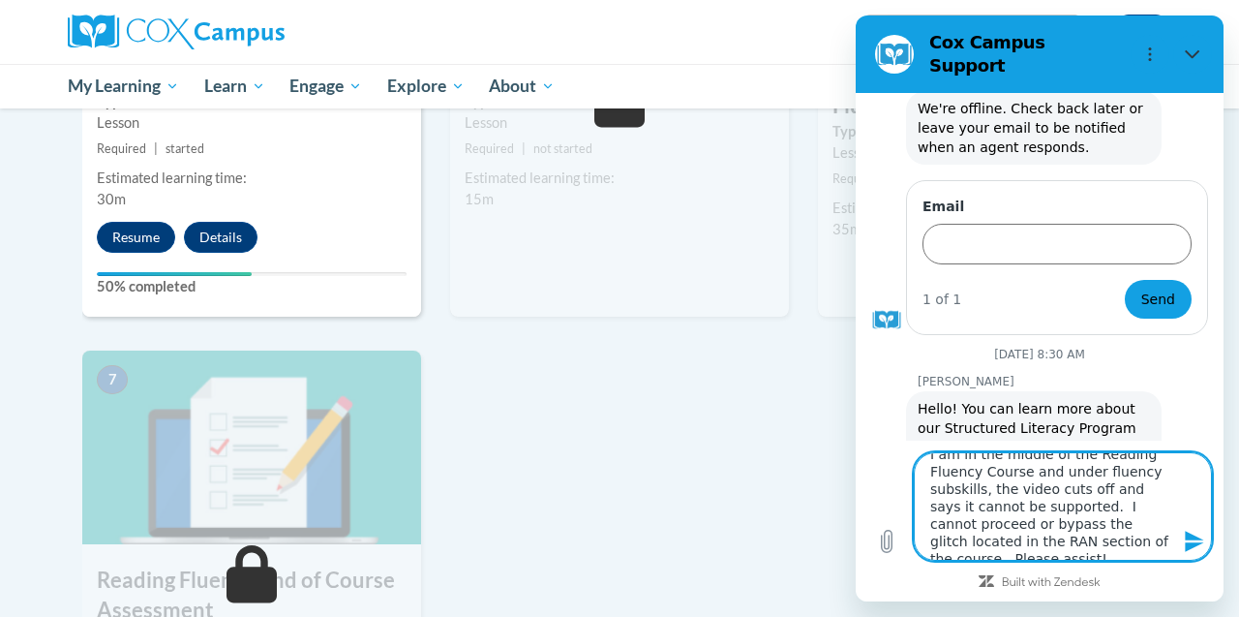
scroll to position [1231, 0]
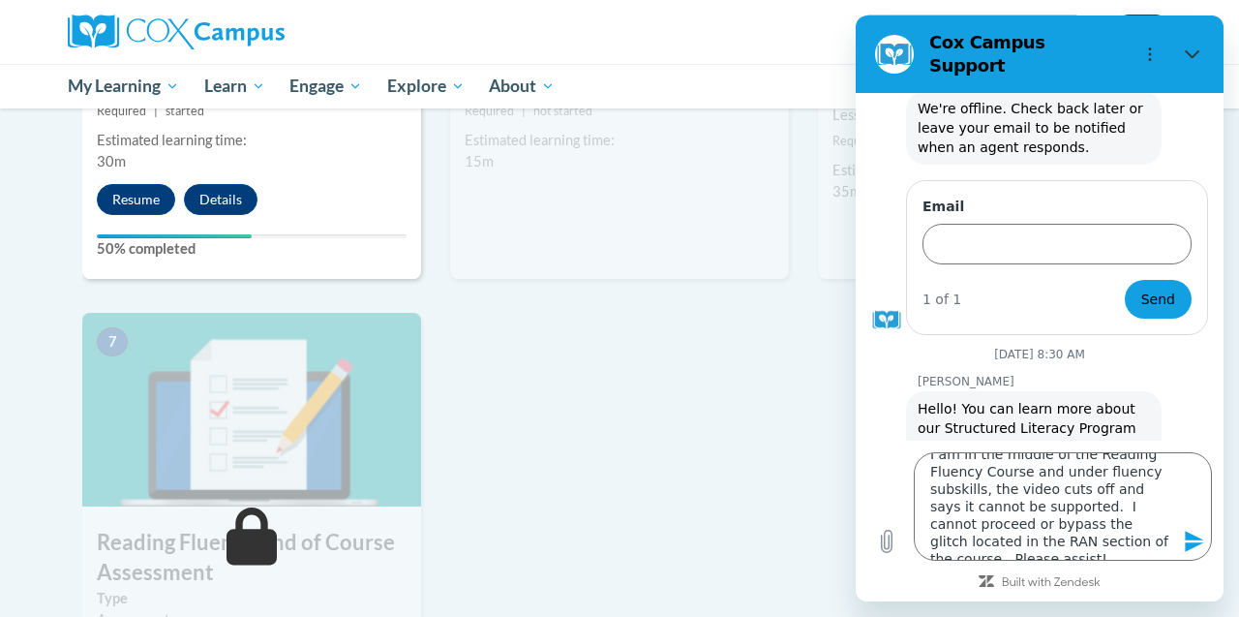
click at [1194, 536] on icon "Send message" at bounding box center [1194, 541] width 18 height 21
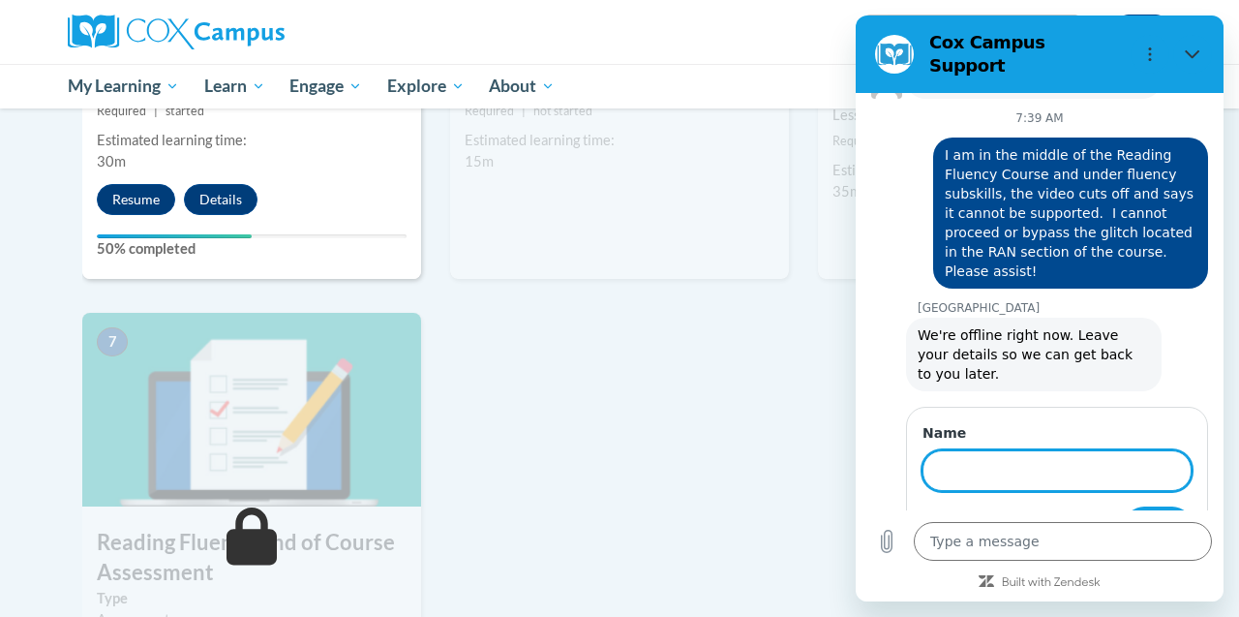
scroll to position [869, 0]
